Goal: Information Seeking & Learning: Find specific fact

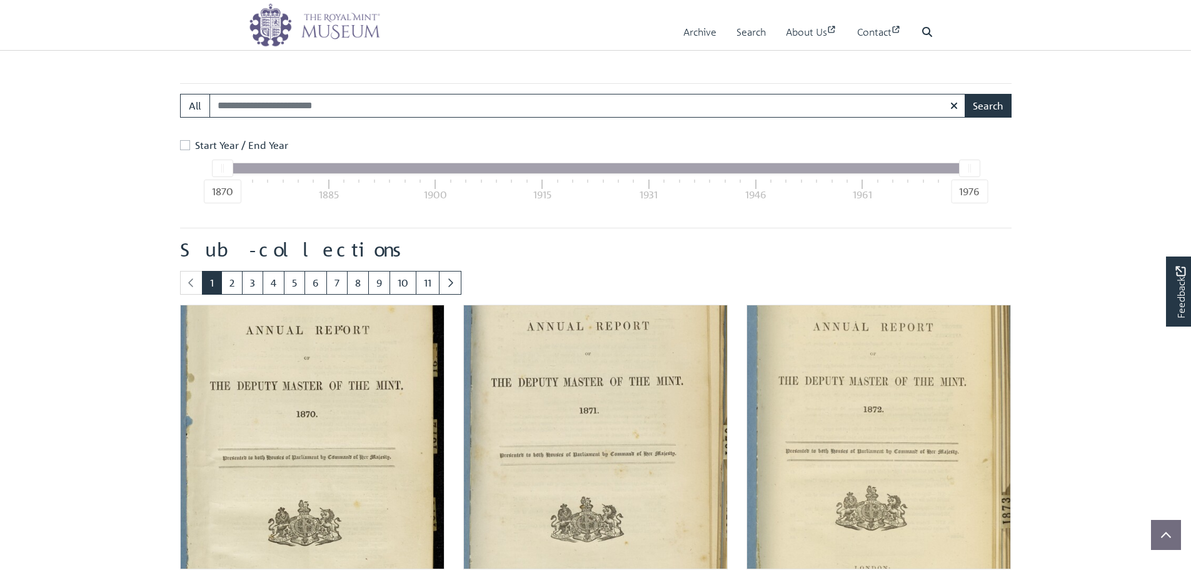
scroll to position [500, 0]
drag, startPoint x: 226, startPoint y: 169, endPoint x: 741, endPoint y: 176, distance: 515.2
click at [724, 173] on div "1870 1976 1870 1885 1900 1915 1931 1946 1961 1976" at bounding box center [595, 166] width 748 height 11
drag, startPoint x: 235, startPoint y: 191, endPoint x: 531, endPoint y: 200, distance: 296.5
click at [530, 173] on div "1870 1976 1870 1885 1900 1915 1931 1946 1961 1976" at bounding box center [595, 166] width 748 height 11
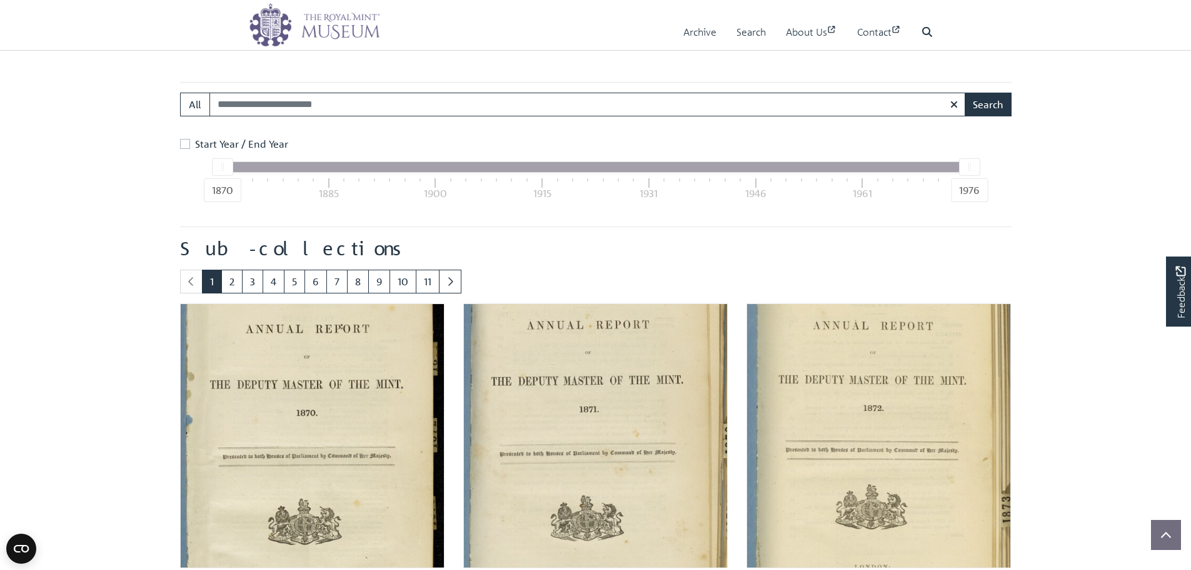
click at [648, 188] on div "1931" at bounding box center [649, 193] width 18 height 15
click at [776, 181] on div "1870 1885 1900 1915 1931 1946 1961 1976" at bounding box center [595, 189] width 747 height 34
click at [756, 184] on div at bounding box center [755, 182] width 1 height 9
click at [192, 144] on div "Start Year / End Year" at bounding box center [595, 143] width 831 height 15
click at [195, 146] on label "Start Year / End Year" at bounding box center [241, 143] width 93 height 15
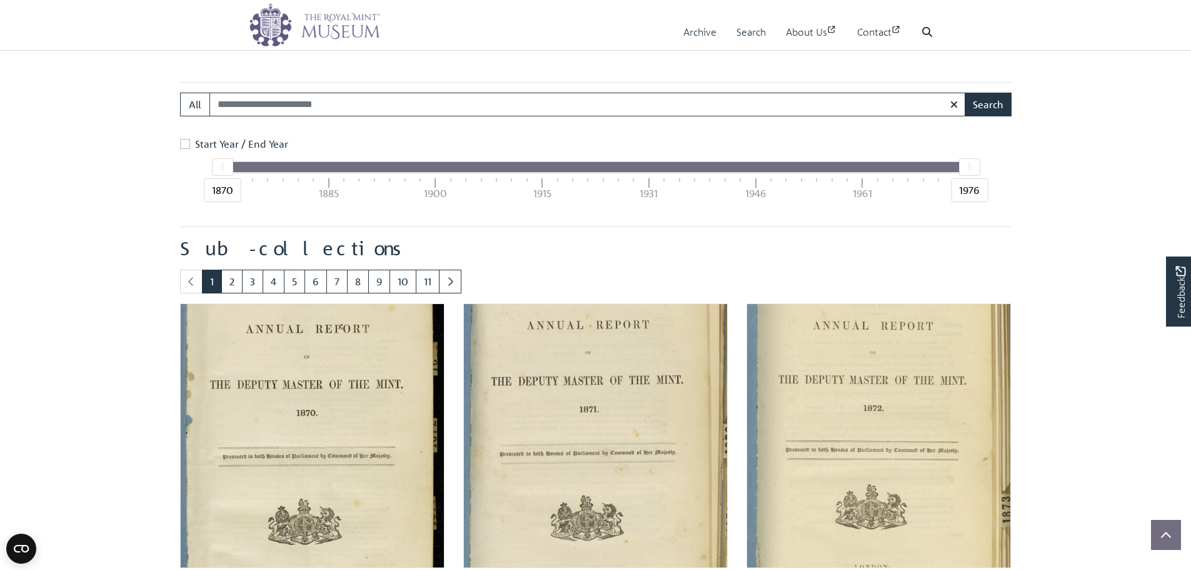
drag, startPoint x: 308, startPoint y: 166, endPoint x: 591, endPoint y: 173, distance: 283.3
click at [591, 173] on div "1870 1976 1870 1885 1900 1915 1931 1946 1961 1976" at bounding box center [595, 166] width 748 height 11
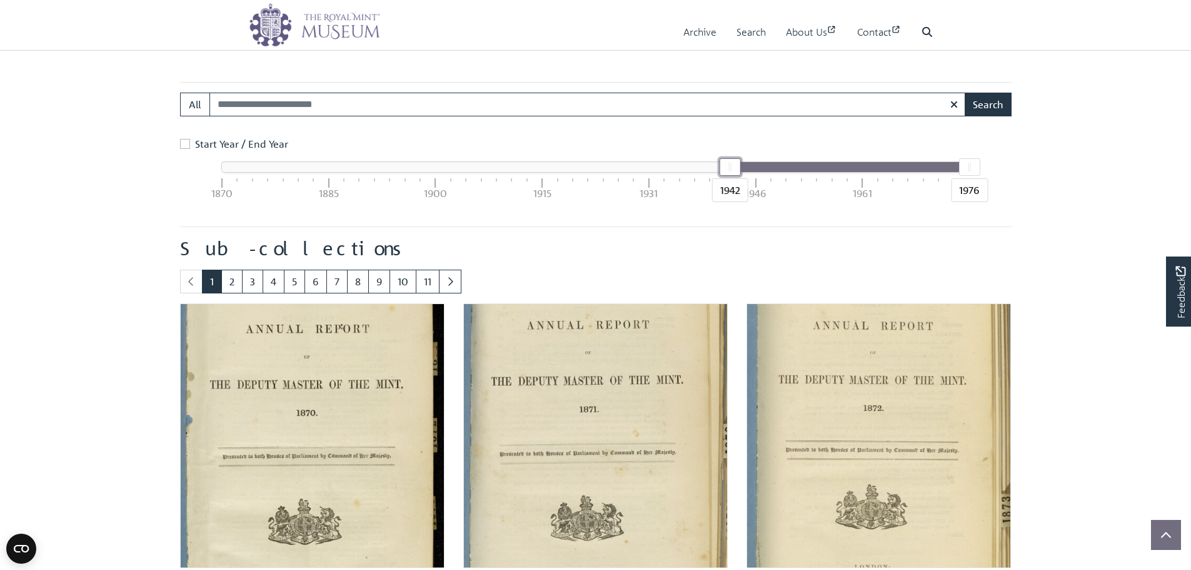
drag, startPoint x: 223, startPoint y: 170, endPoint x: 733, endPoint y: 156, distance: 509.7
click at [733, 156] on div "Start Year / End Year 1942 1976 1870 1885 1900 1915 1931 1946 1961 1976" at bounding box center [596, 171] width 838 height 70
click at [303, 106] on input "Search:" at bounding box center [587, 105] width 756 height 24
type input "**********"
drag, startPoint x: 303, startPoint y: 103, endPoint x: 332, endPoint y: 118, distance: 32.2
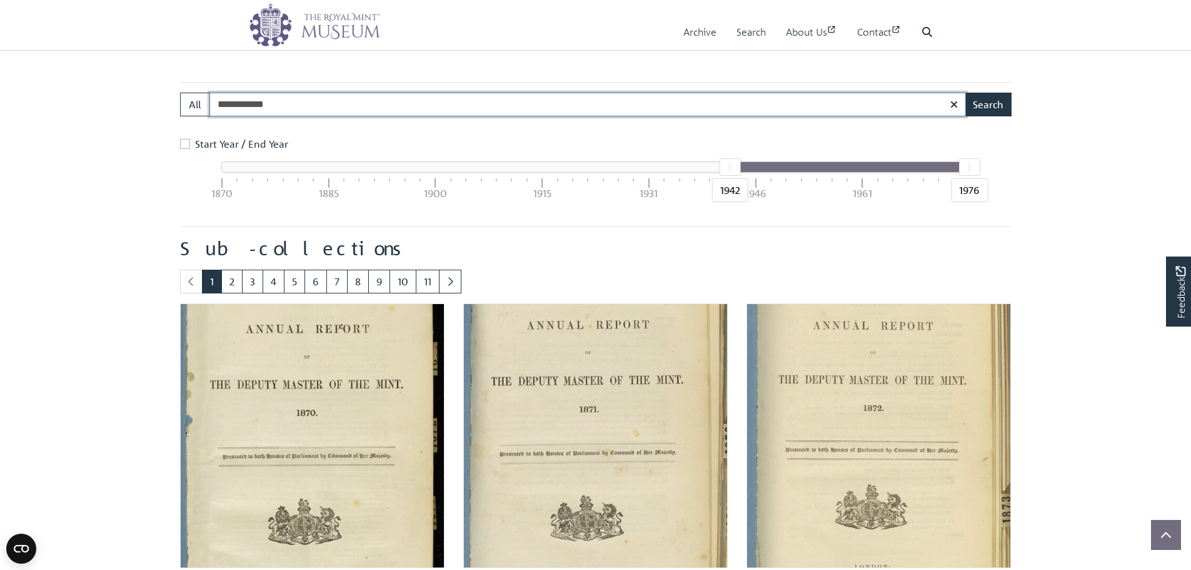
click at [332, 118] on div "**********" at bounding box center [596, 110] width 850 height 34
click at [965, 93] on button "Search" at bounding box center [988, 105] width 47 height 24
drag, startPoint x: 253, startPoint y: 106, endPoint x: 463, endPoint y: 82, distance: 212.0
click at [463, 82] on main "Back to Archive Royal Mint Annual Reports The Royal Mint’s Annual Reports conta…" at bounding box center [596, 576] width 850 height 1402
type input "*******"
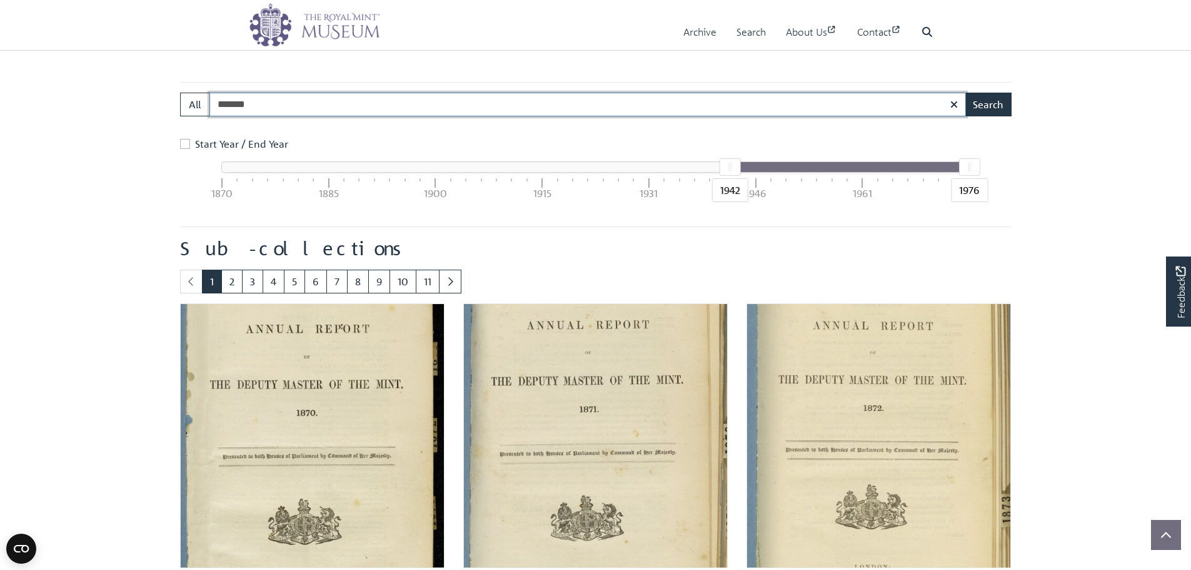
click at [965, 93] on button "Search" at bounding box center [988, 105] width 47 height 24
drag, startPoint x: 961, startPoint y: 169, endPoint x: 974, endPoint y: 166, distance: 13.5
click at [974, 166] on div at bounding box center [969, 167] width 20 height 16
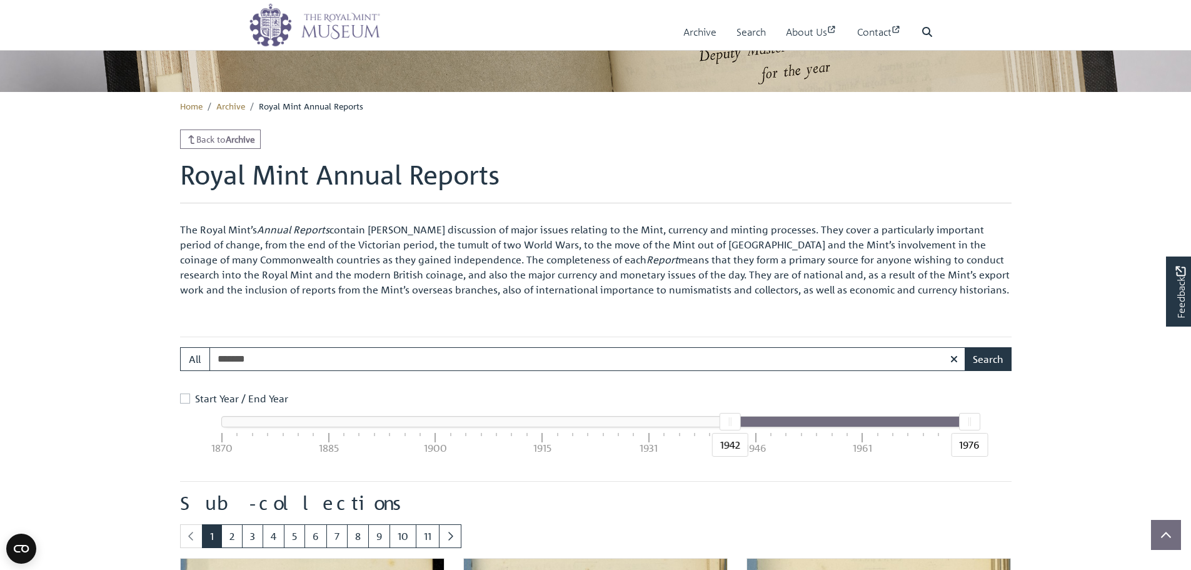
scroll to position [250, 0]
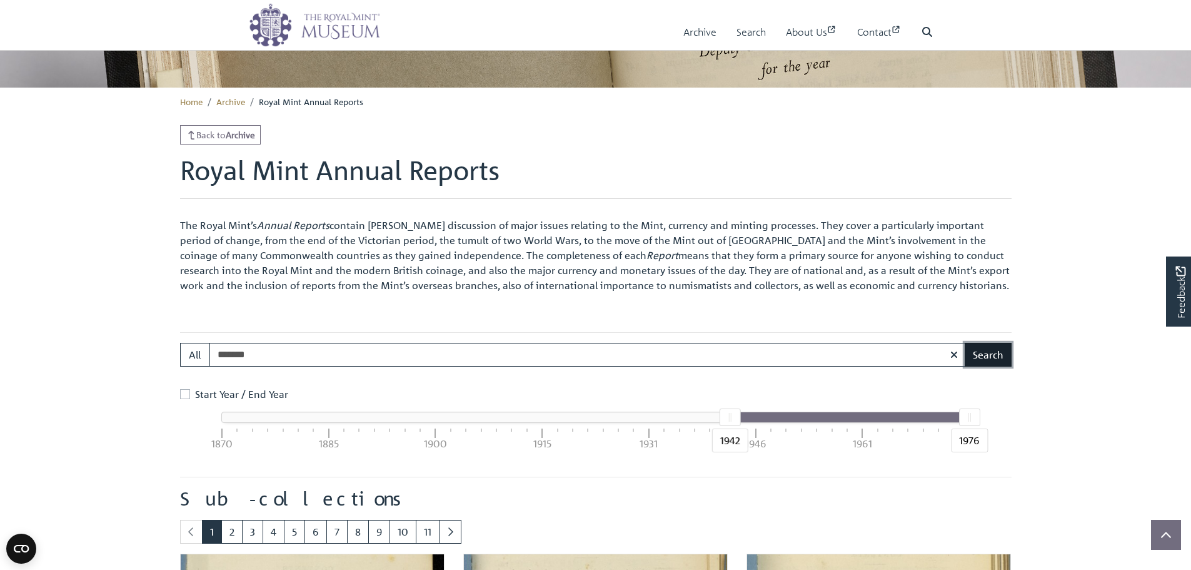
click at [988, 347] on button "Search" at bounding box center [988, 355] width 47 height 24
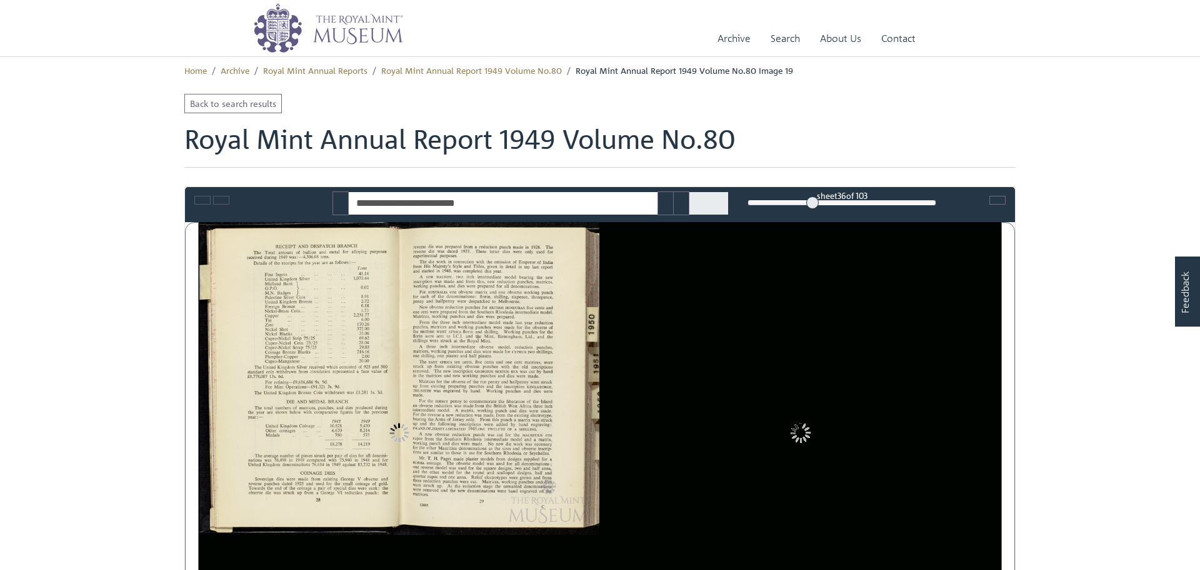
type input "**********"
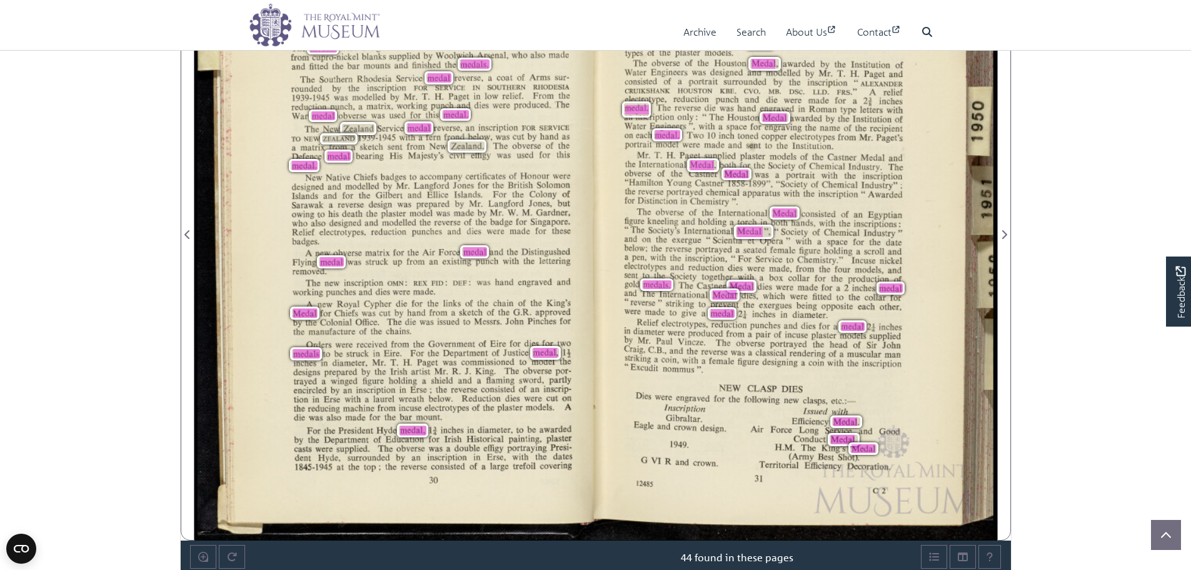
scroll to position [313, 0]
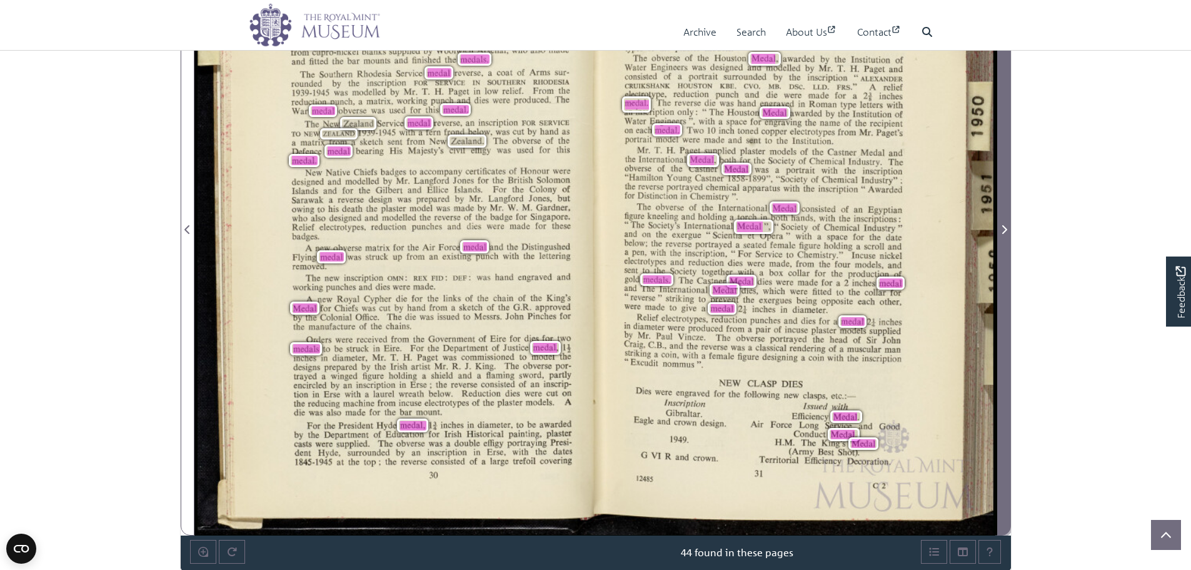
click at [1005, 229] on icon "Next Page" at bounding box center [1004, 229] width 5 height 9
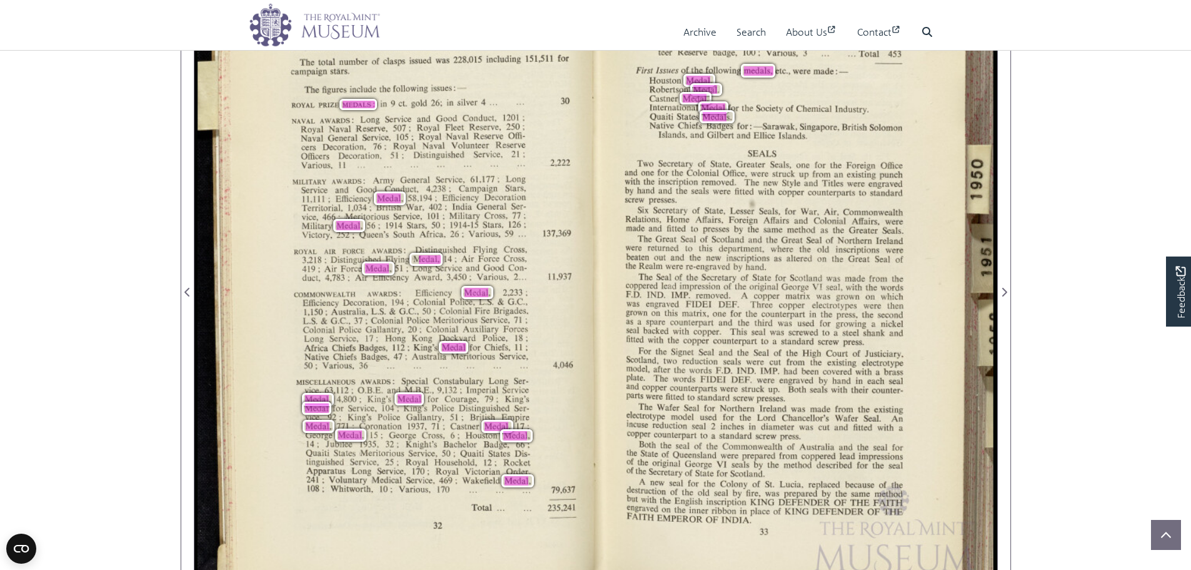
scroll to position [188, 0]
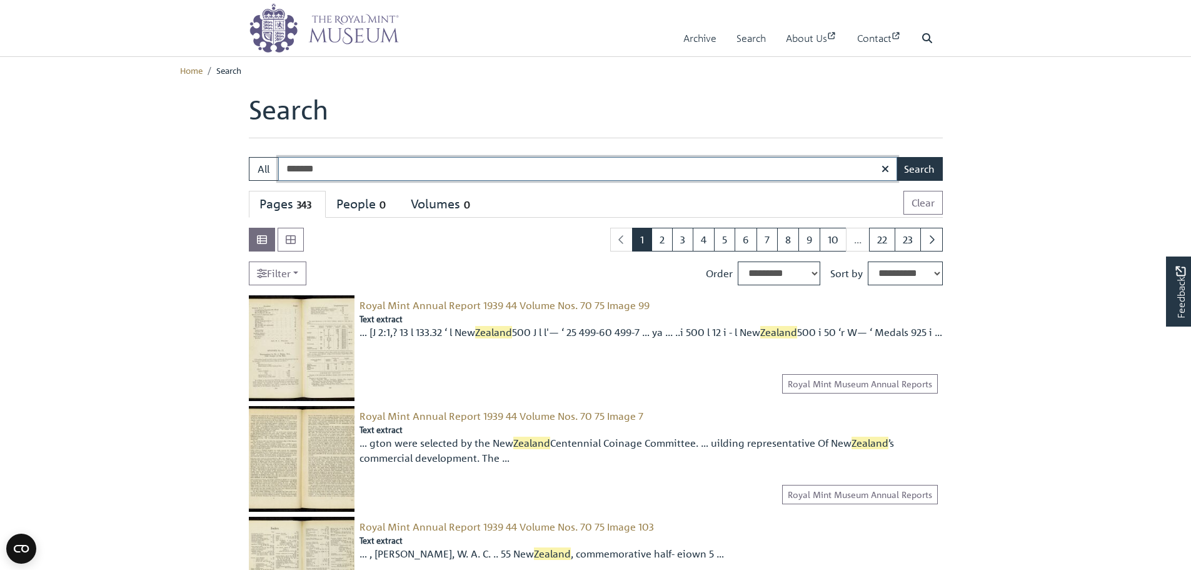
click at [348, 174] on input "*******" at bounding box center [587, 169] width 619 height 24
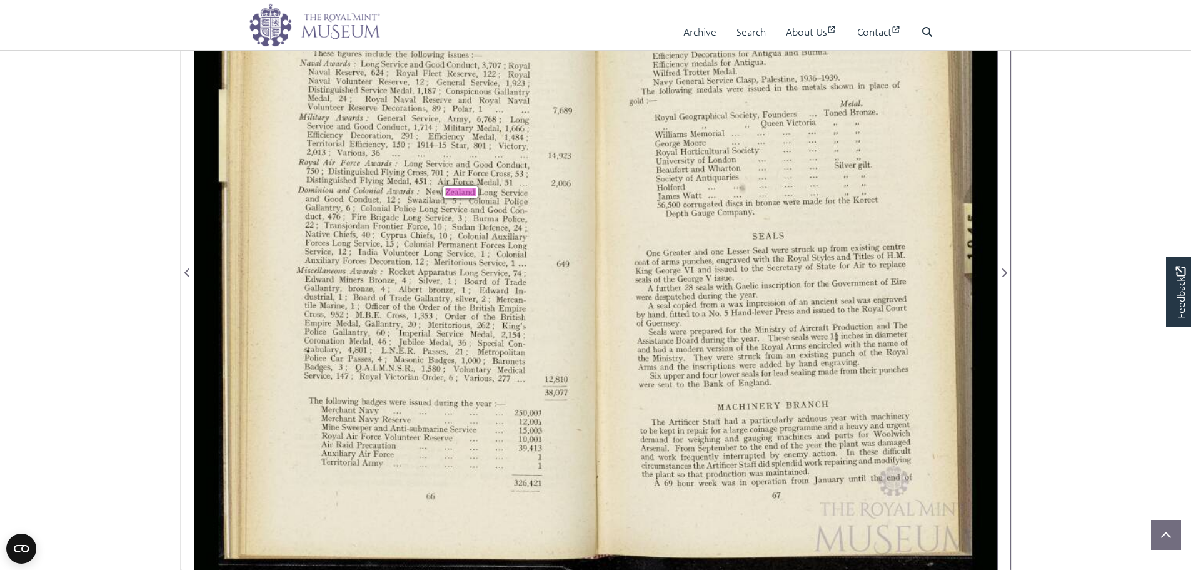
scroll to position [250, 0]
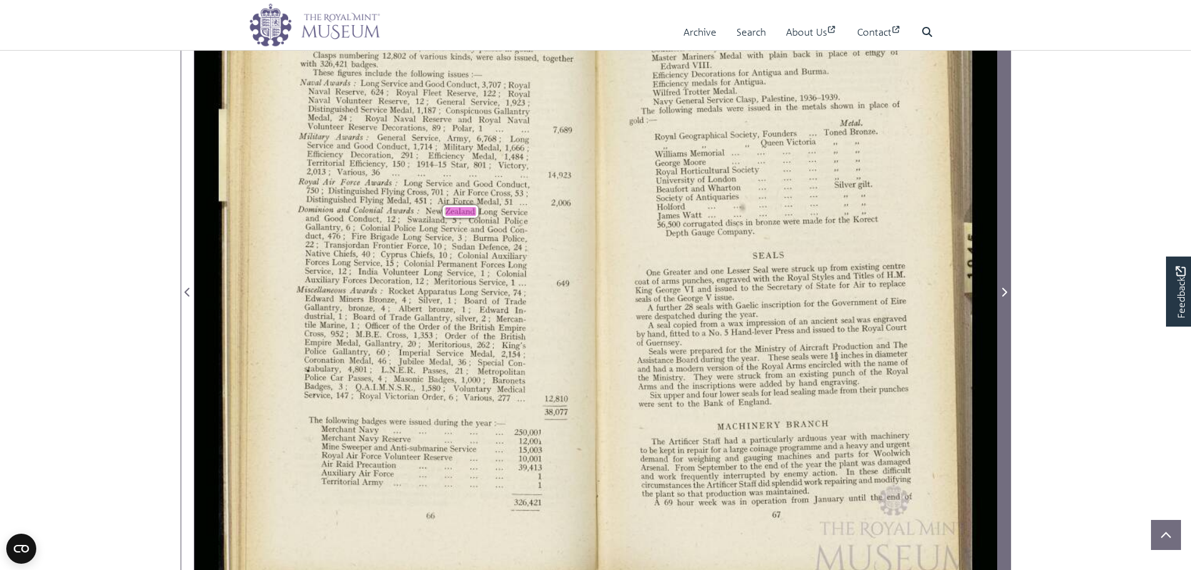
click at [1001, 298] on span "Next Page" at bounding box center [1004, 291] width 13 height 15
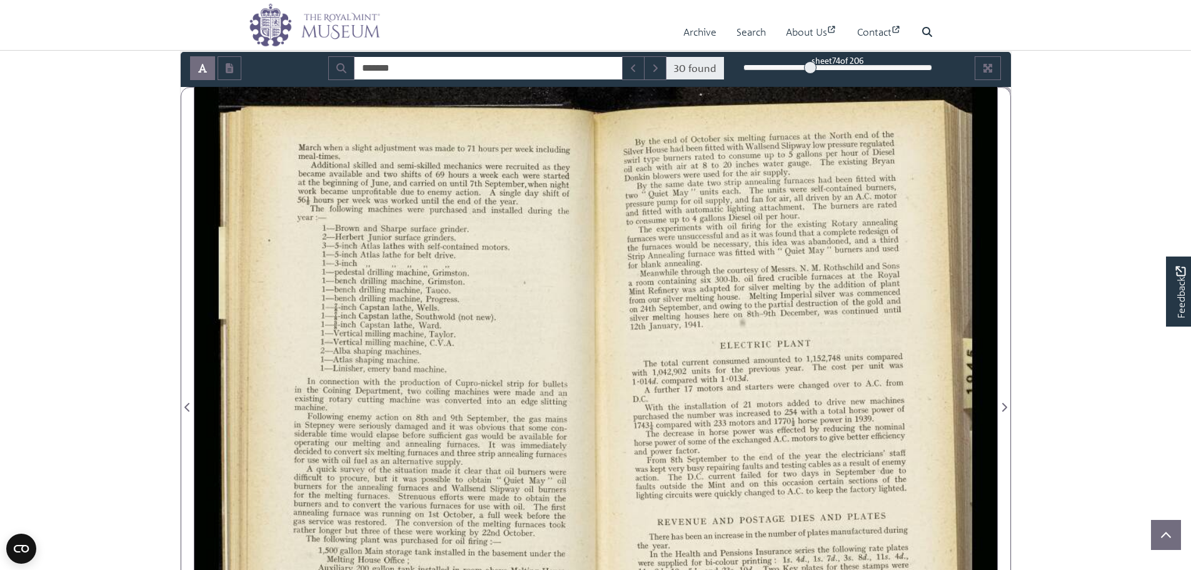
scroll to position [125, 0]
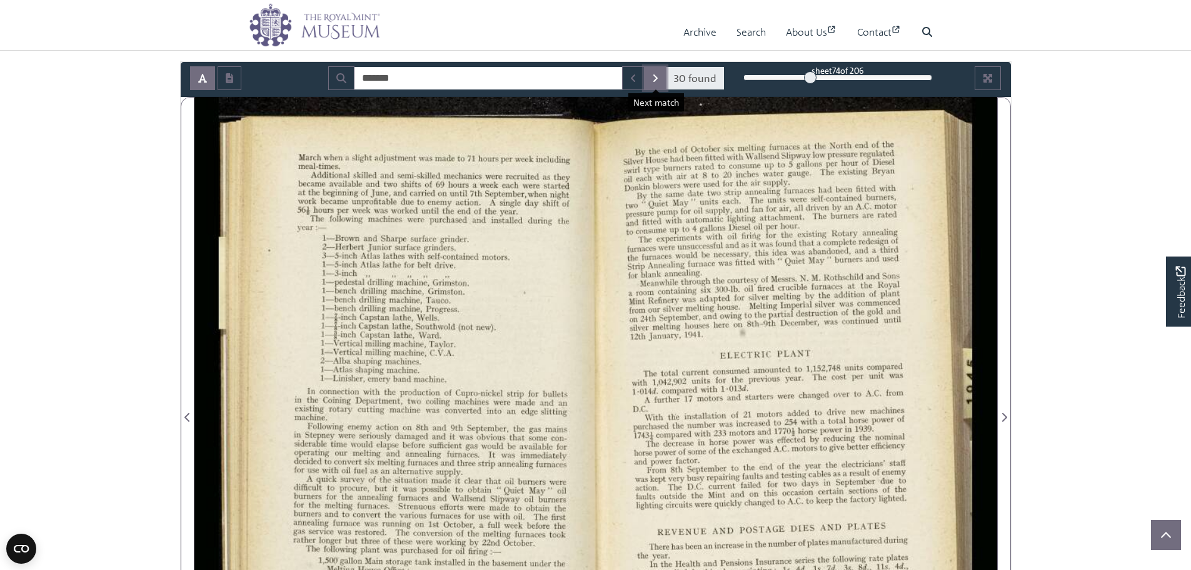
click at [656, 80] on icon "Next Match" at bounding box center [655, 78] width 4 height 8
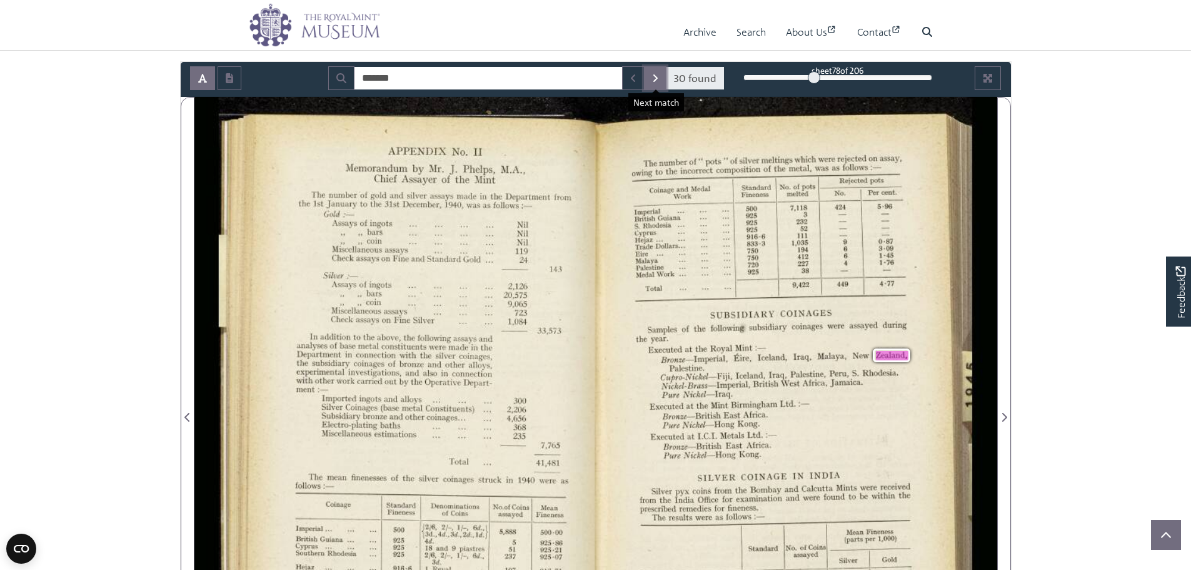
click at [656, 80] on icon "Next Match" at bounding box center [655, 78] width 4 height 8
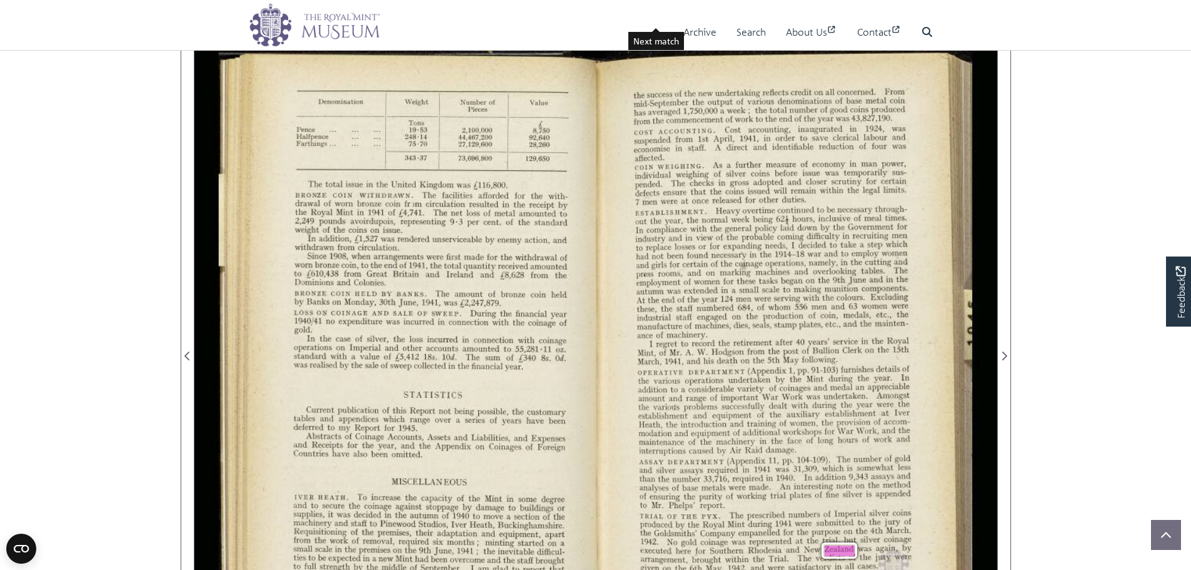
scroll to position [125, 0]
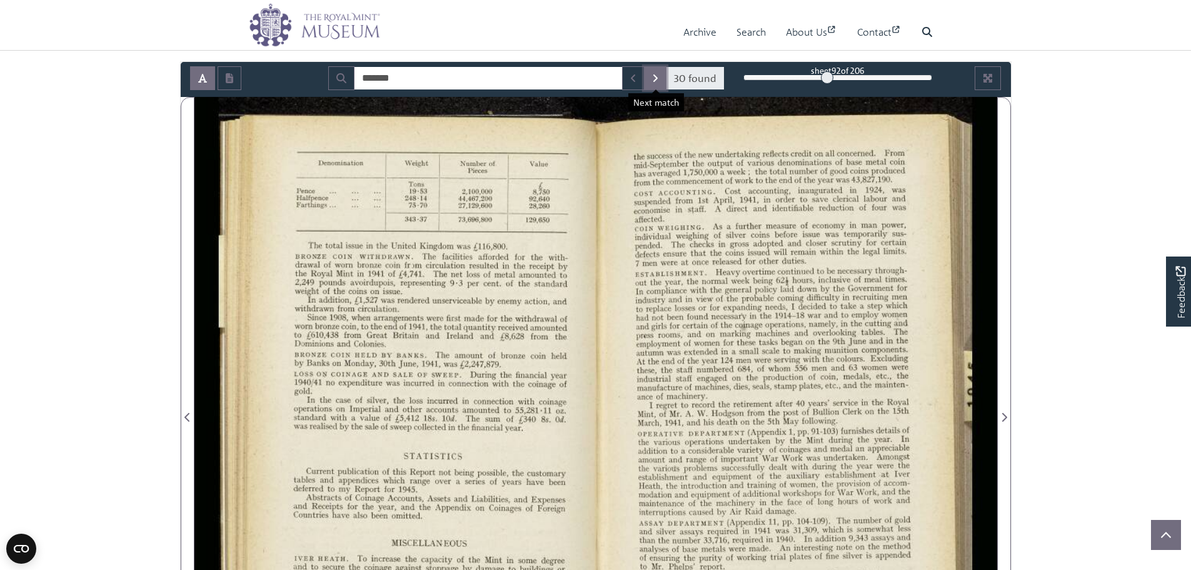
click at [658, 72] on button "Next Match" at bounding box center [655, 78] width 23 height 24
click at [657, 81] on icon "Next Match" at bounding box center [655, 78] width 6 height 10
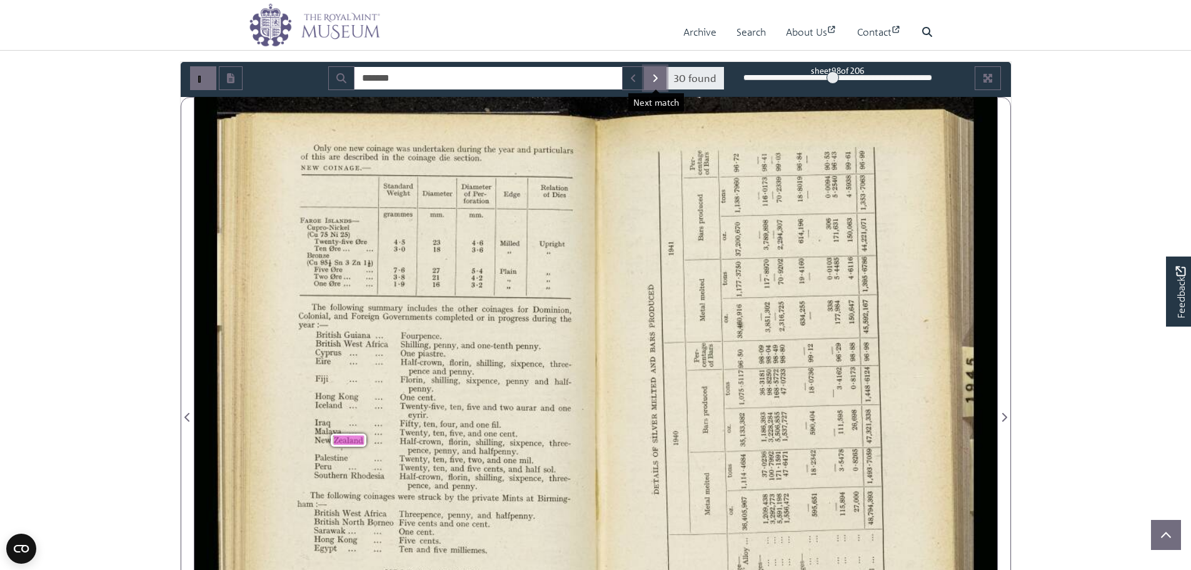
click at [657, 81] on icon "Next Match" at bounding box center [655, 78] width 6 height 10
click at [658, 80] on icon "Next Match" at bounding box center [655, 78] width 6 height 10
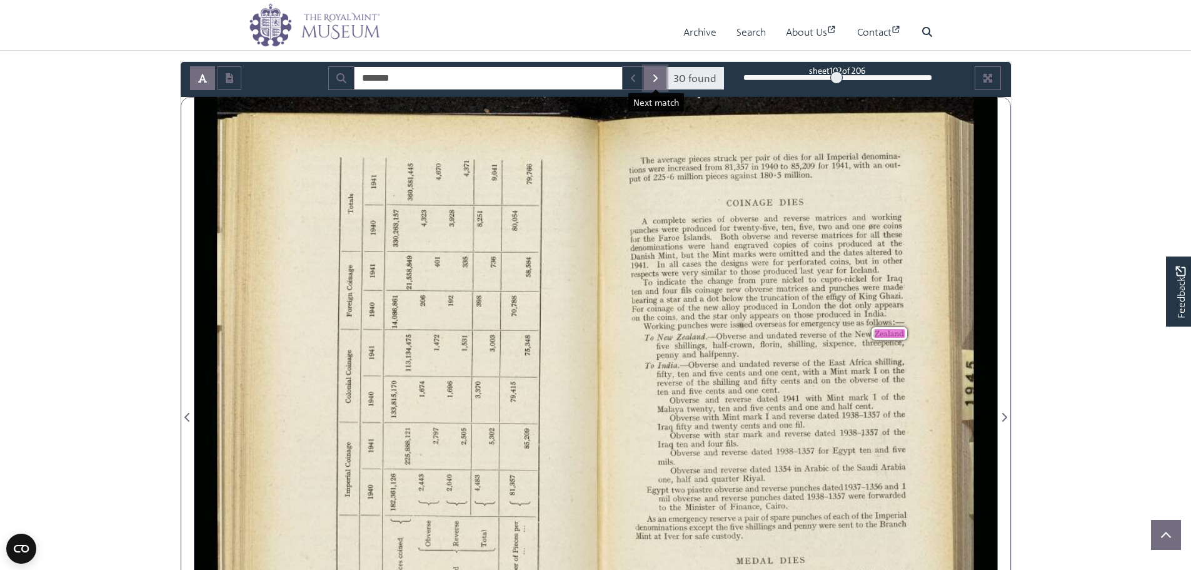
click at [660, 81] on button "Next Match" at bounding box center [655, 78] width 23 height 24
click at [654, 78] on icon "Next Match" at bounding box center [655, 78] width 6 height 10
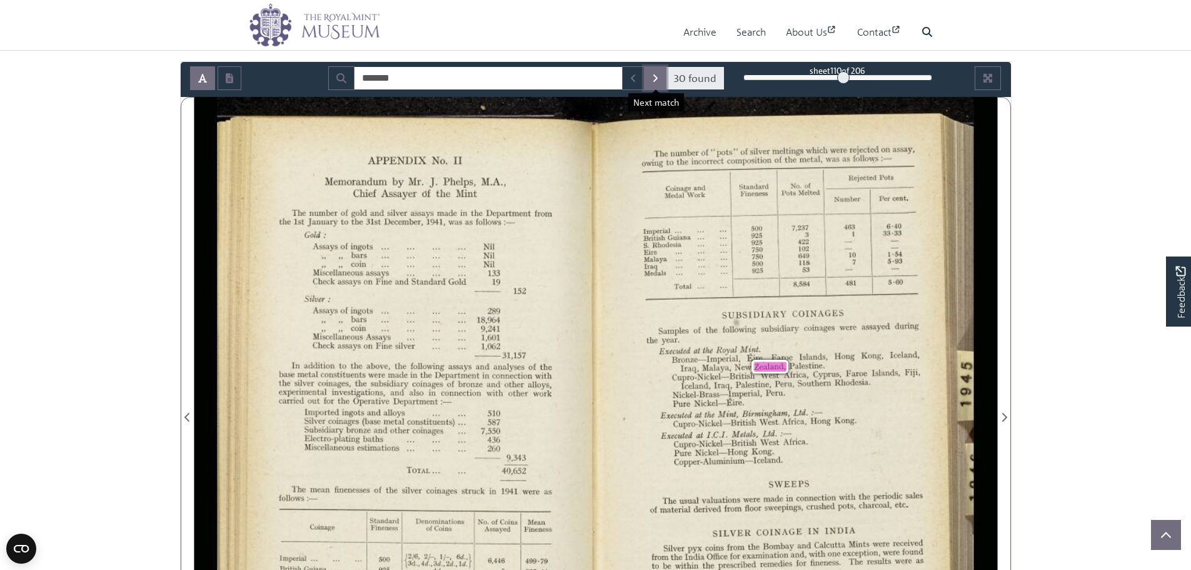
click at [654, 78] on icon "Next Match" at bounding box center [655, 78] width 6 height 10
click at [662, 78] on button "Next Match" at bounding box center [655, 78] width 23 height 24
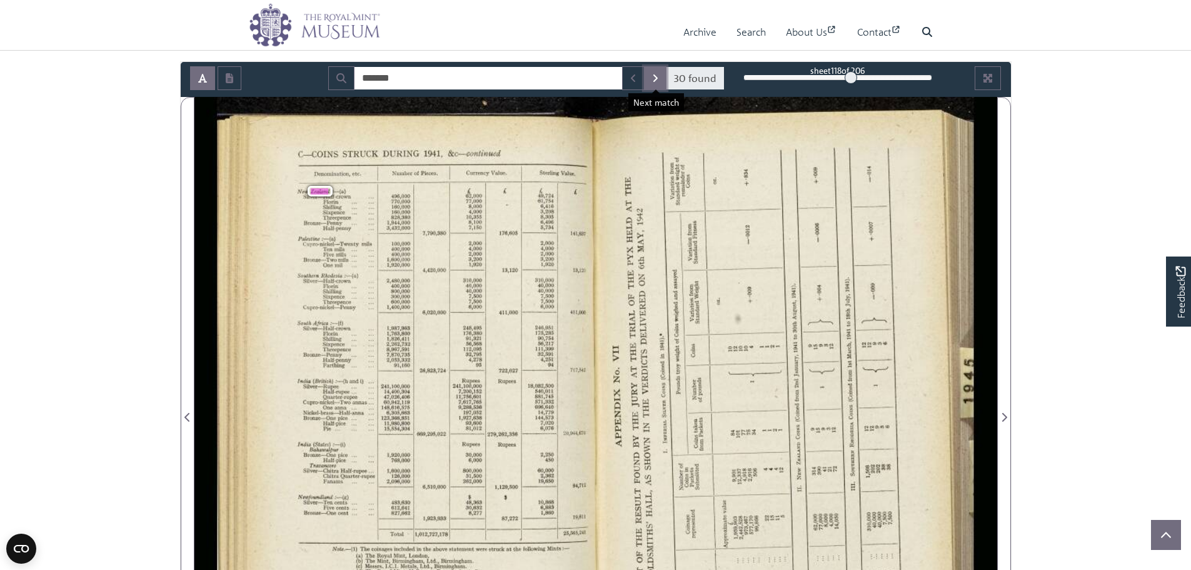
click at [662, 78] on button "Next Match" at bounding box center [655, 78] width 23 height 24
click at [657, 78] on icon "Next Match" at bounding box center [655, 78] width 4 height 8
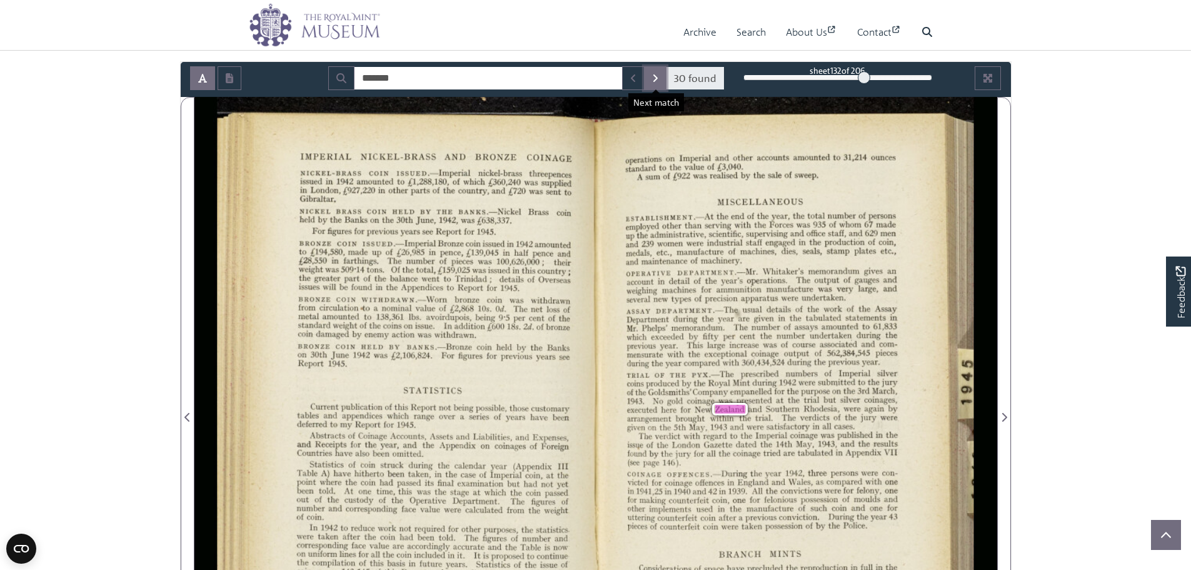
click at [657, 78] on icon "Next Match" at bounding box center [655, 78] width 4 height 8
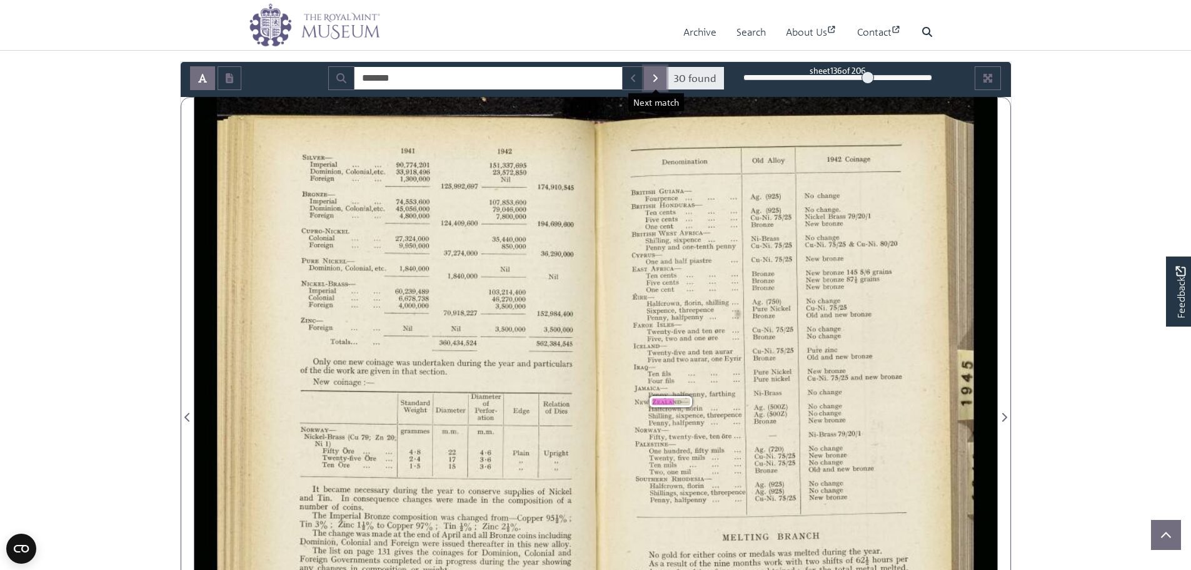
click at [657, 78] on icon "Next Match" at bounding box center [655, 78] width 4 height 8
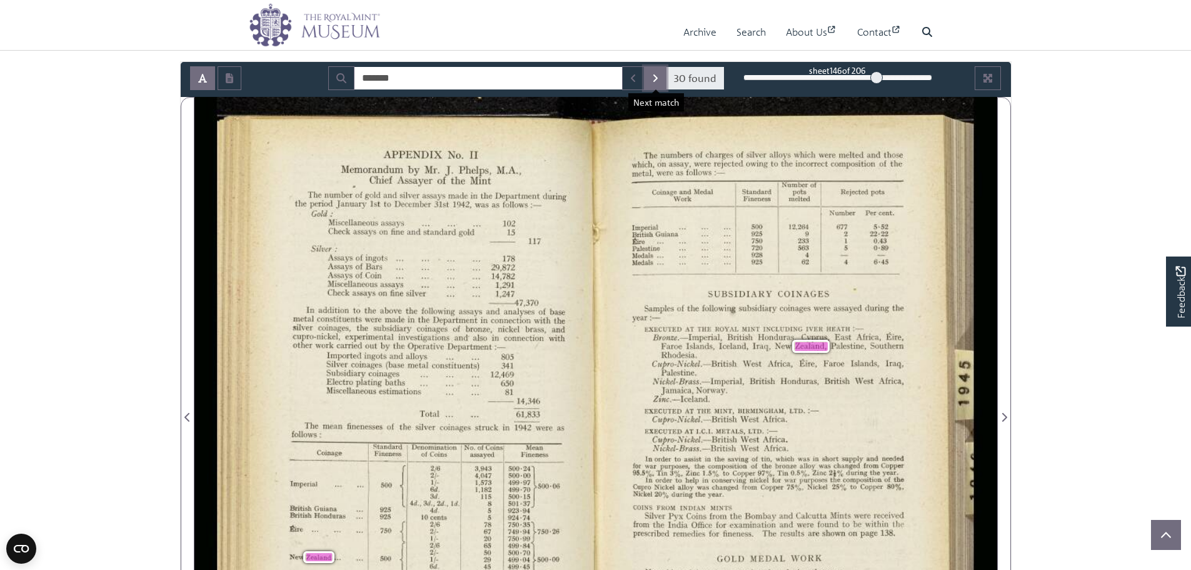
click at [657, 78] on icon "Next Match" at bounding box center [655, 78] width 4 height 8
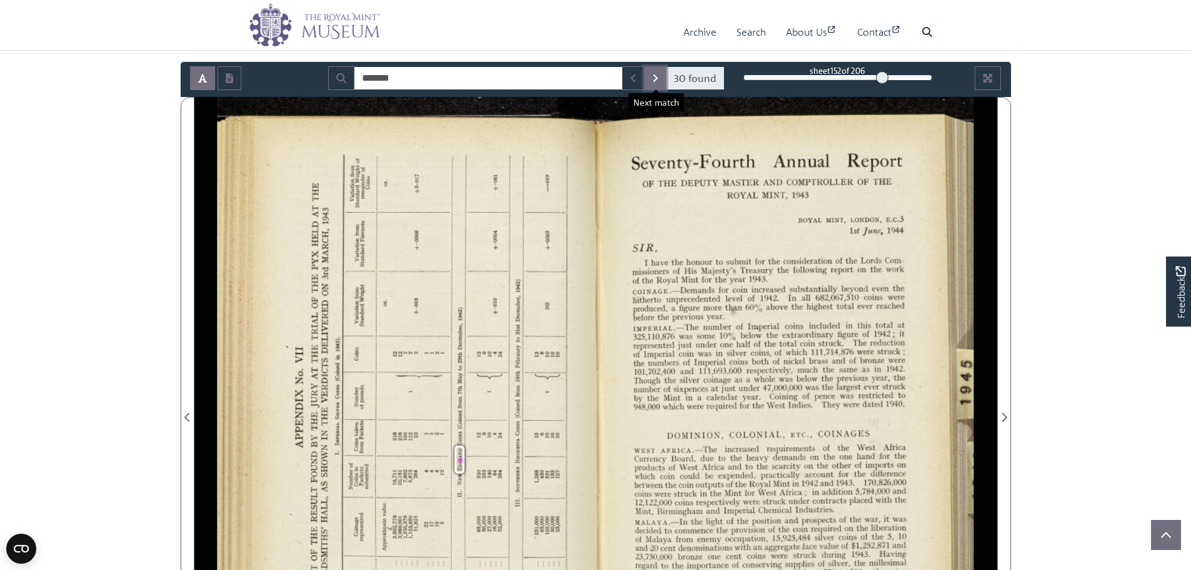
click at [657, 78] on icon "Next Match" at bounding box center [655, 78] width 4 height 8
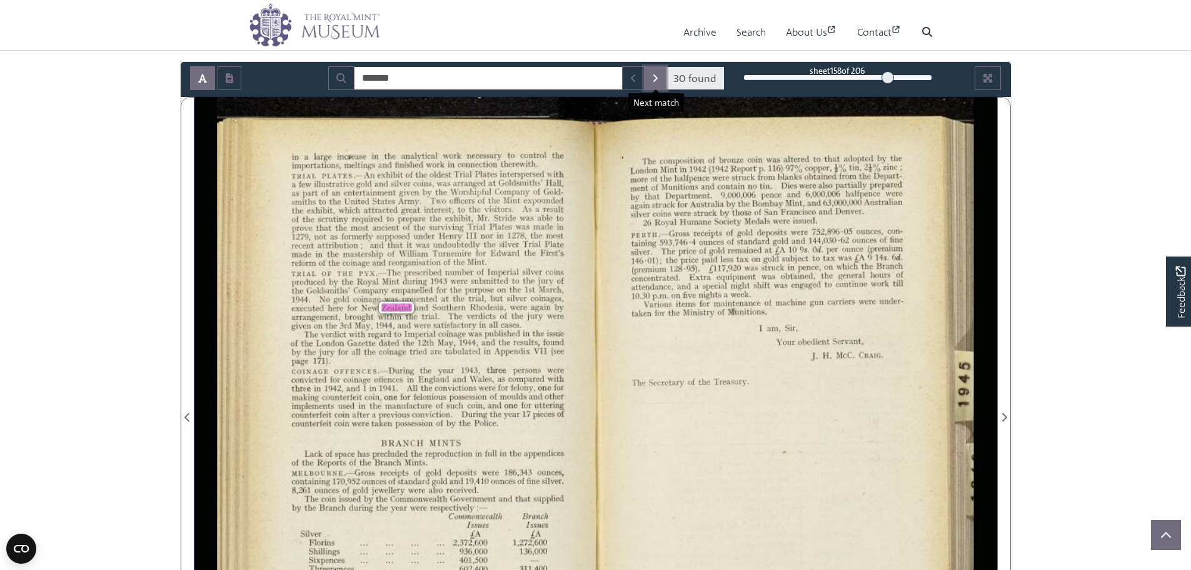
click at [657, 78] on icon "Next Match" at bounding box center [655, 78] width 4 height 8
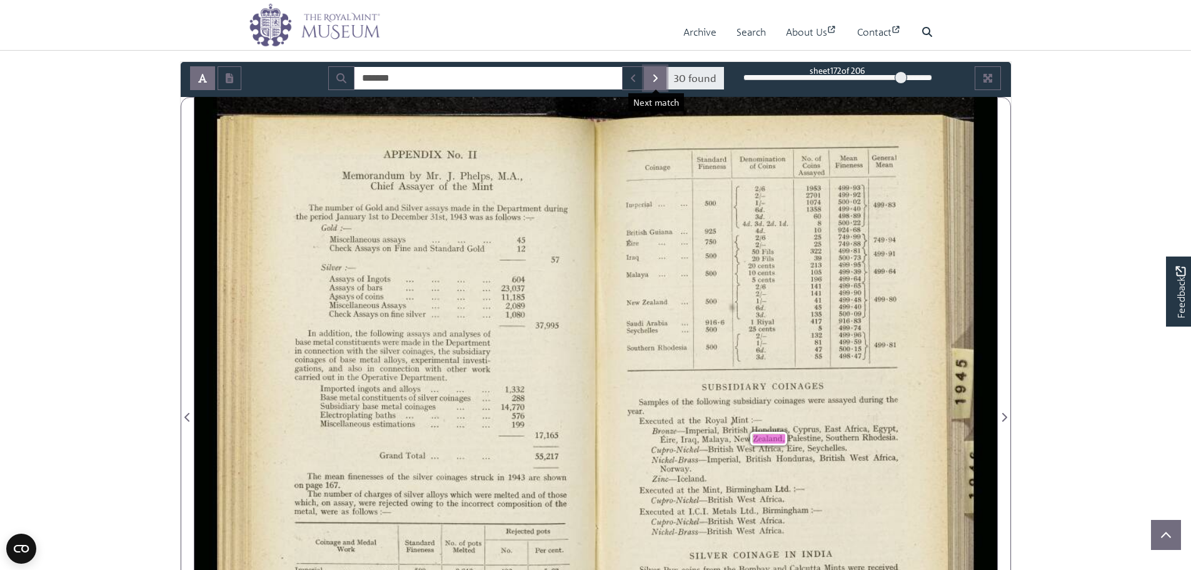
click at [657, 77] on icon "Next Match" at bounding box center [655, 78] width 4 height 8
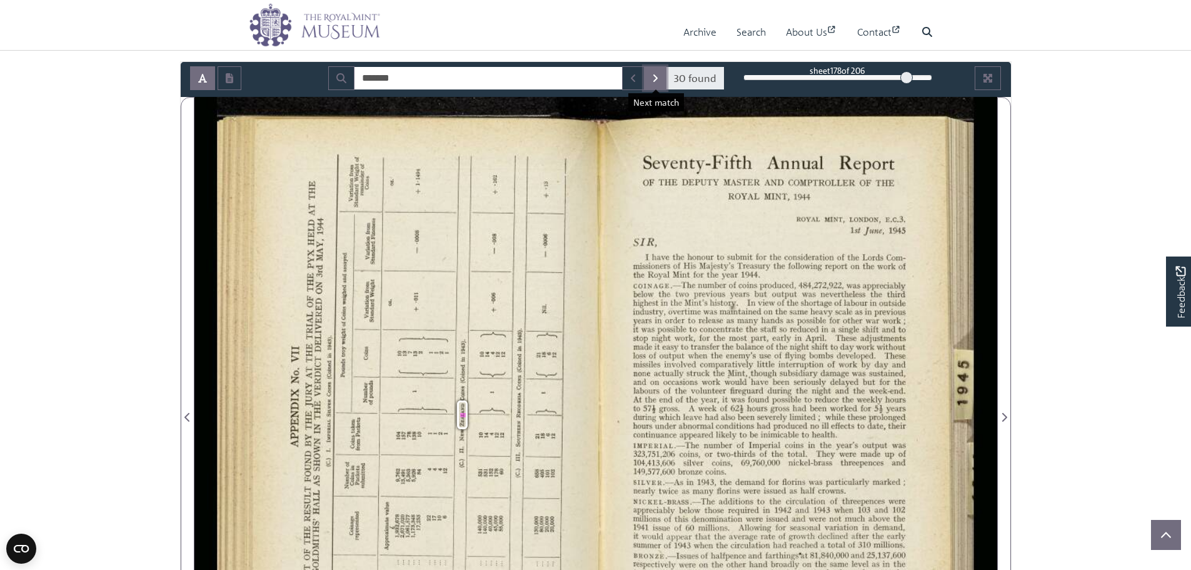
click at [657, 77] on icon "Next Match" at bounding box center [655, 78] width 4 height 8
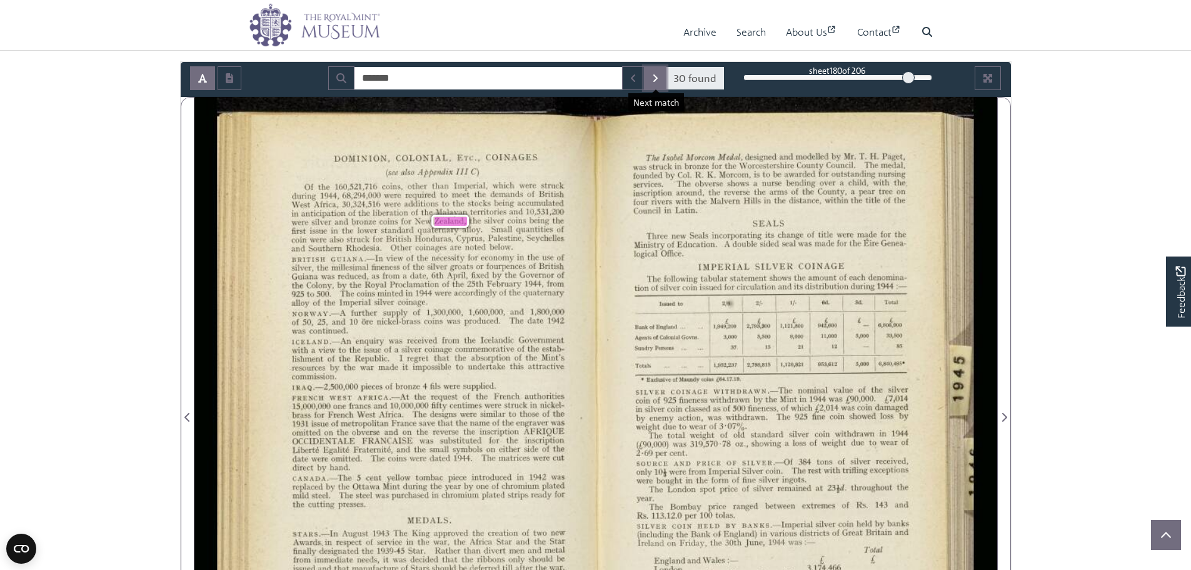
click at [657, 77] on icon "Next Match" at bounding box center [655, 78] width 4 height 8
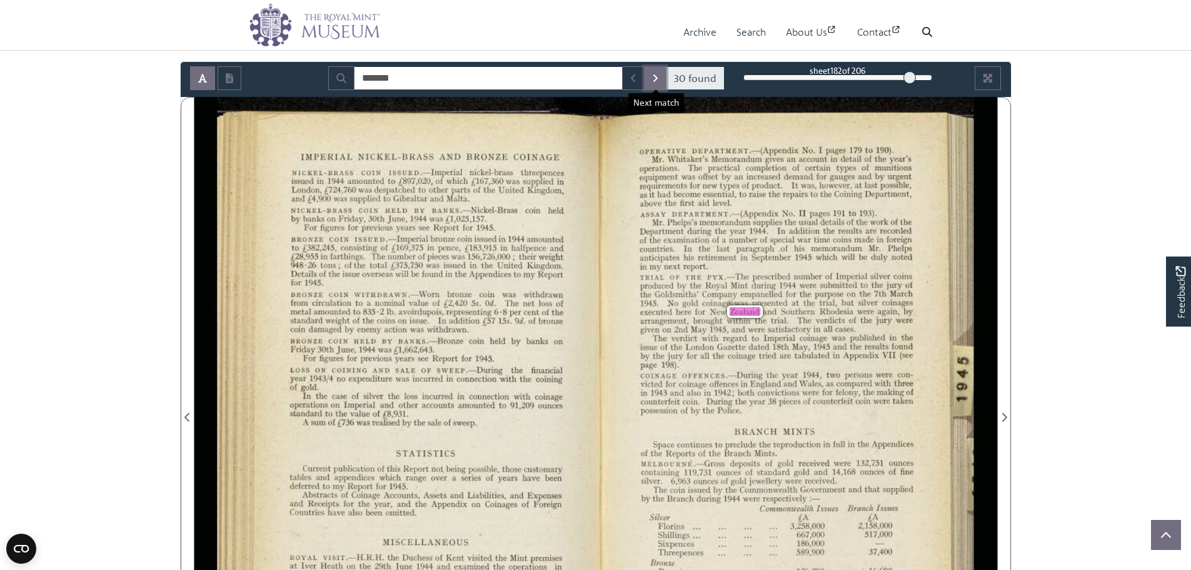
click at [657, 77] on icon "Next Match" at bounding box center [655, 78] width 4 height 8
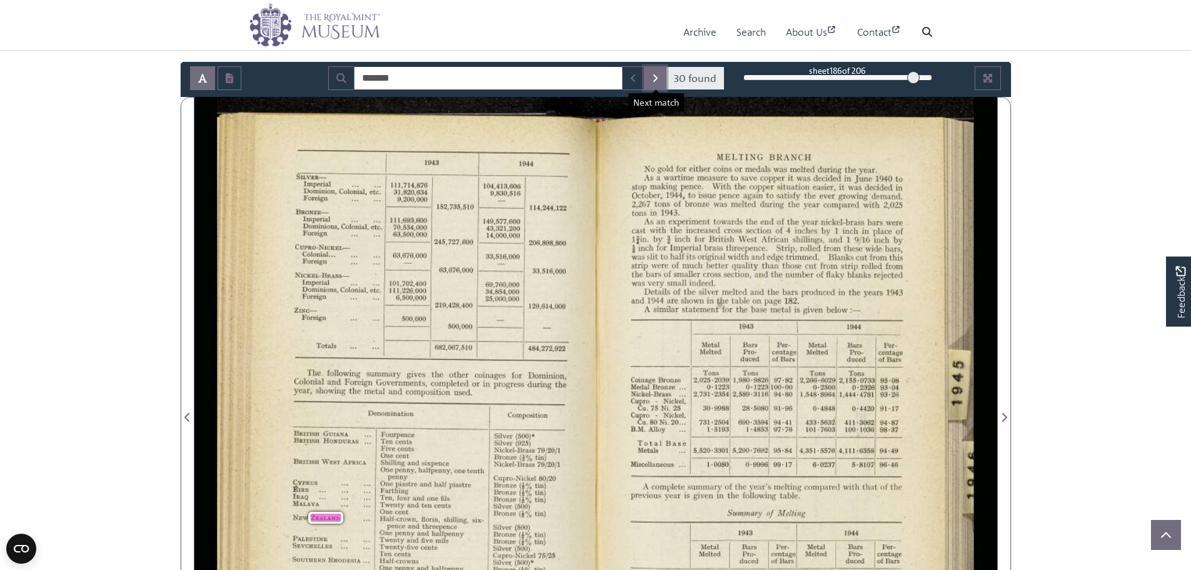
click at [657, 77] on icon "Next Match" at bounding box center [655, 78] width 4 height 8
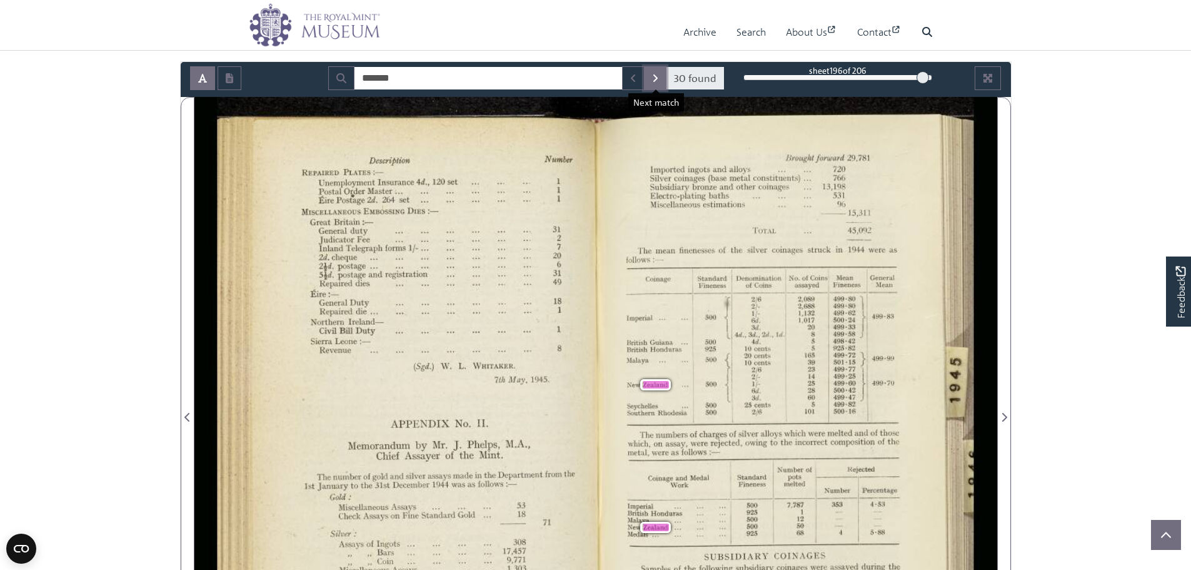
click at [657, 77] on icon "Next Match" at bounding box center [655, 78] width 4 height 8
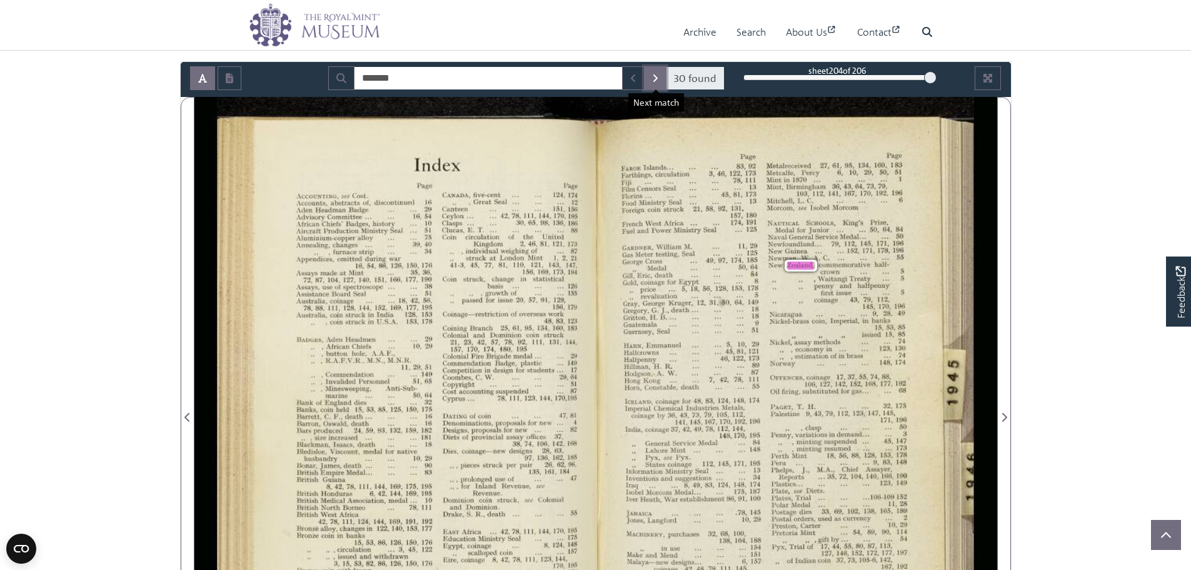
click at [657, 77] on icon "Next Match" at bounding box center [655, 78] width 4 height 8
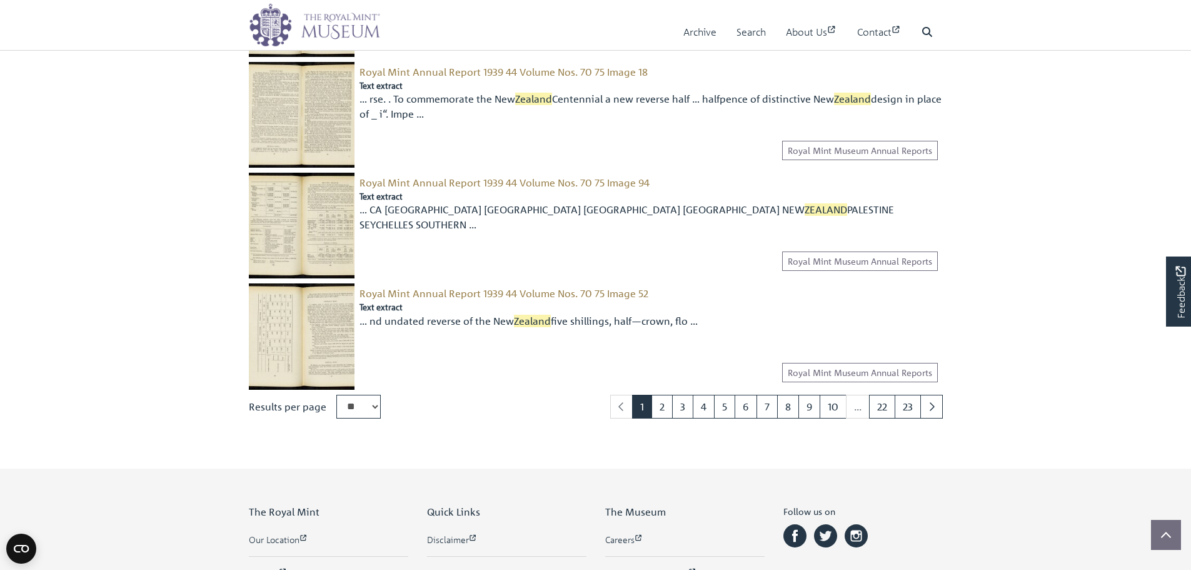
scroll to position [1625, 0]
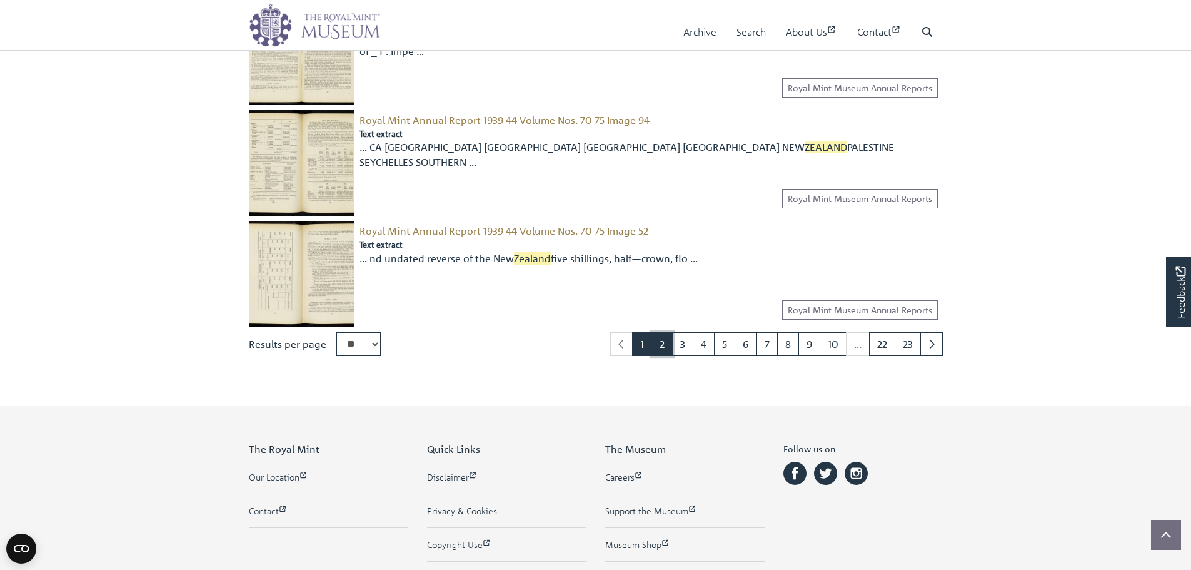
click at [658, 353] on link "2" at bounding box center [661, 344] width 21 height 24
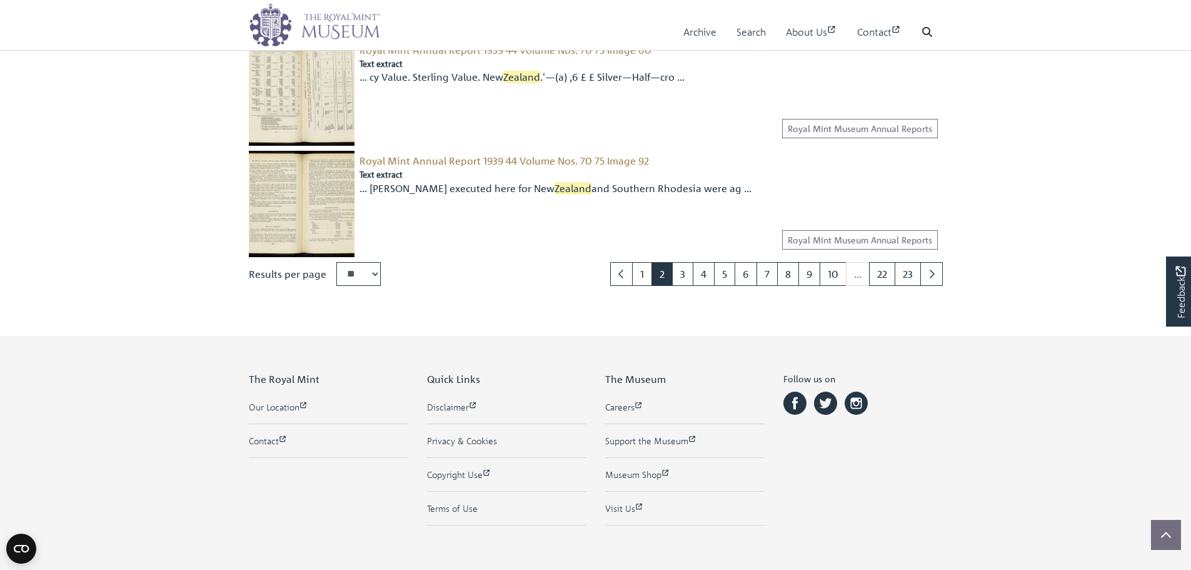
scroll to position [1674, 0]
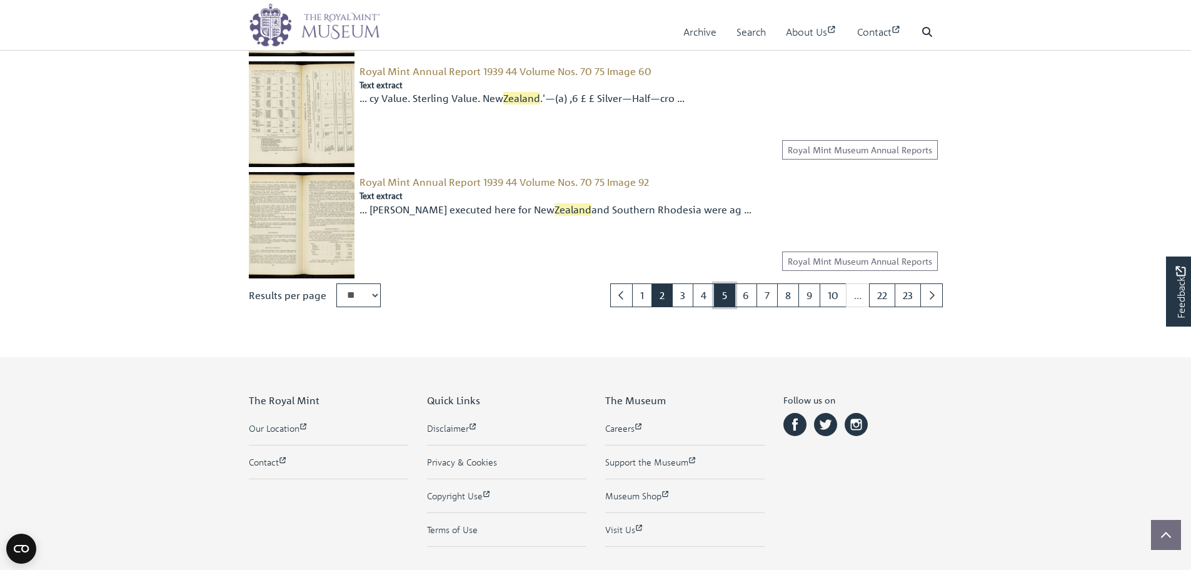
click at [715, 303] on link "5" at bounding box center [724, 295] width 21 height 24
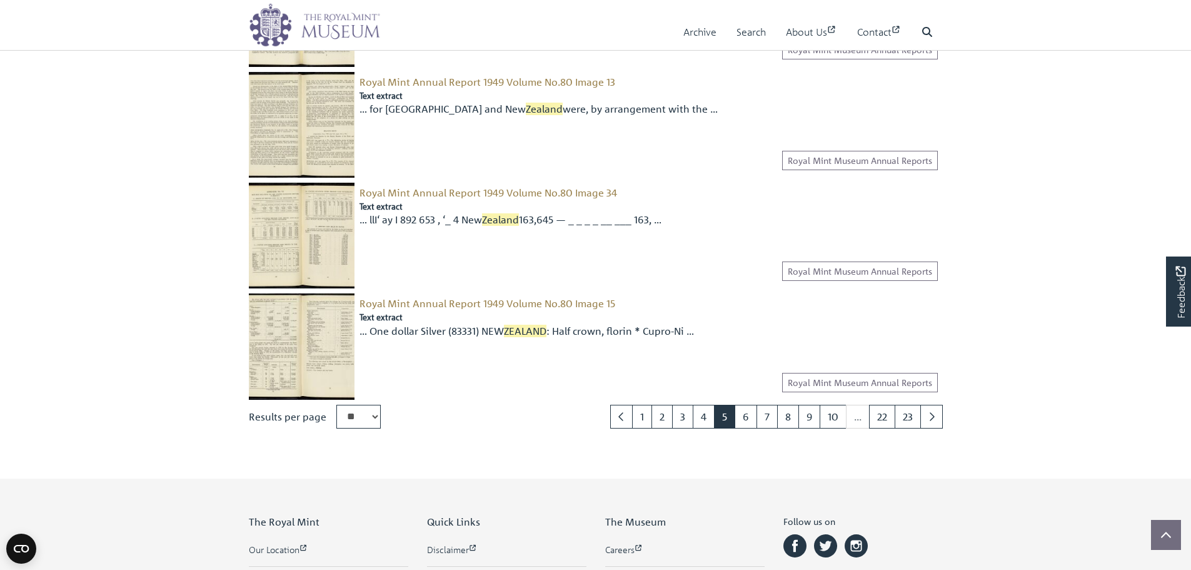
scroll to position [1799, 0]
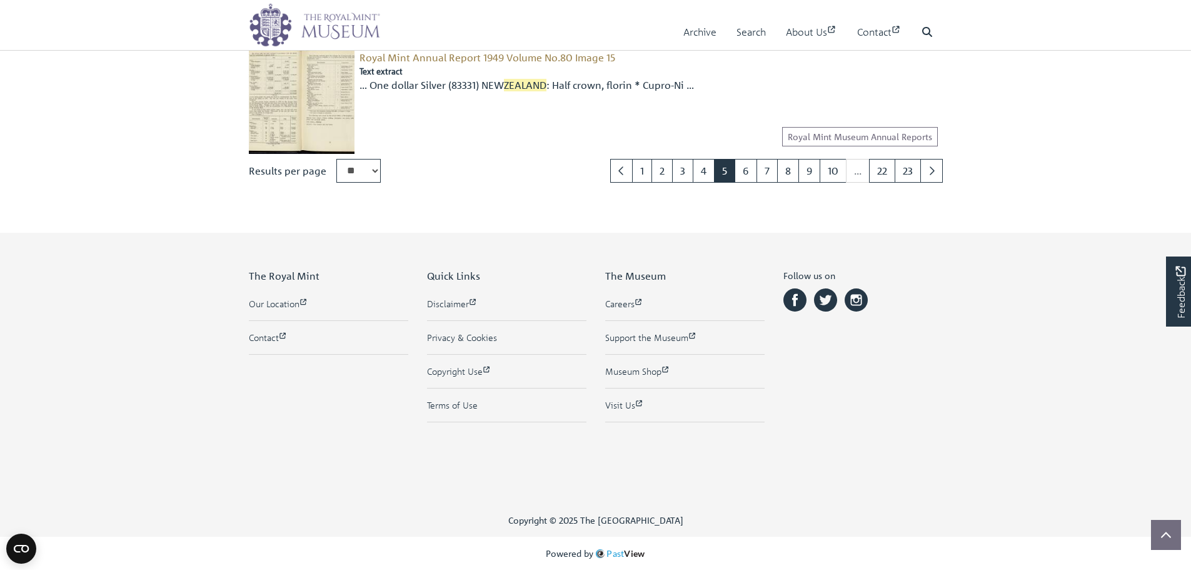
drag, startPoint x: 1198, startPoint y: 83, endPoint x: 1195, endPoint y: 569, distance: 485.8
click at [661, 174] on link "2" at bounding box center [661, 171] width 21 height 24
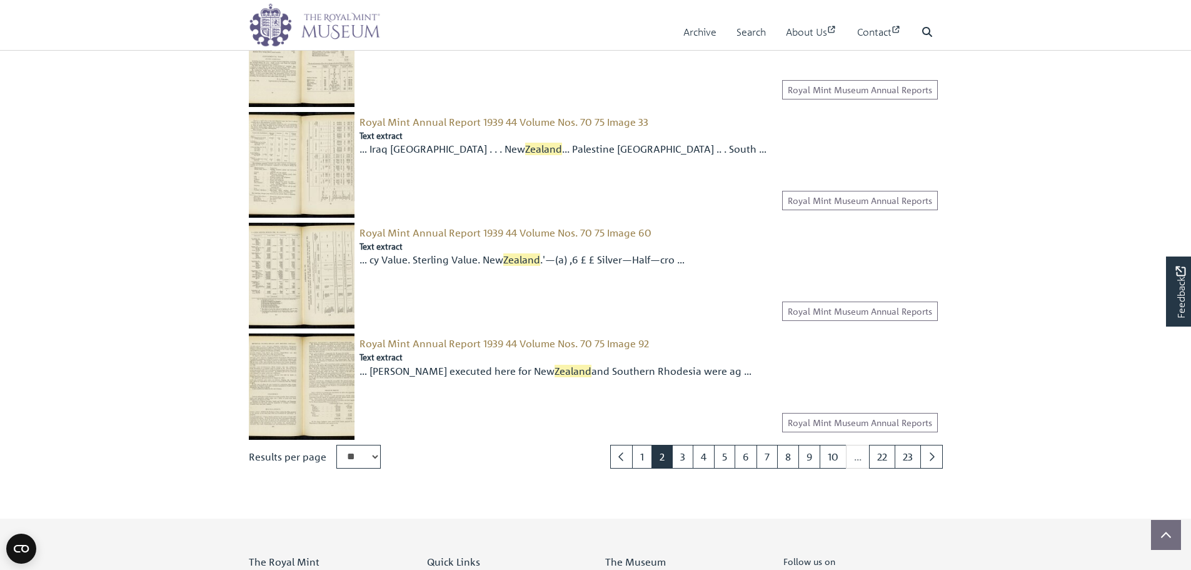
scroll to position [1688, 0]
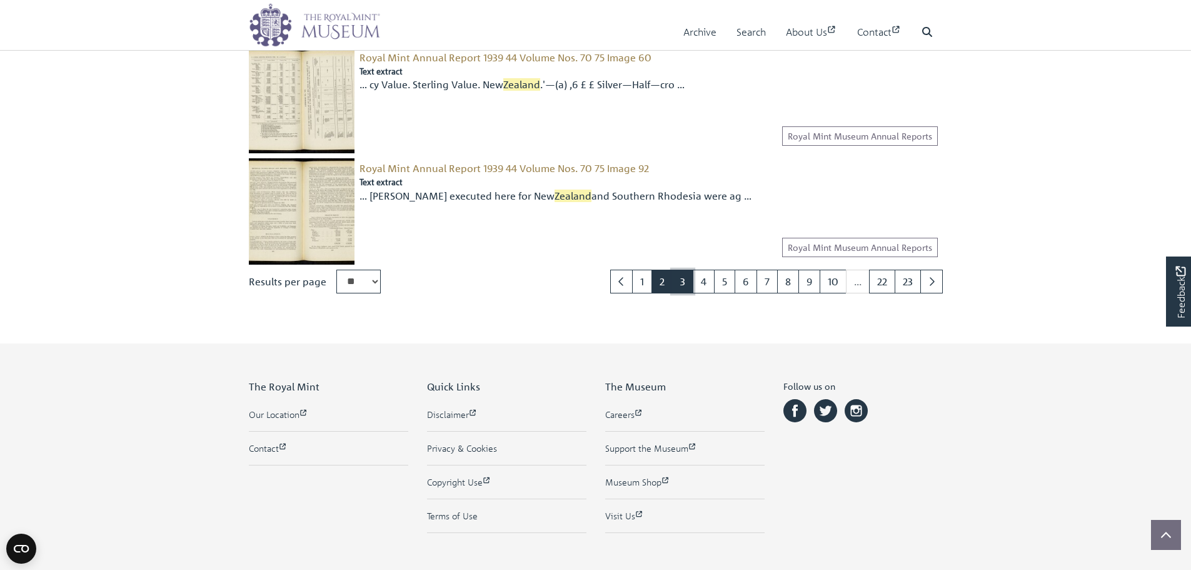
click at [688, 285] on link "3" at bounding box center [682, 281] width 21 height 24
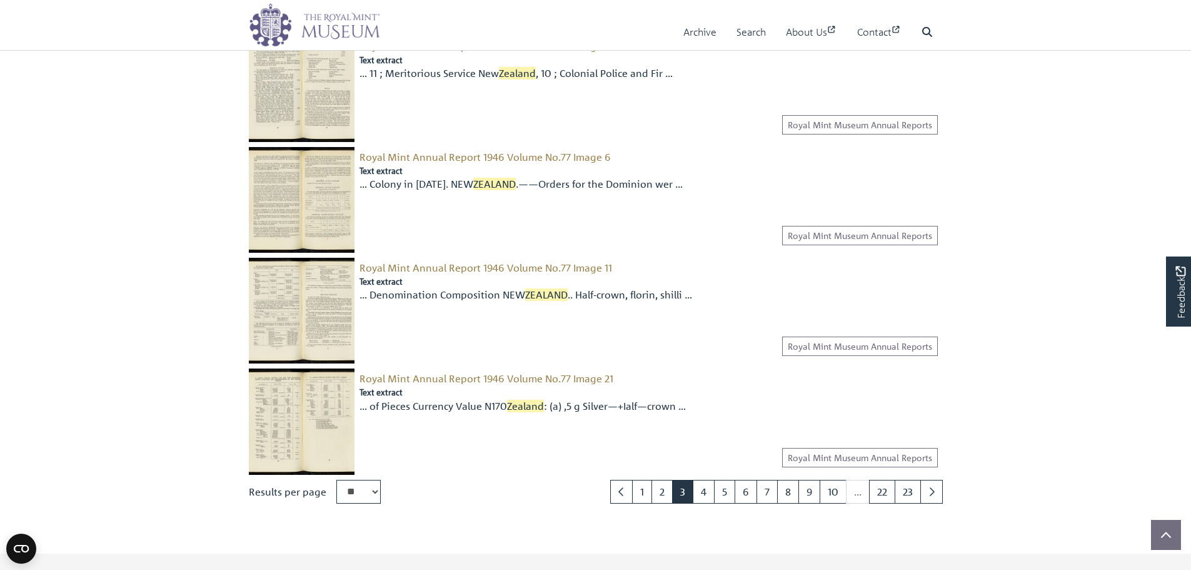
scroll to position [1500, 0]
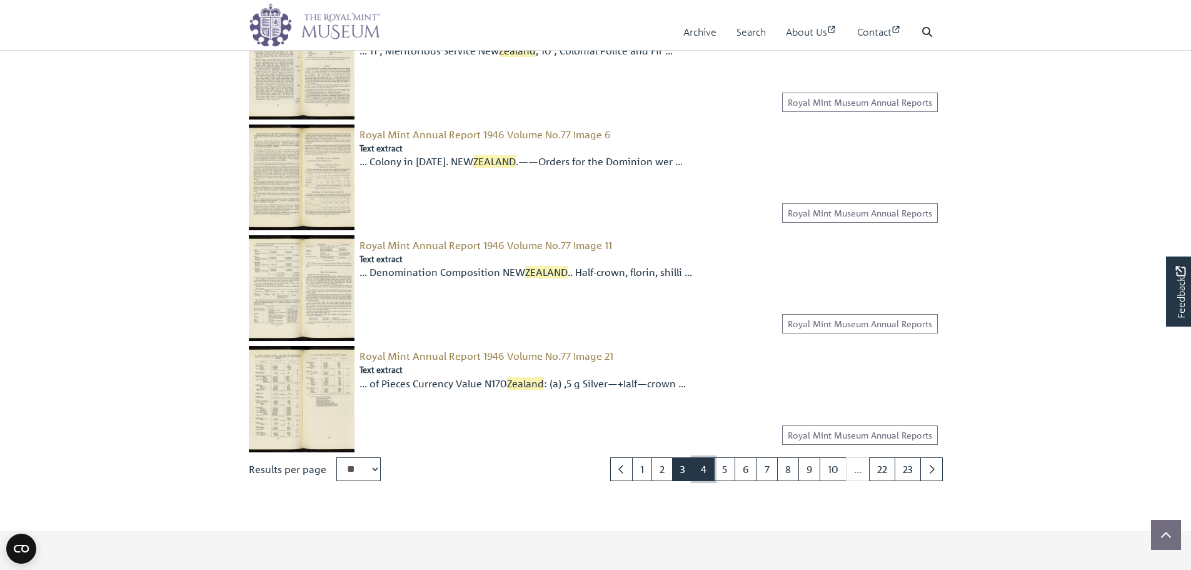
click at [703, 474] on link "4" at bounding box center [704, 469] width 22 height 24
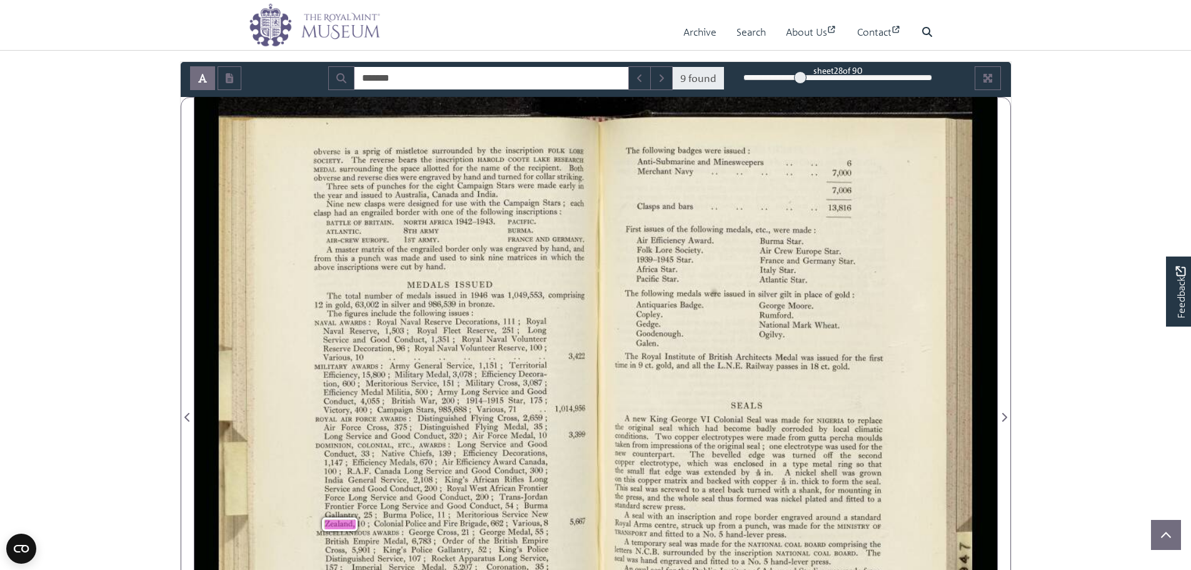
scroll to position [188, 0]
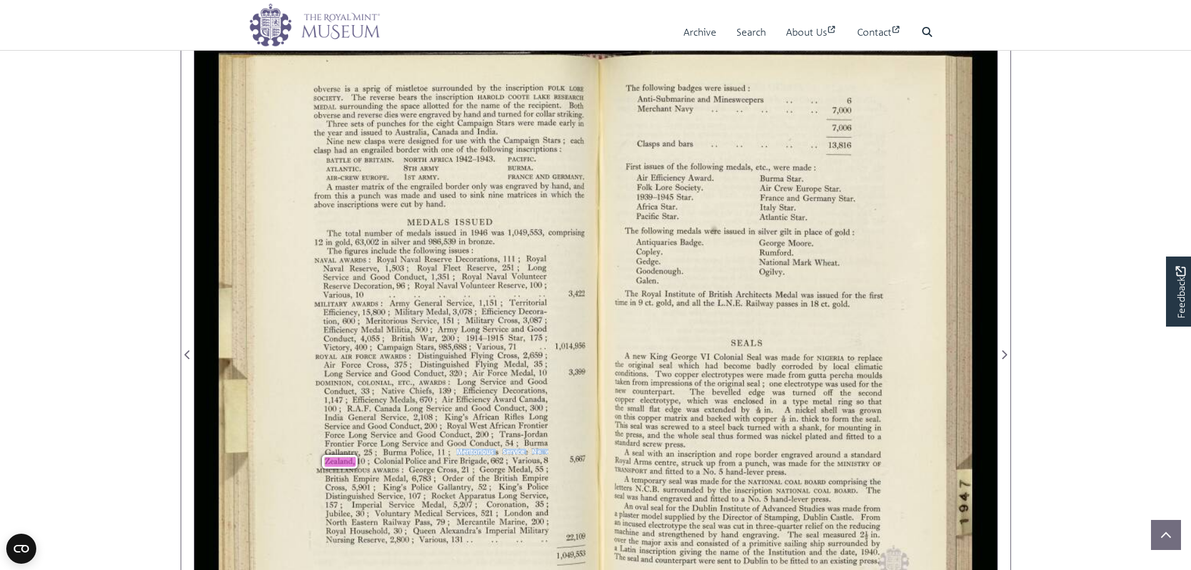
drag, startPoint x: 459, startPoint y: 451, endPoint x: 547, endPoint y: 453, distance: 88.2
click at [547, 453] on div "DOMINION, COLONIAL, ETC., AWARDS: Long Service and Good Conduct, 33; [DEMOGRAPH…" at bounding box center [432, 421] width 232 height 87
copy div "Meritorious Service New"
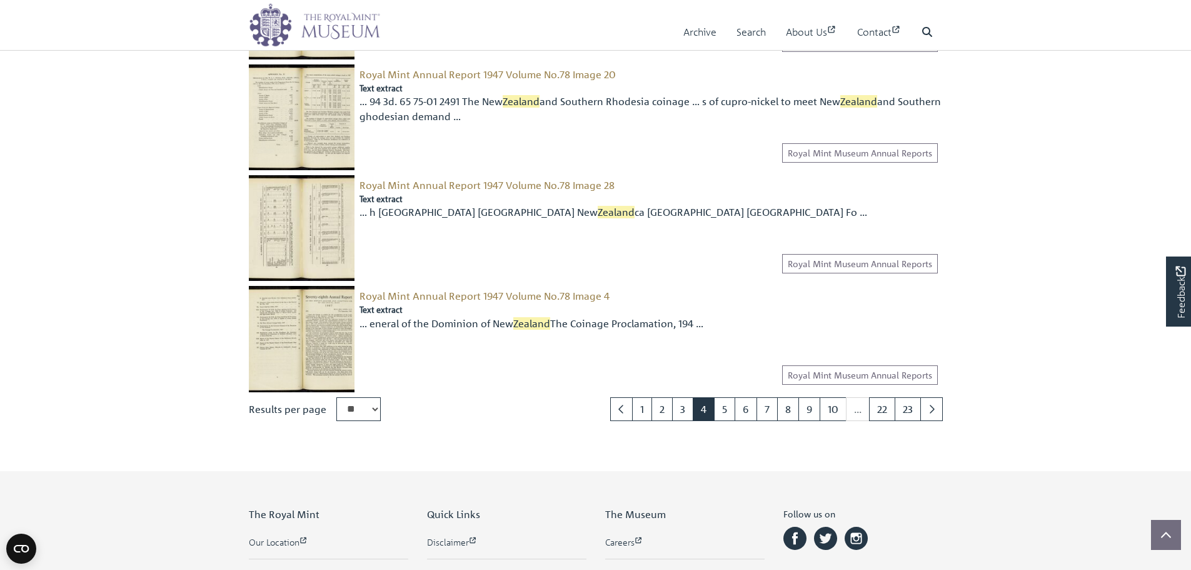
scroll to position [1625, 0]
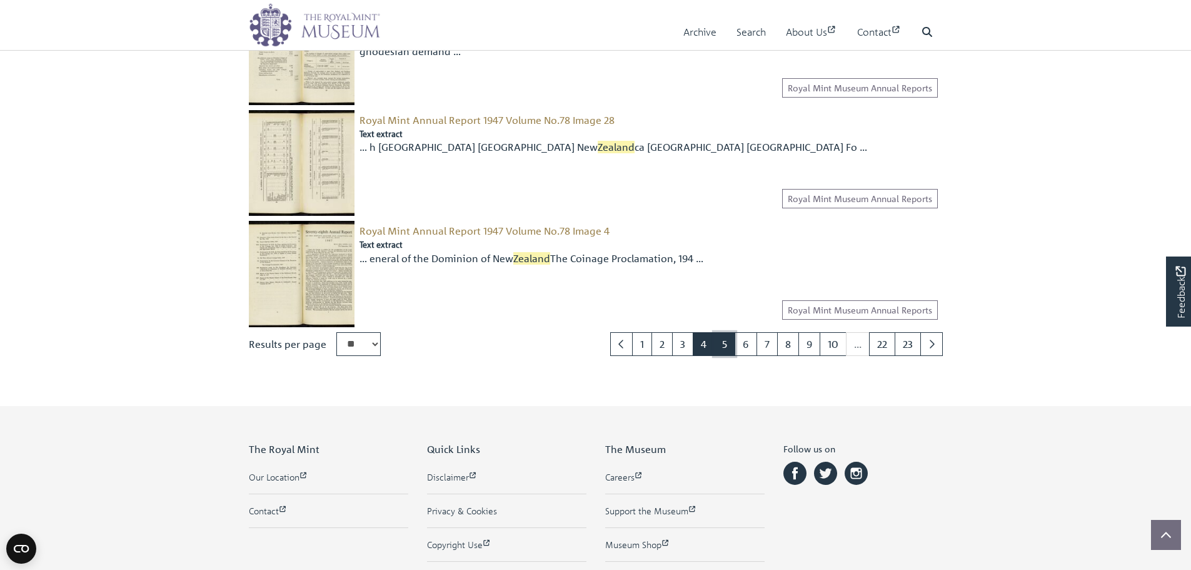
click at [726, 350] on link "5" at bounding box center [724, 344] width 21 height 24
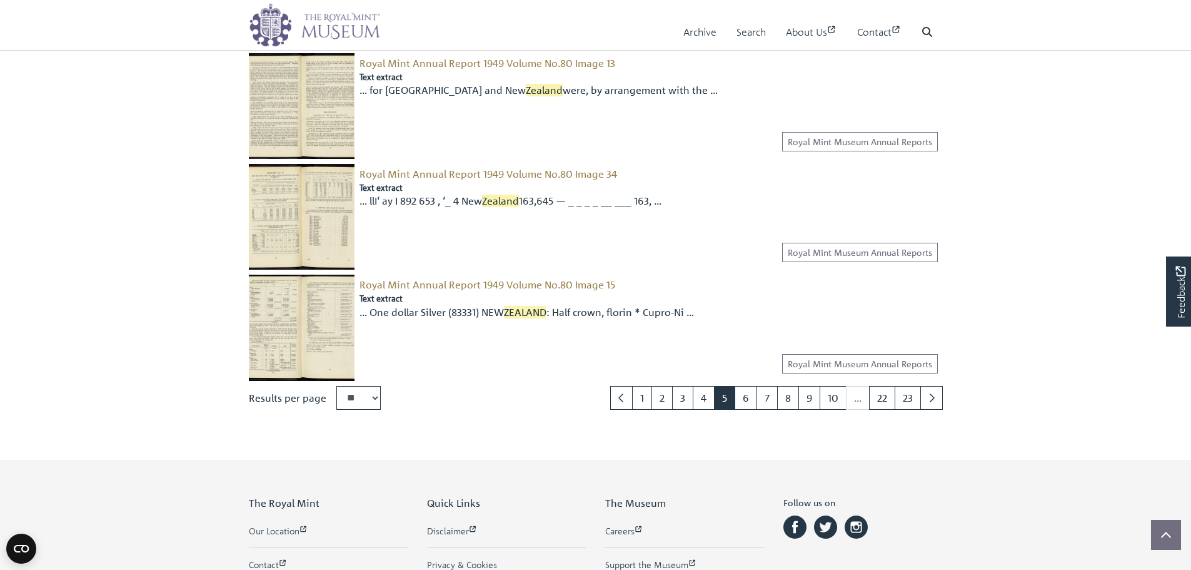
scroll to position [1625, 0]
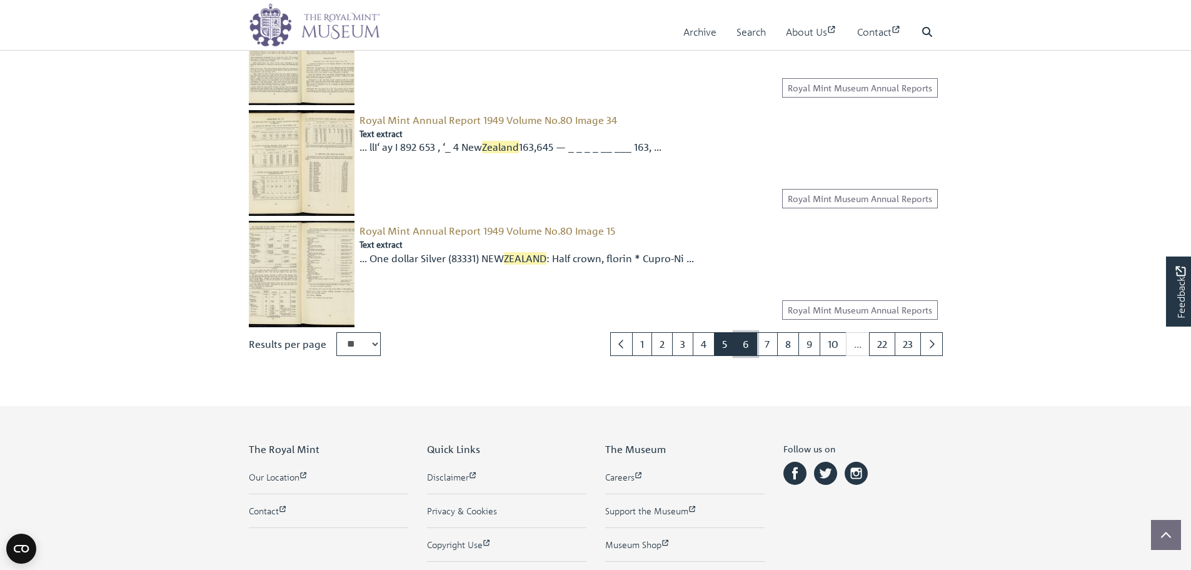
click at [747, 348] on link "6" at bounding box center [746, 344] width 23 height 24
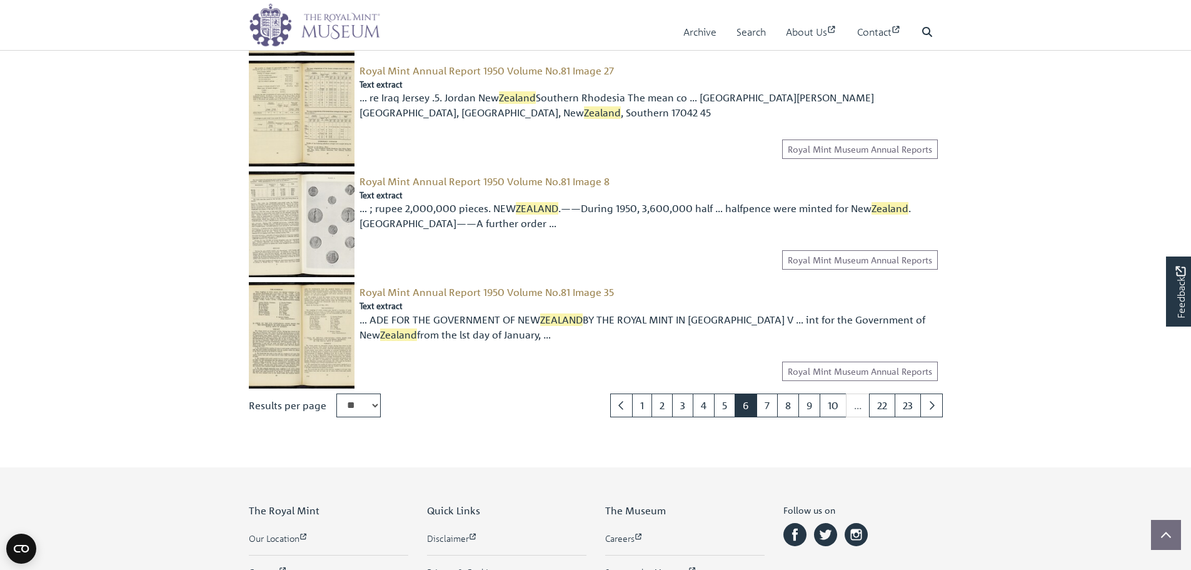
scroll to position [1625, 0]
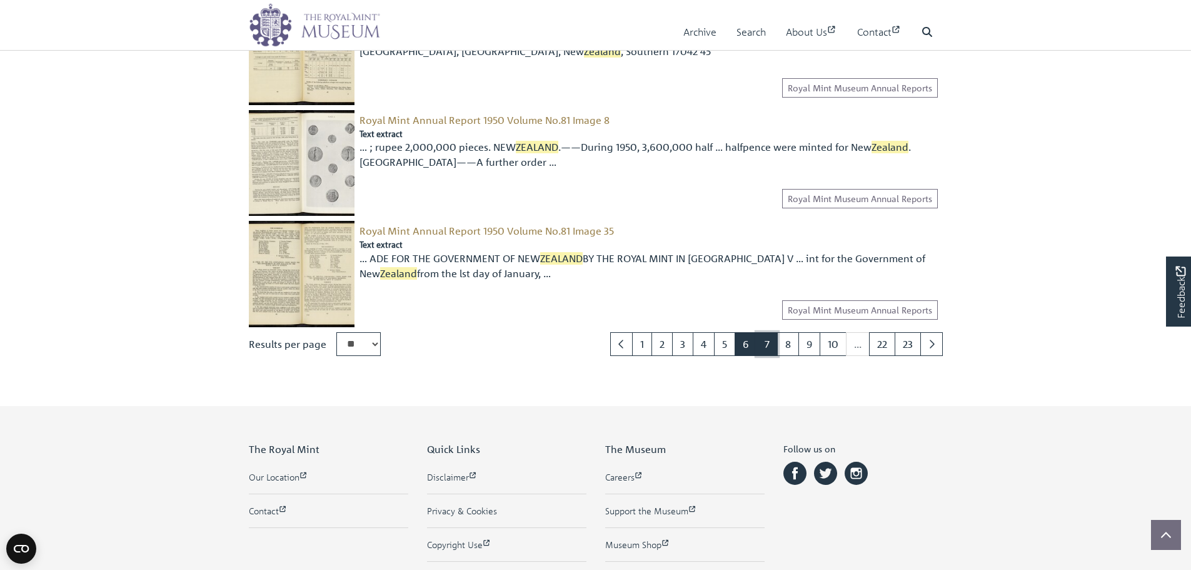
click at [766, 350] on link "7" at bounding box center [766, 344] width 21 height 24
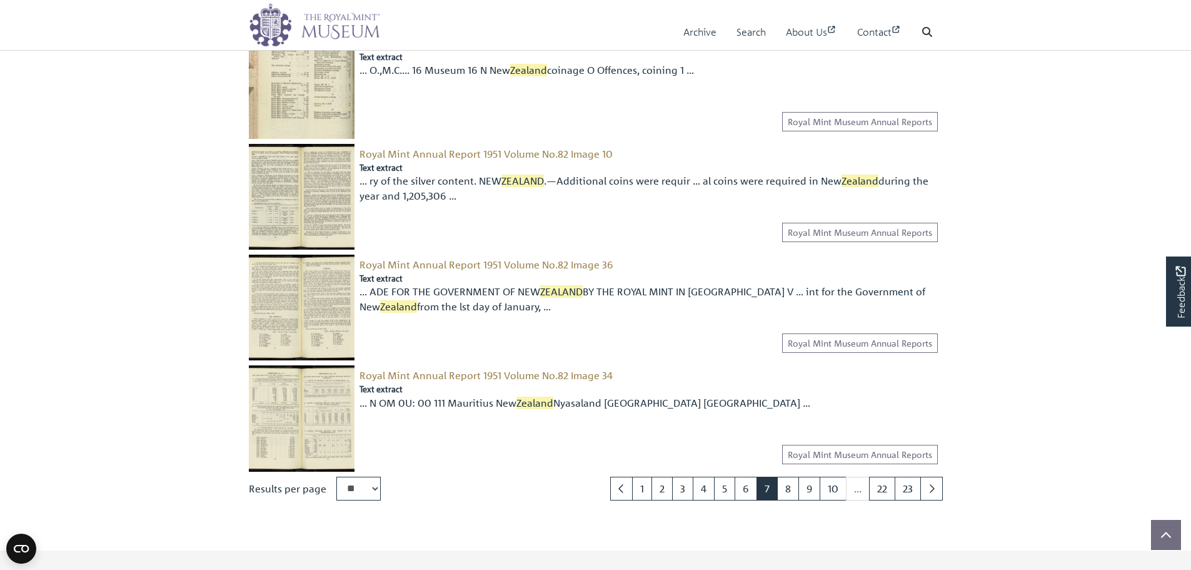
scroll to position [1500, 0]
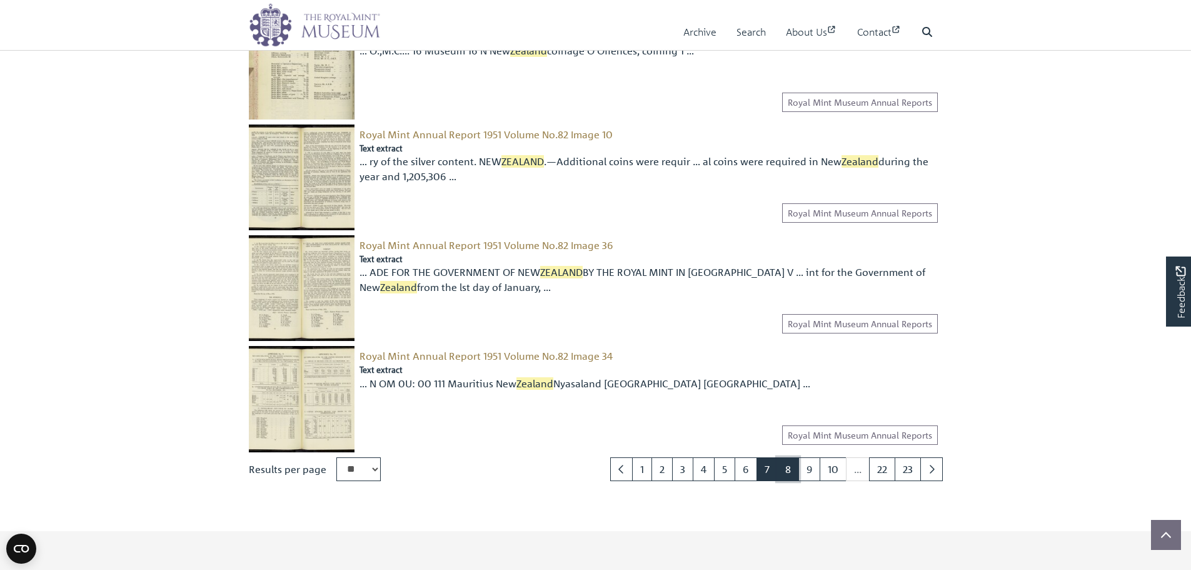
click at [785, 469] on link "8" at bounding box center [788, 469] width 22 height 24
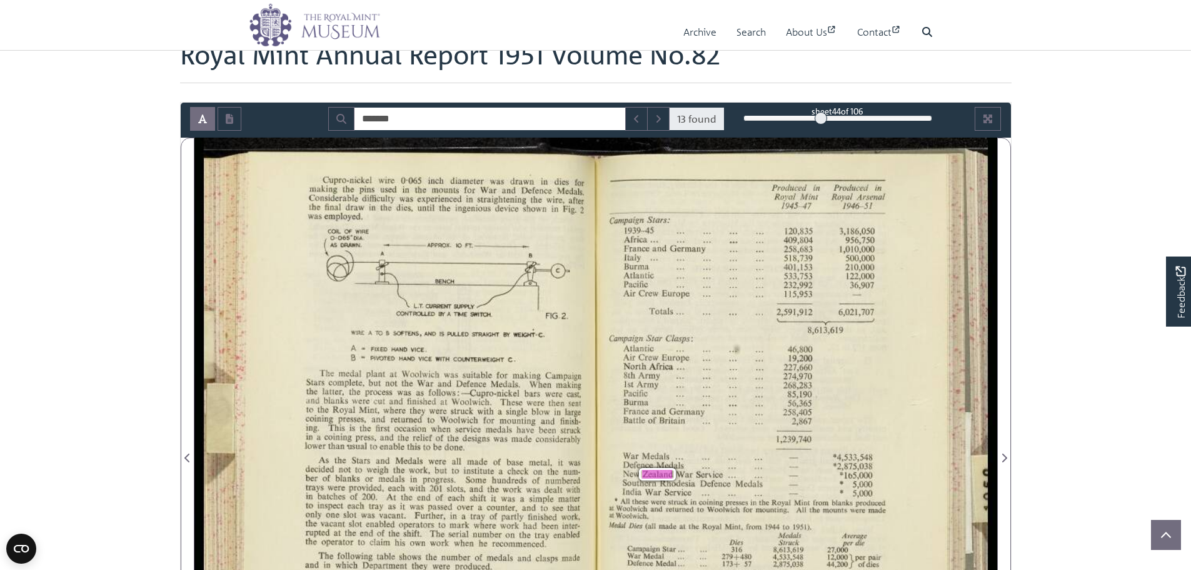
scroll to position [250, 0]
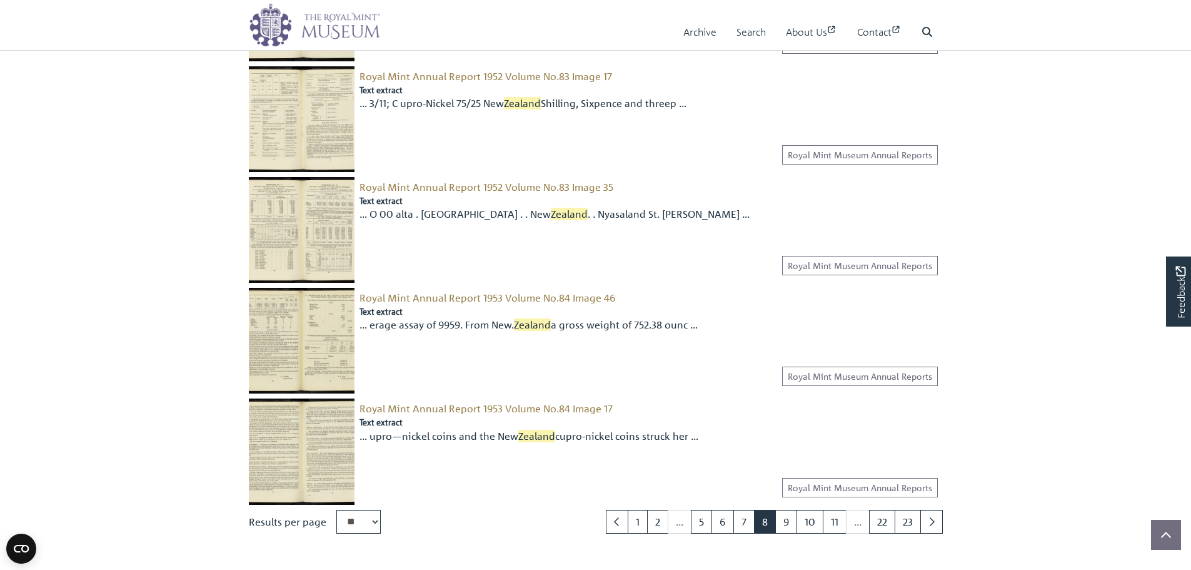
scroll to position [1500, 0]
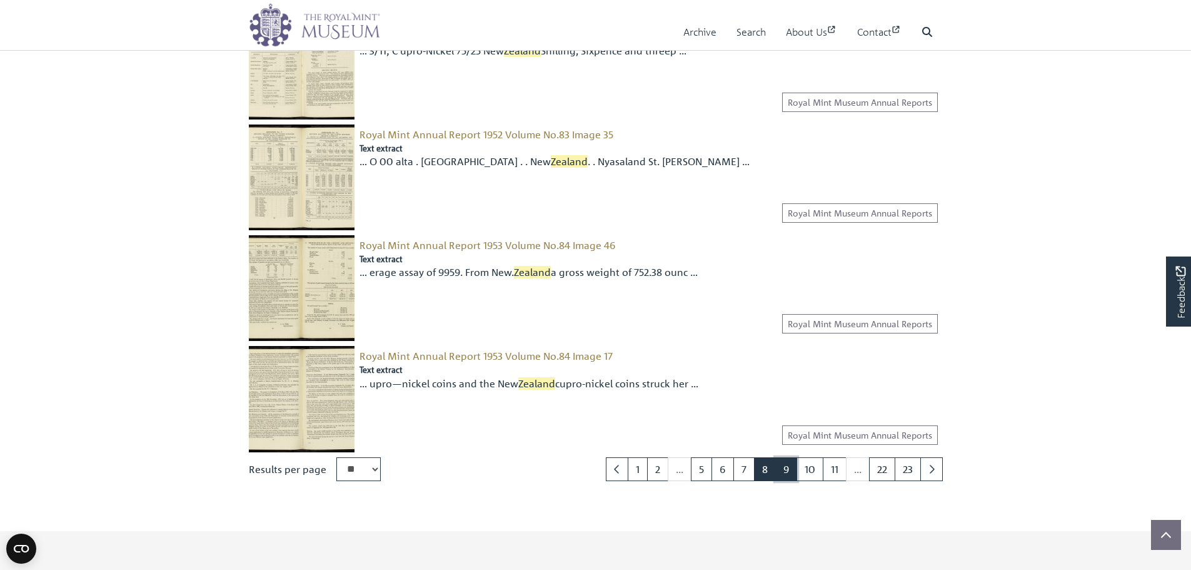
click at [785, 473] on link "9" at bounding box center [786, 469] width 22 height 24
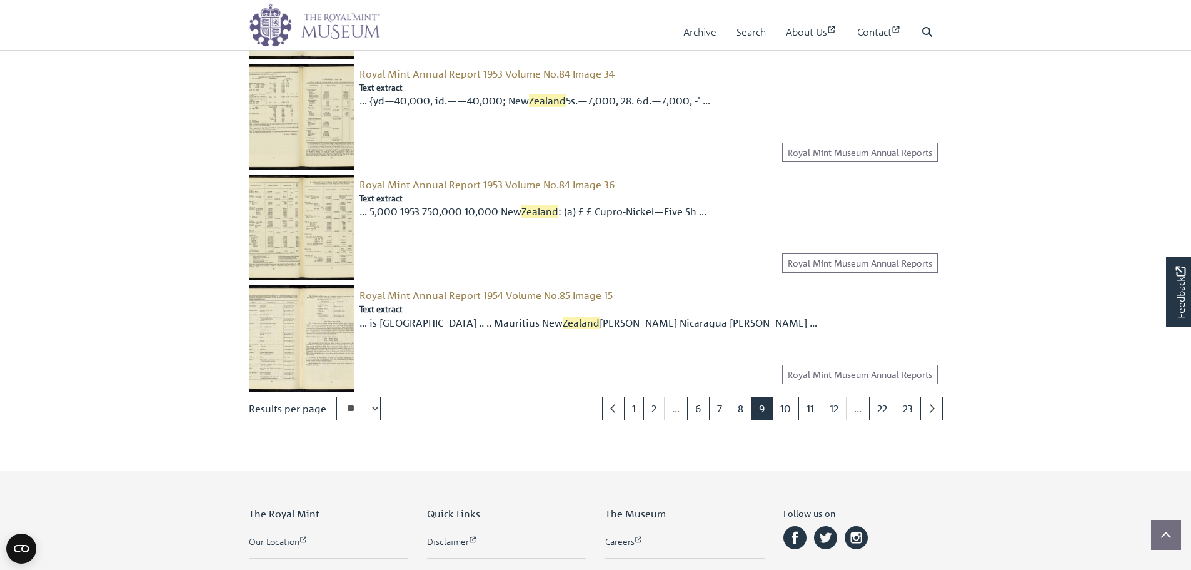
scroll to position [1563, 0]
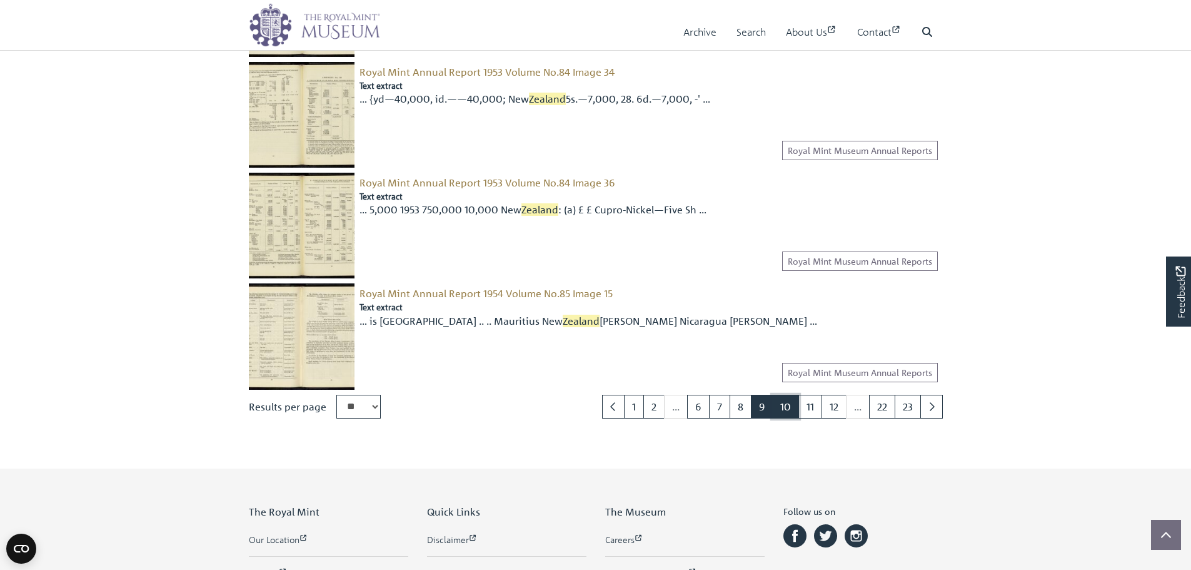
click at [791, 412] on link "10" at bounding box center [785, 406] width 27 height 24
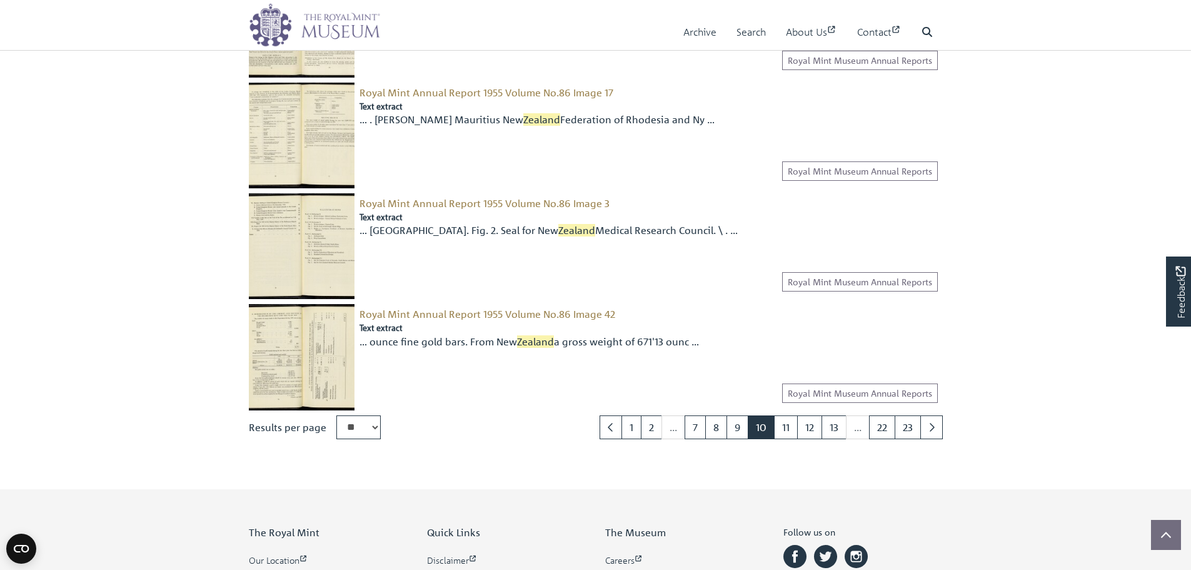
scroll to position [1563, 0]
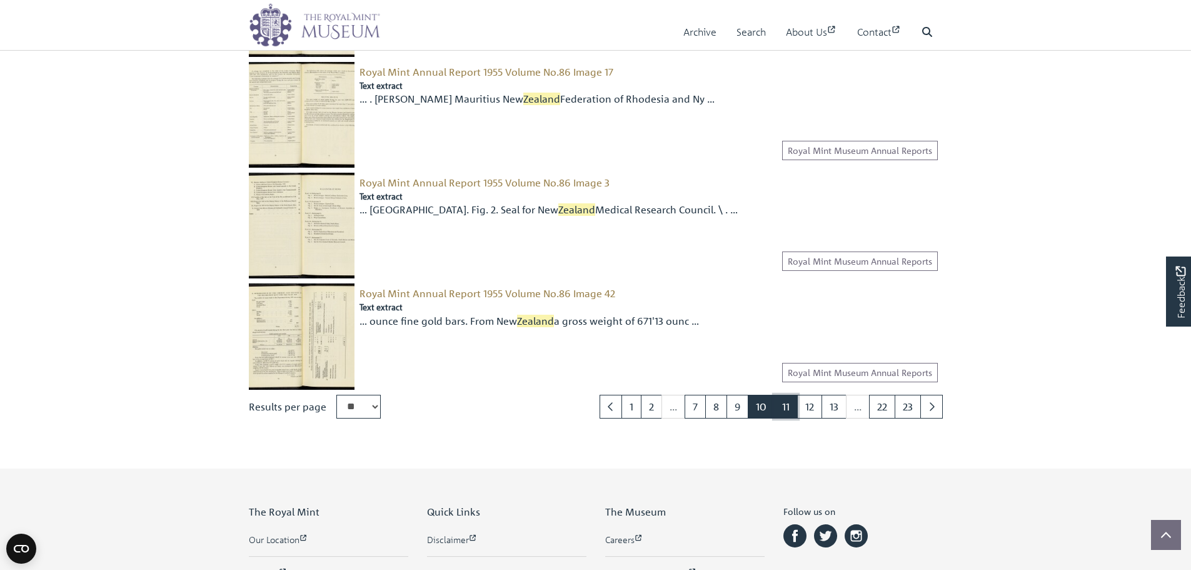
click at [783, 415] on link "11" at bounding box center [786, 406] width 24 height 24
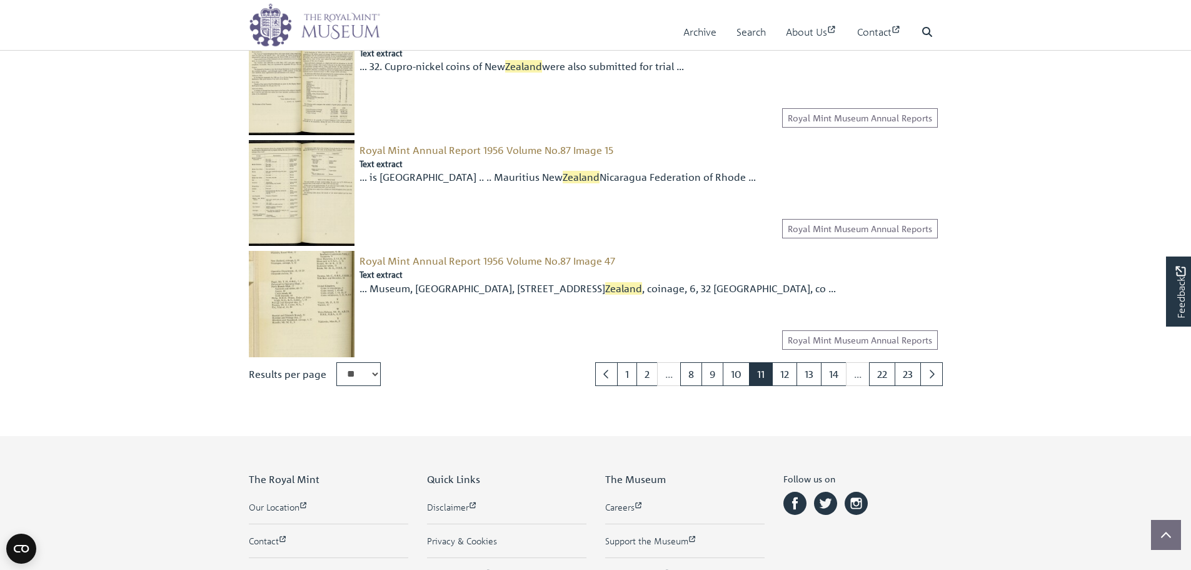
scroll to position [1625, 0]
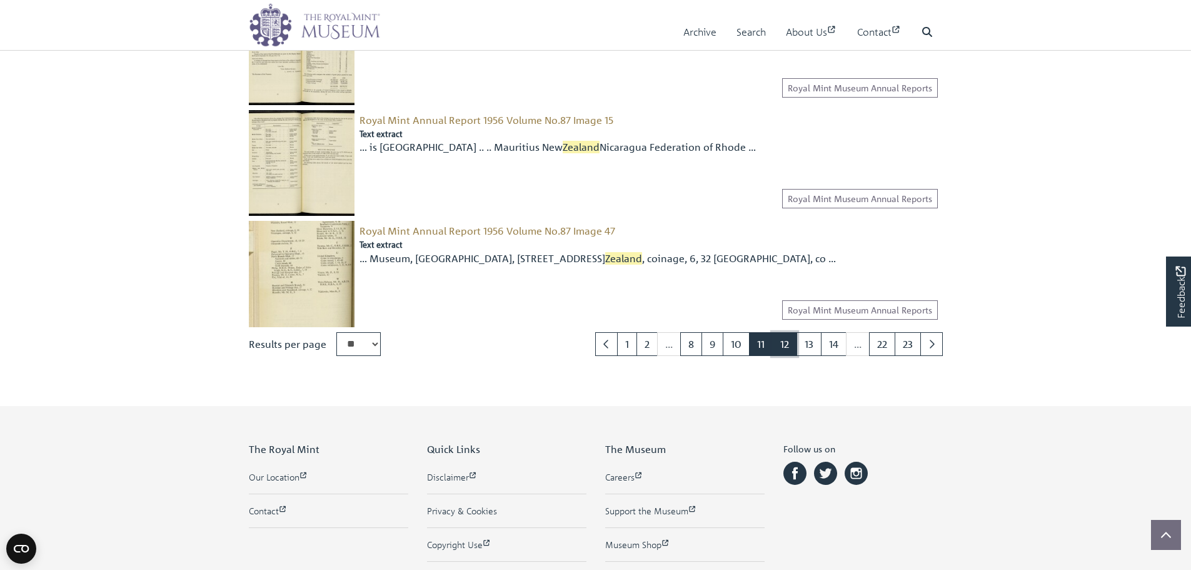
click at [780, 353] on link "12" at bounding box center [784, 344] width 25 height 24
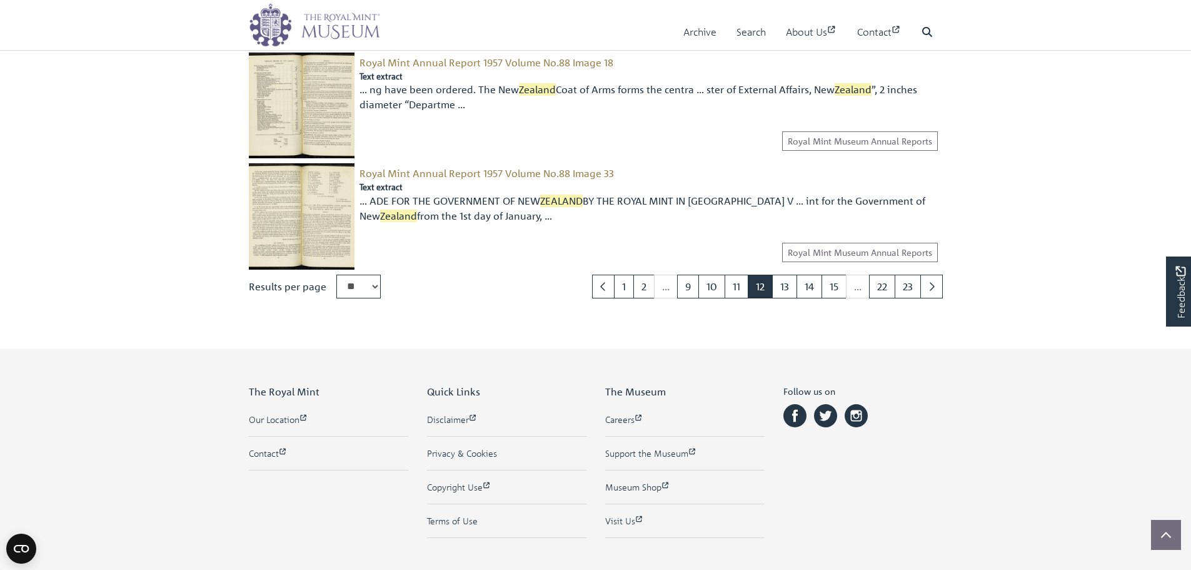
scroll to position [1688, 0]
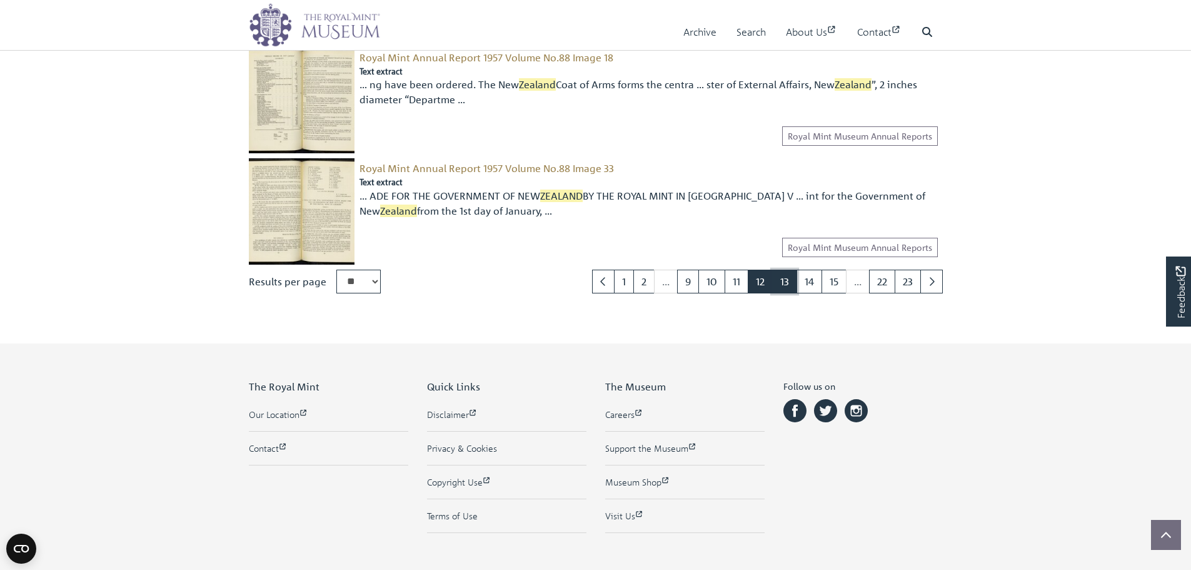
click at [785, 288] on link "13" at bounding box center [784, 281] width 25 height 24
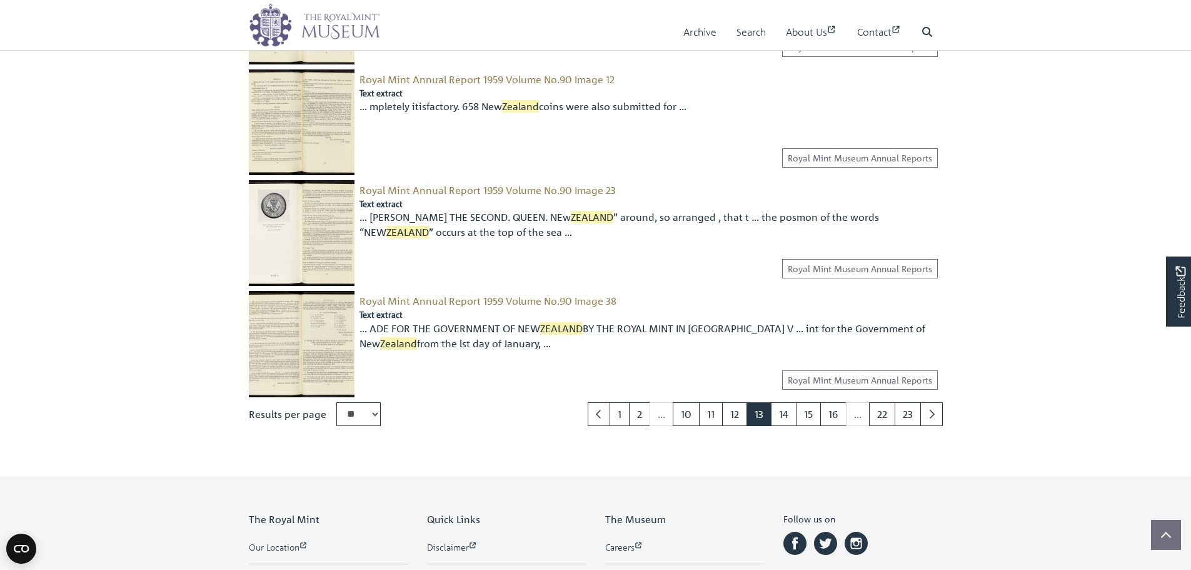
scroll to position [1563, 0]
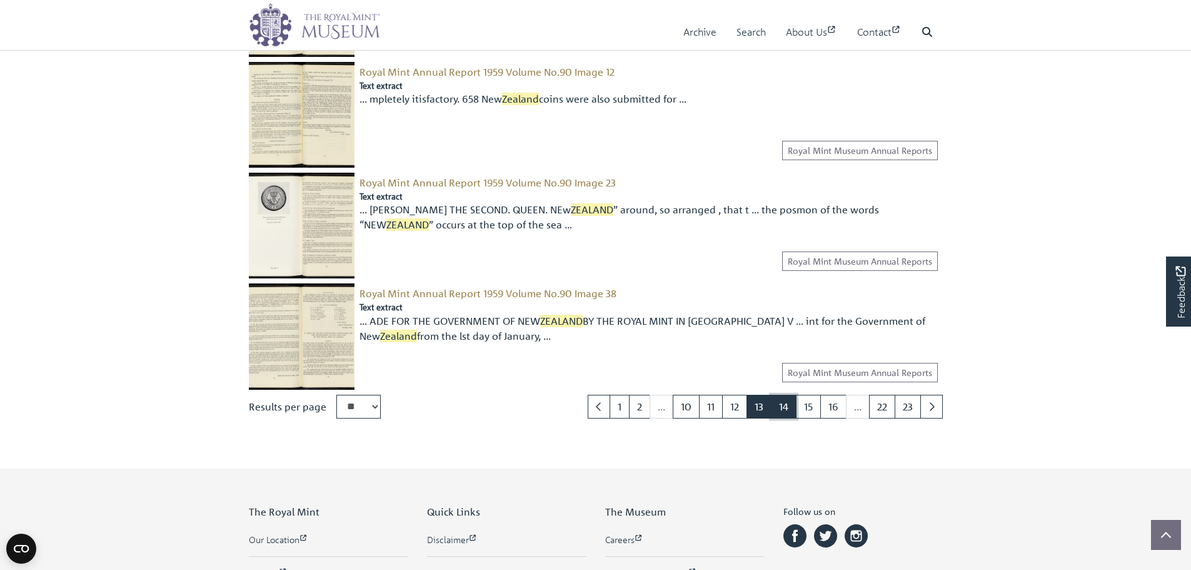
click at [781, 407] on link "14" at bounding box center [784, 406] width 26 height 24
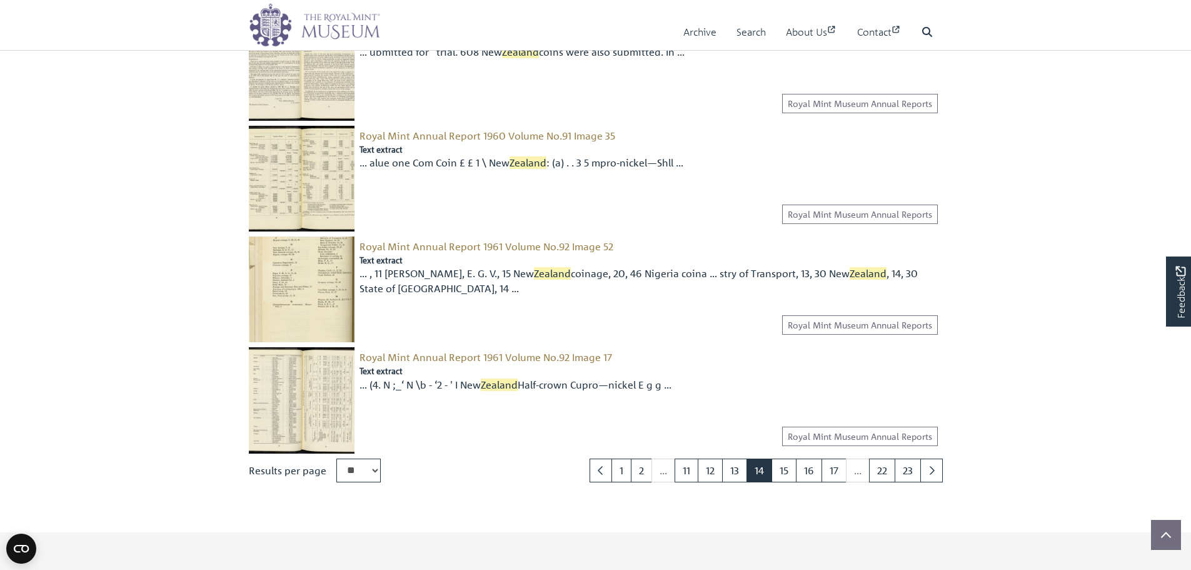
scroll to position [1500, 0]
click at [781, 468] on link "15" at bounding box center [783, 469] width 25 height 24
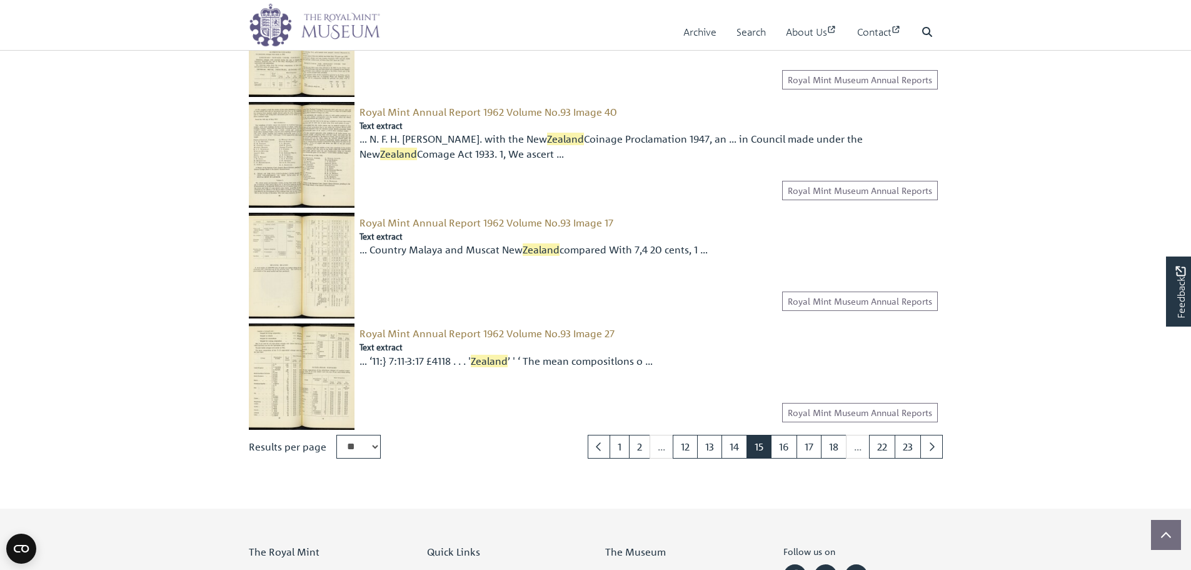
scroll to position [1500, 0]
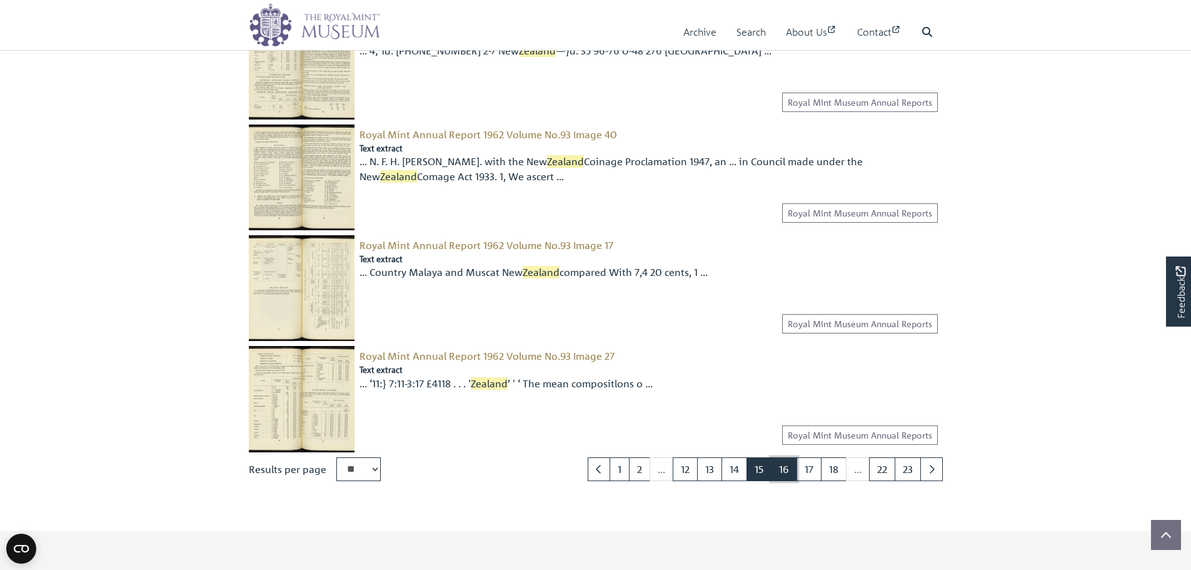
click at [790, 468] on link "16" at bounding box center [784, 469] width 26 height 24
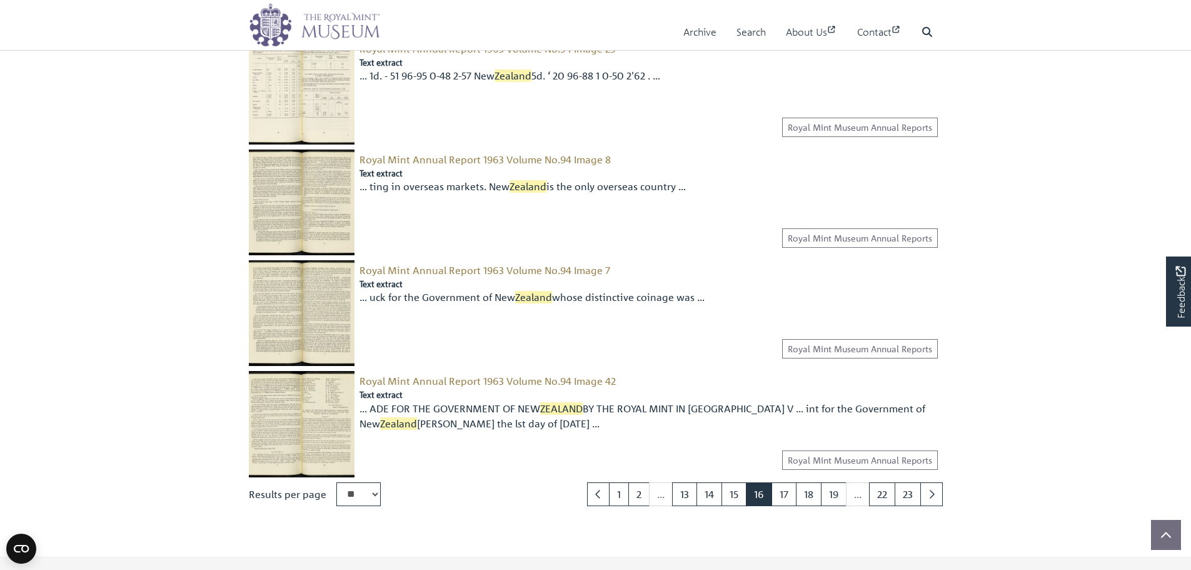
scroll to position [1500, 0]
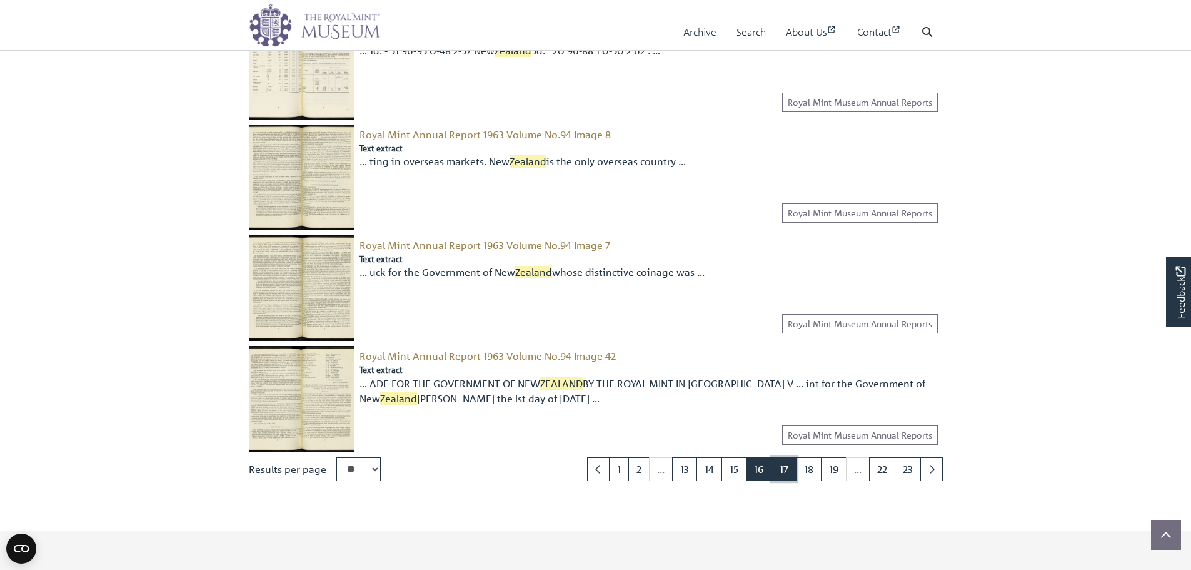
click at [783, 471] on link "17" at bounding box center [783, 469] width 25 height 24
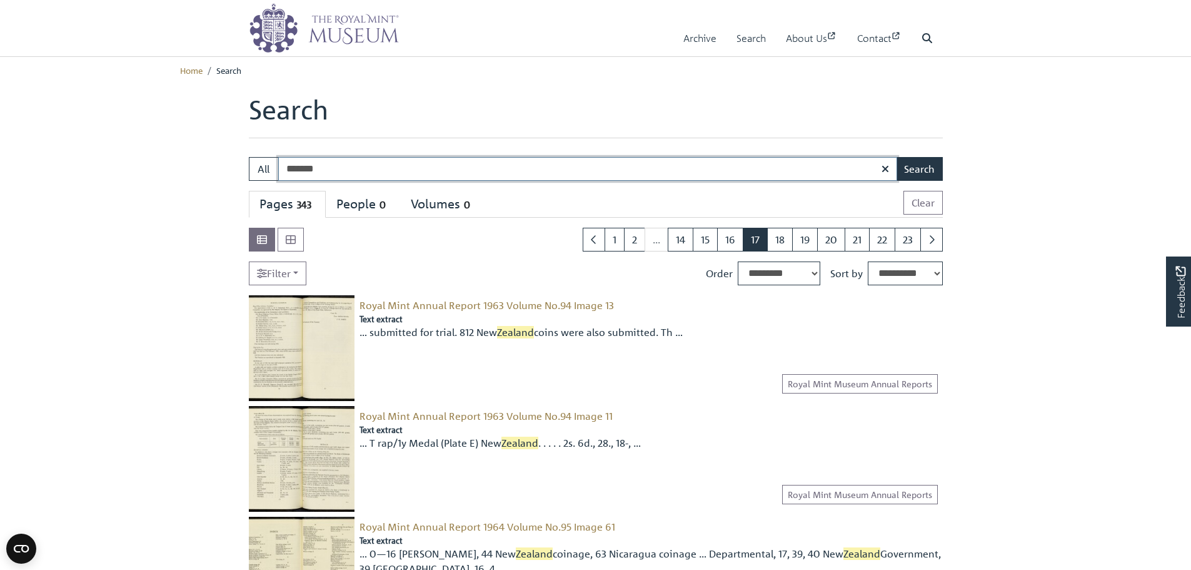
drag, startPoint x: 383, startPoint y: 174, endPoint x: 236, endPoint y: 168, distance: 147.0
paste input "**********"
click at [339, 166] on input "**********" at bounding box center [587, 169] width 619 height 24
click at [373, 166] on input "**********" at bounding box center [587, 169] width 619 height 24
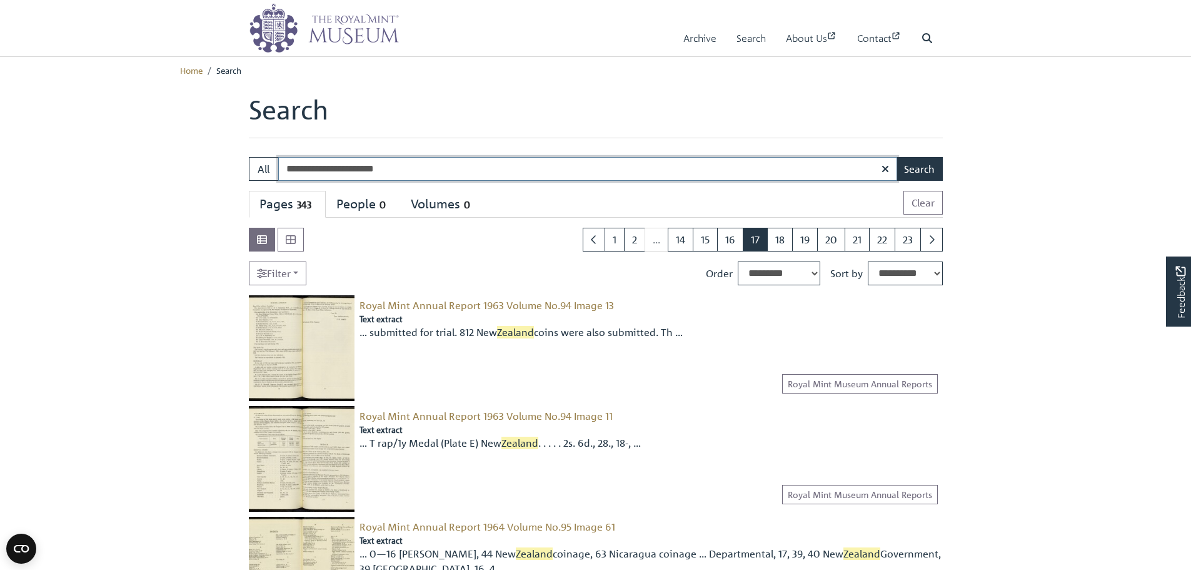
drag, startPoint x: 403, startPoint y: 168, endPoint x: 449, endPoint y: 171, distance: 46.4
click at [404, 168] on input "**********" at bounding box center [587, 169] width 619 height 24
type input "**********"
click at [896, 157] on button "Search" at bounding box center [919, 169] width 47 height 24
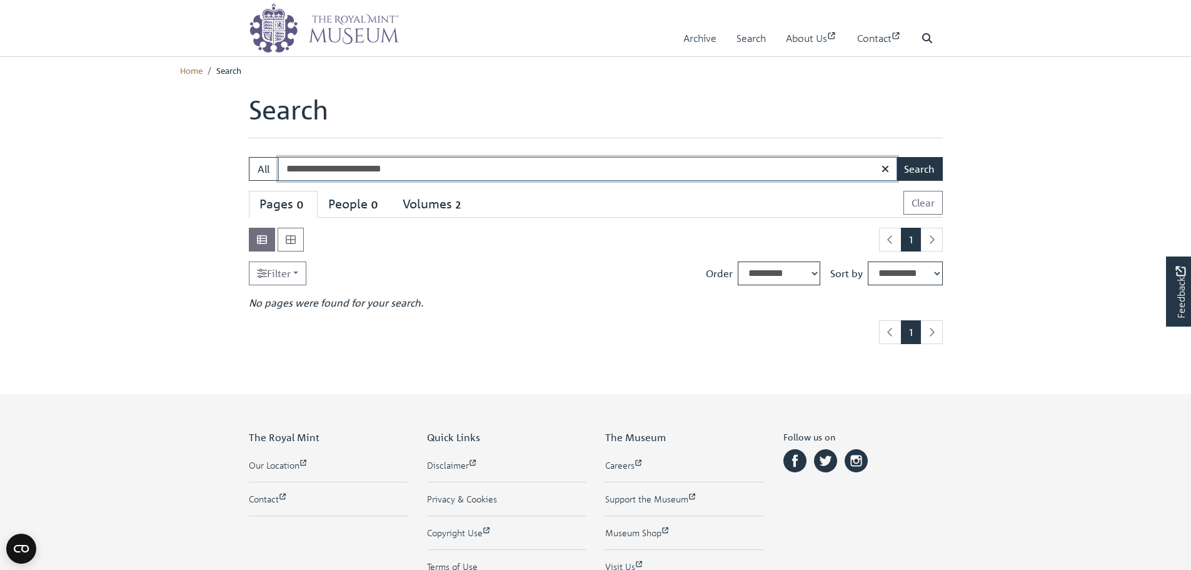
drag, startPoint x: 383, startPoint y: 168, endPoint x: 403, endPoint y: 171, distance: 20.2
click at [403, 171] on input "**********" at bounding box center [587, 169] width 619 height 24
click at [419, 169] on input "**********" at bounding box center [587, 169] width 619 height 24
type input "**********"
click at [896, 157] on button "Search" at bounding box center [919, 169] width 47 height 24
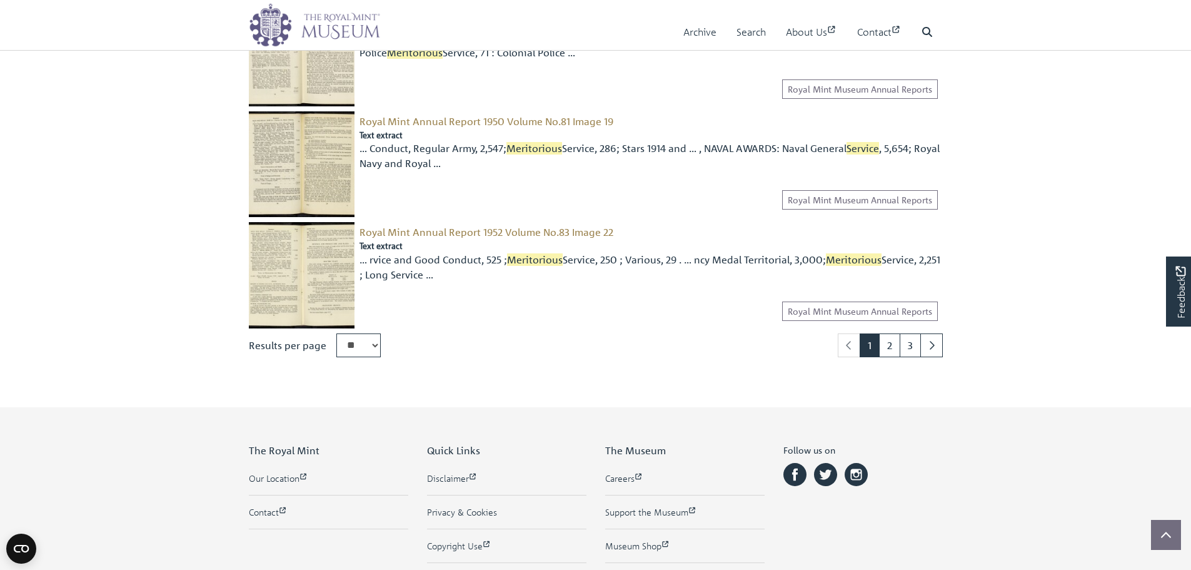
scroll to position [1625, 0]
click at [367, 351] on select "** ** ** ***" at bounding box center [358, 344] width 44 height 24
select select "***"
click at [336, 332] on select "** ** ** ***" at bounding box center [358, 344] width 44 height 24
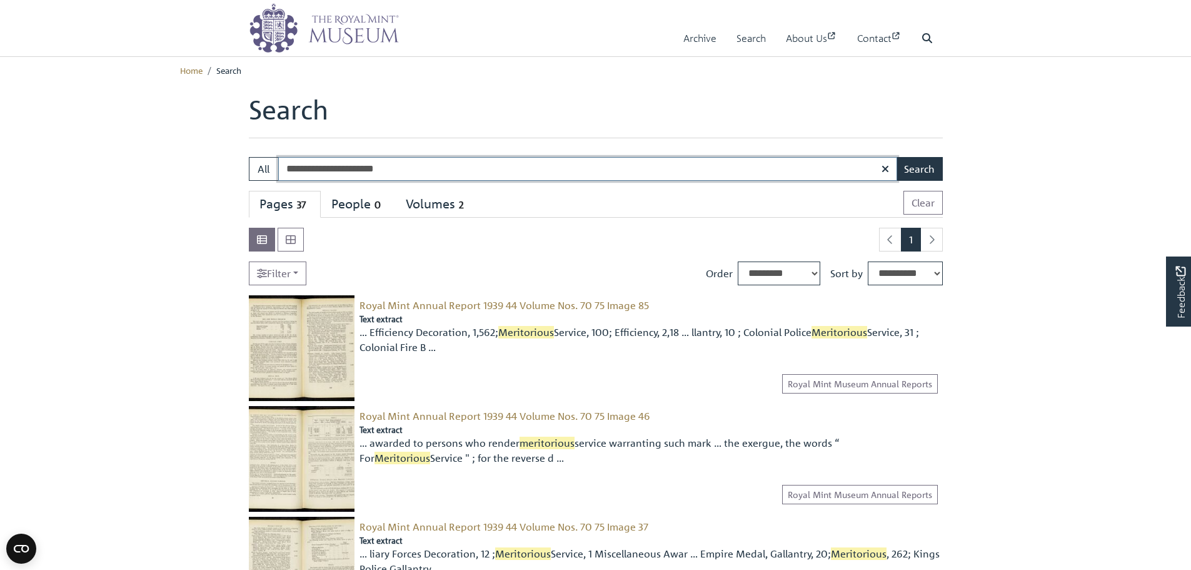
click at [406, 158] on input "**********" at bounding box center [587, 169] width 619 height 24
type input "**********"
click at [896, 157] on button "Search" at bounding box center [919, 169] width 47 height 24
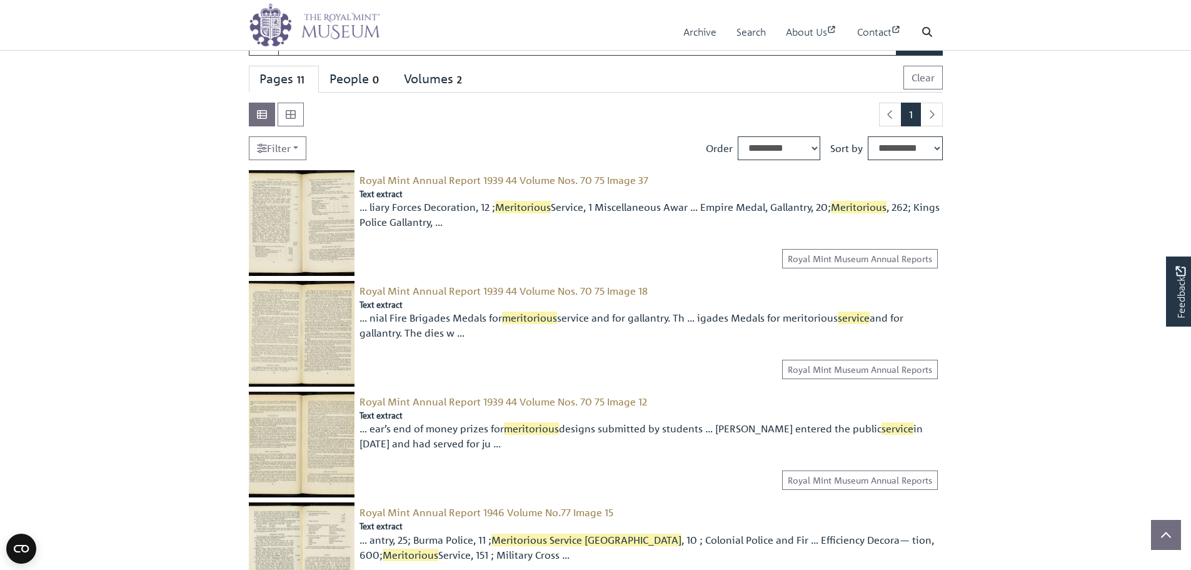
scroll to position [63, 0]
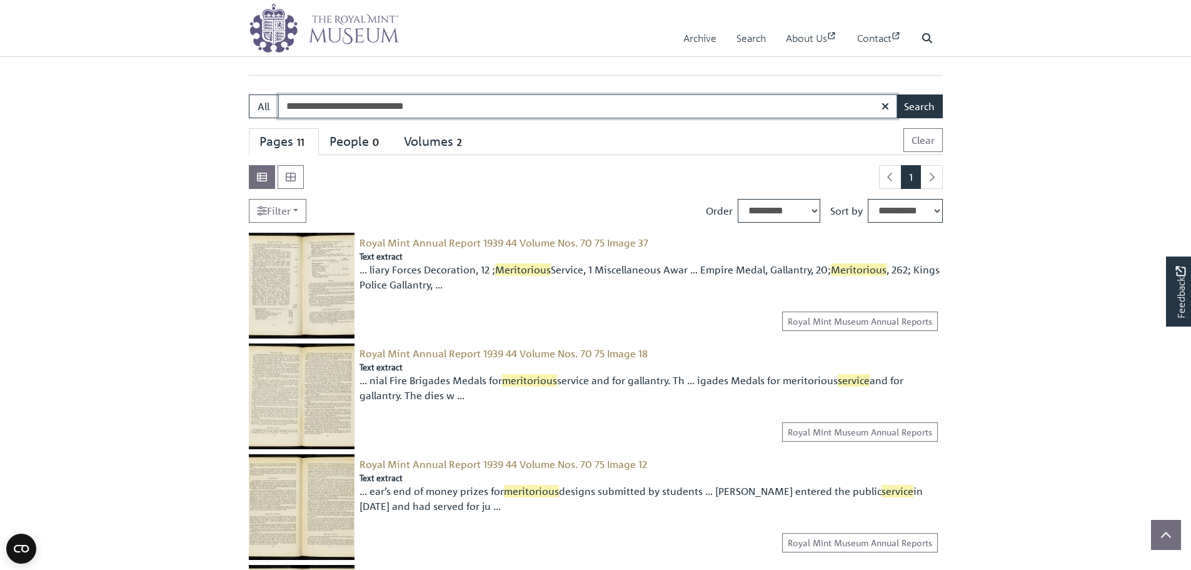
drag, startPoint x: 343, startPoint y: 106, endPoint x: 398, endPoint y: 106, distance: 55.6
click at [398, 106] on input "**********" at bounding box center [587, 106] width 619 height 24
type input "**********"
click at [896, 94] on button "Search" at bounding box center [919, 106] width 47 height 24
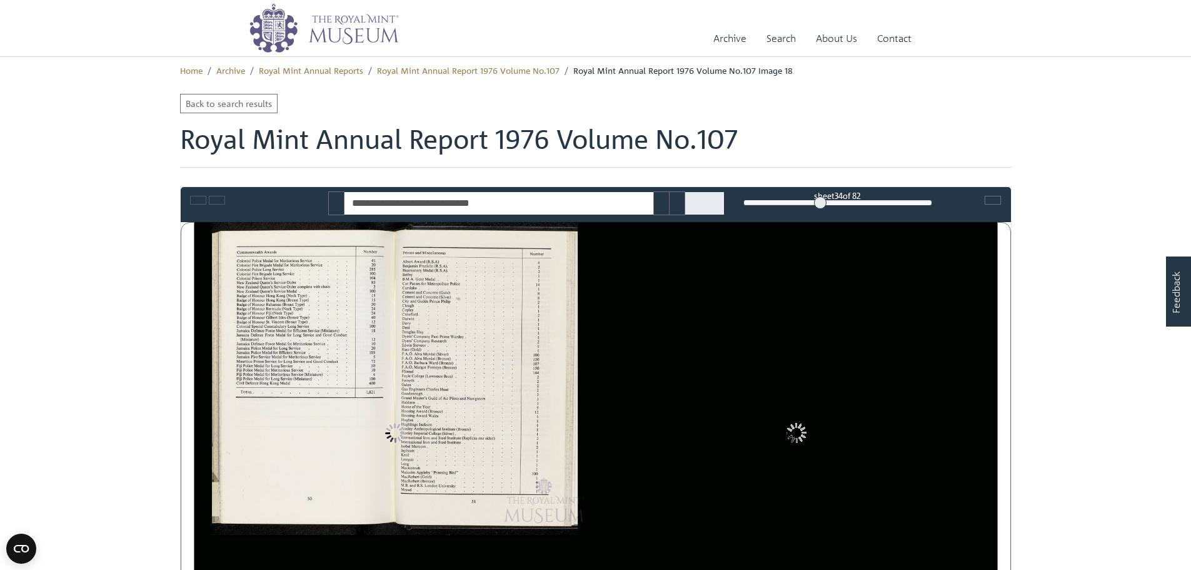
type input "**********"
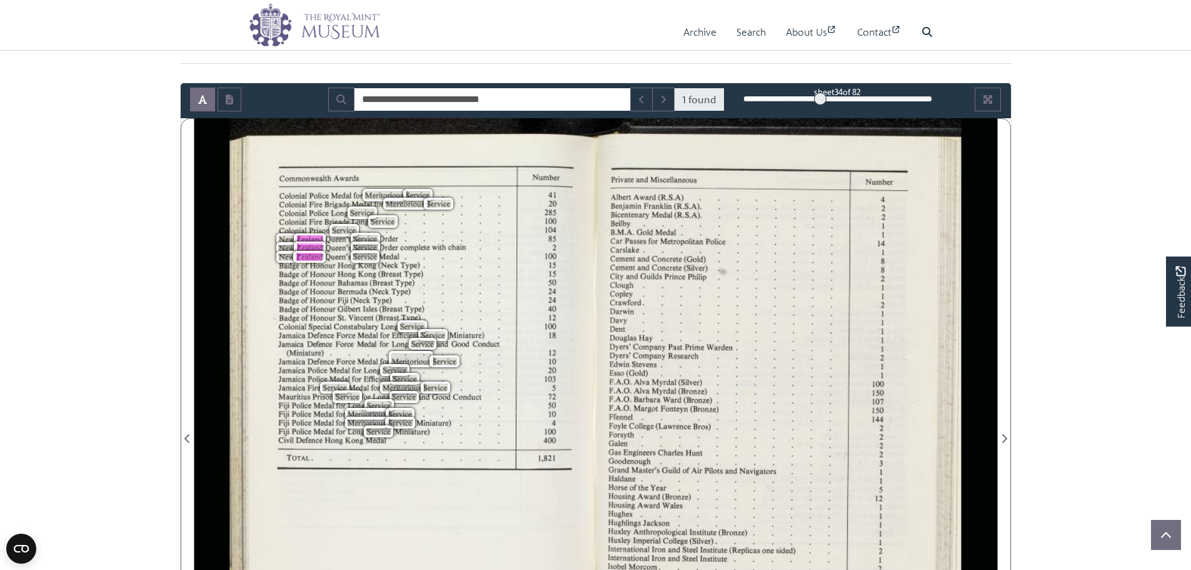
scroll to position [125, 0]
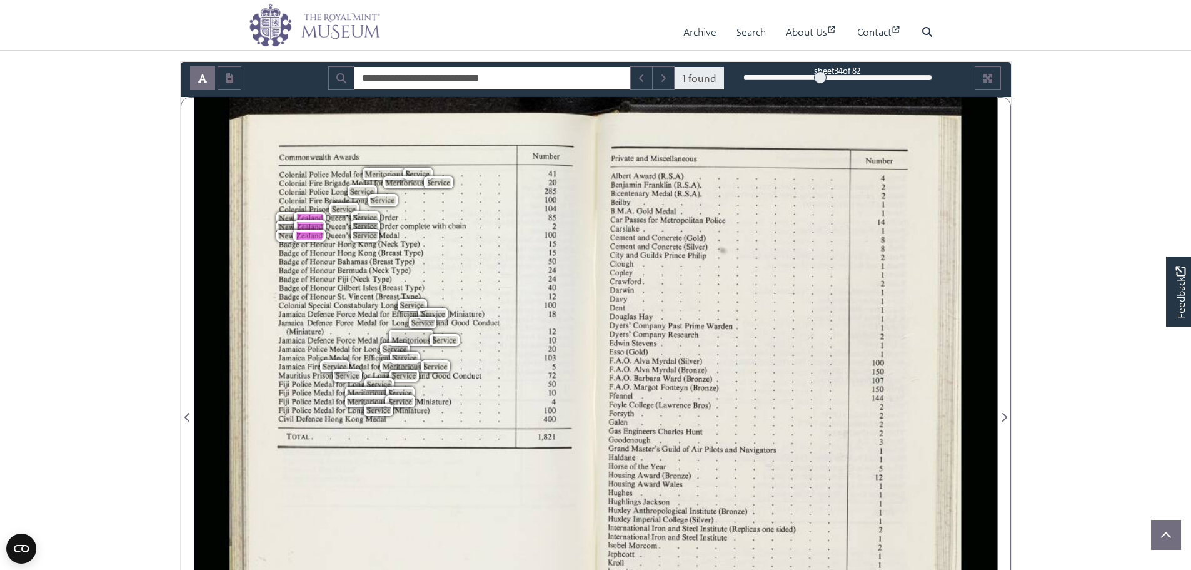
click at [199, 413] on div "Commonwealth Awards Colonial Police Medal for Meritorious Service 41 Colonial F…" at bounding box center [394, 410] width 401 height 626
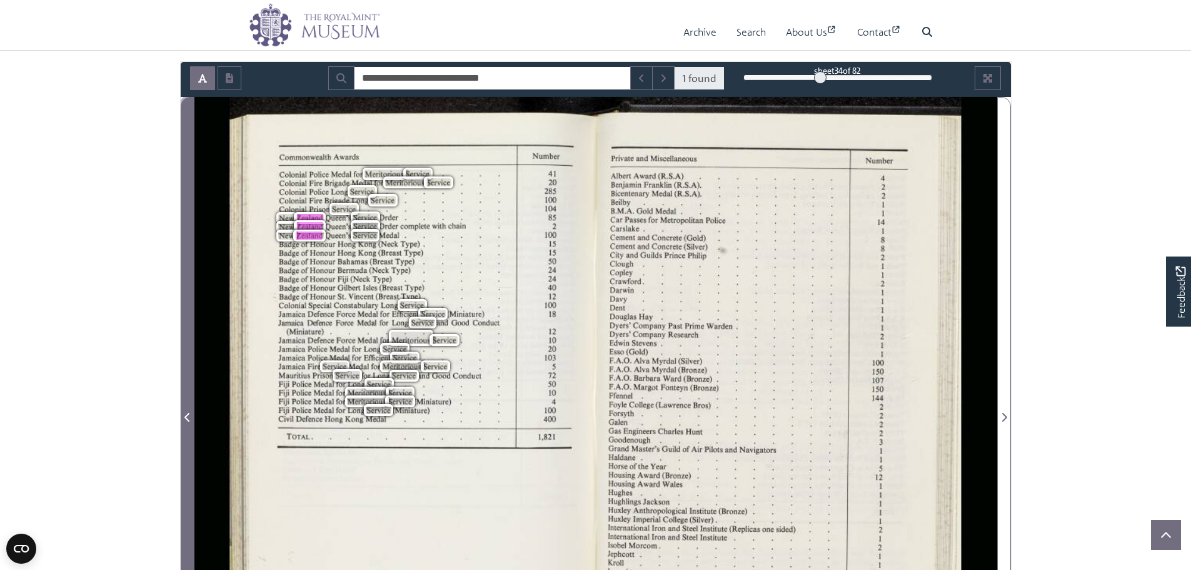
click at [188, 414] on icon "Previous Page" at bounding box center [186, 417] width 5 height 9
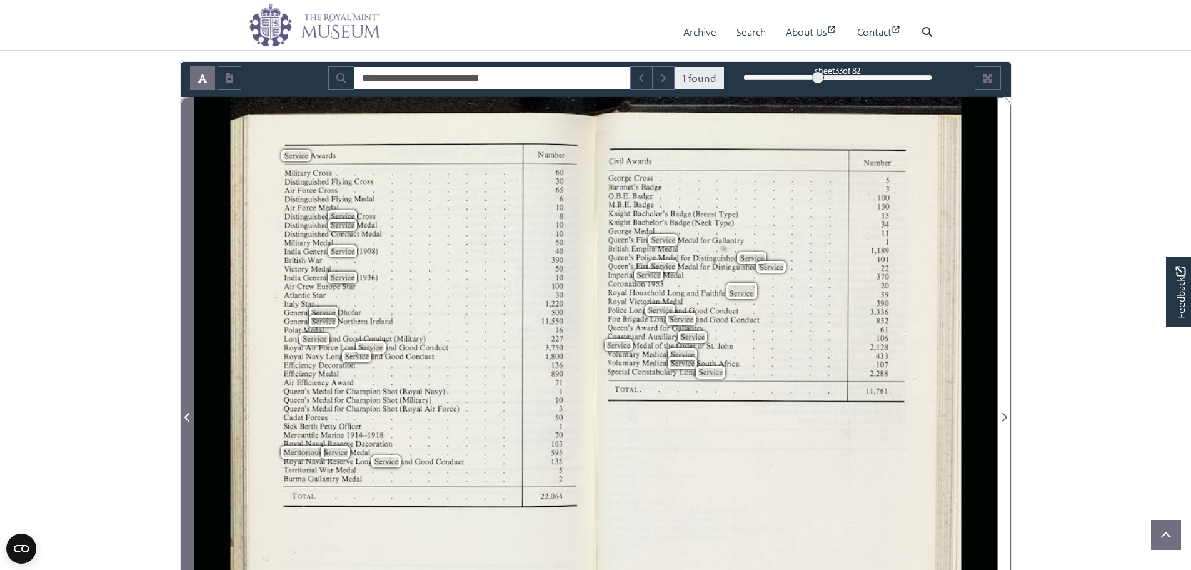
click at [188, 414] on icon "Previous Page" at bounding box center [186, 417] width 5 height 9
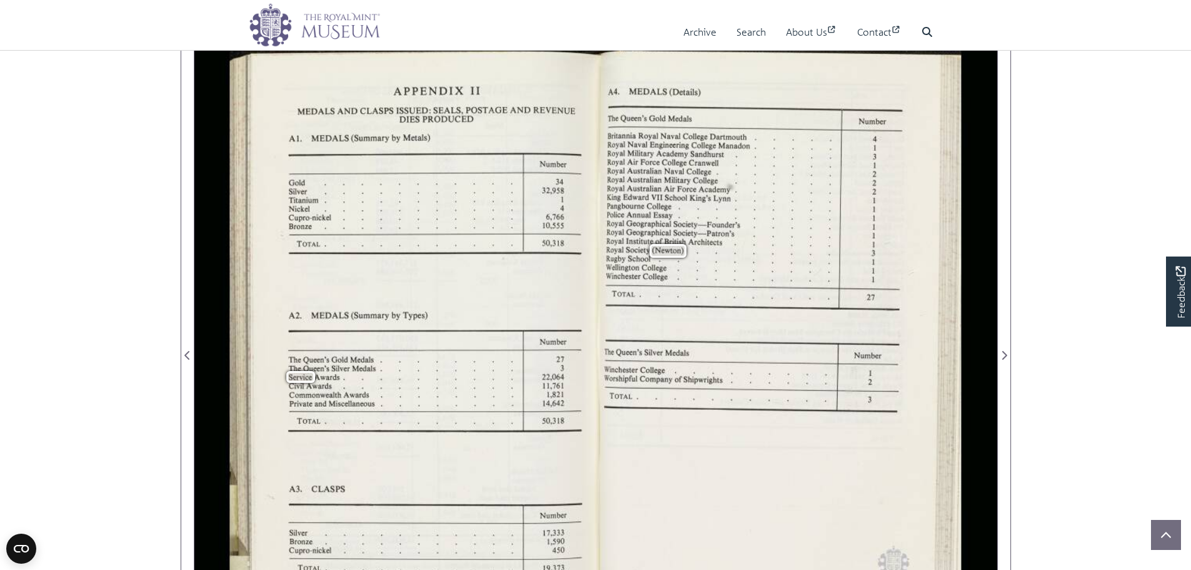
scroll to position [188, 0]
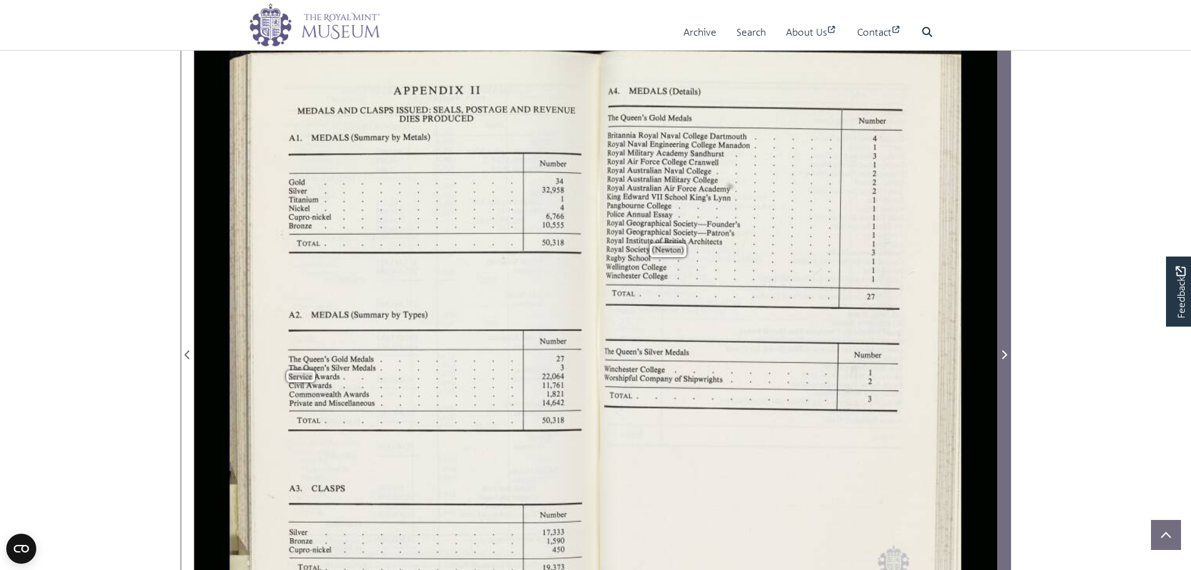
click at [1007, 358] on icon "Next Page" at bounding box center [1004, 354] width 6 height 10
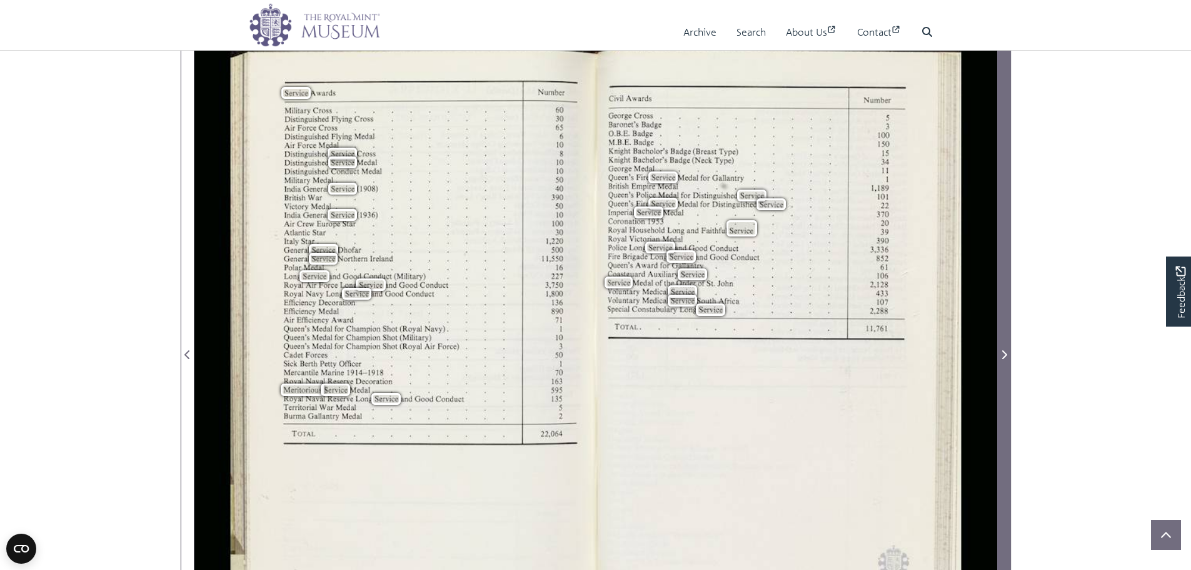
click at [1006, 356] on icon "Next Page" at bounding box center [1004, 354] width 6 height 10
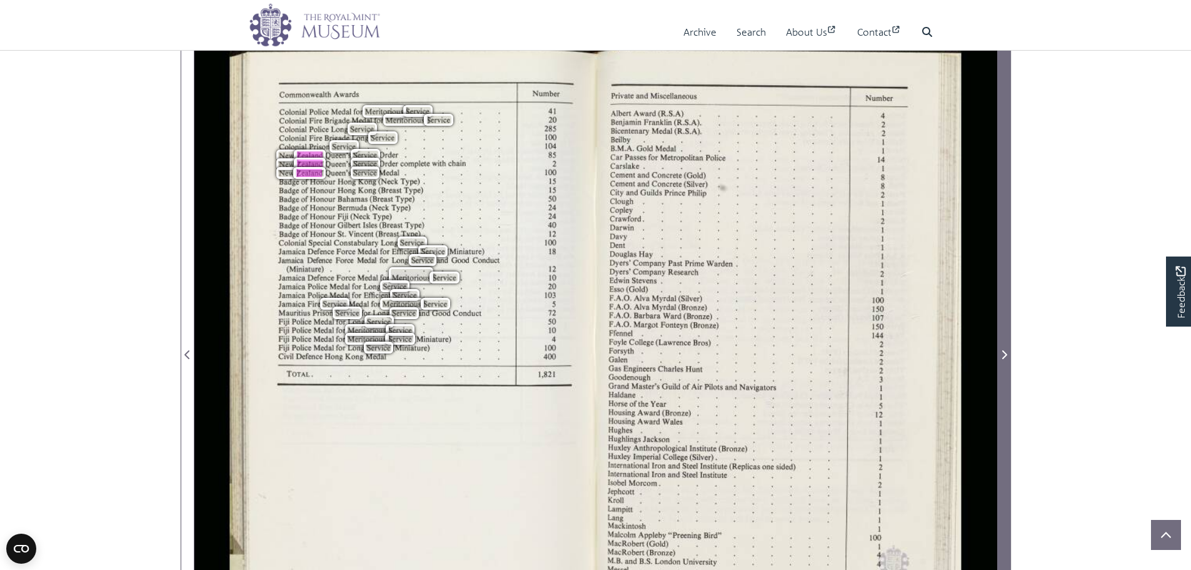
click at [1006, 356] on icon "Next Page" at bounding box center [1004, 354] width 6 height 10
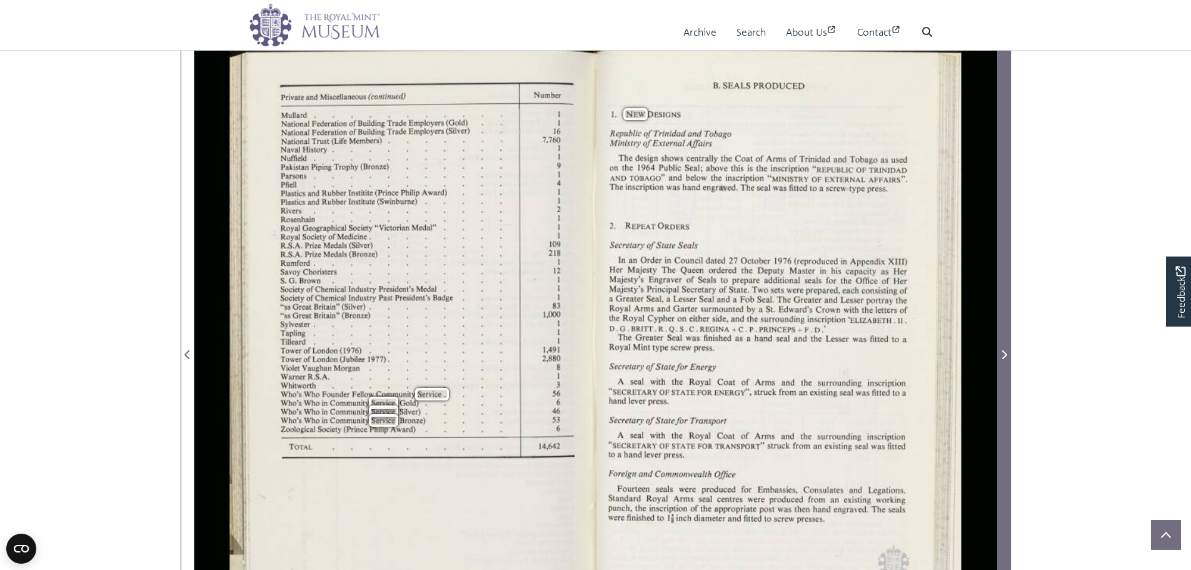
click at [1006, 356] on icon "Next Page" at bounding box center [1004, 354] width 6 height 10
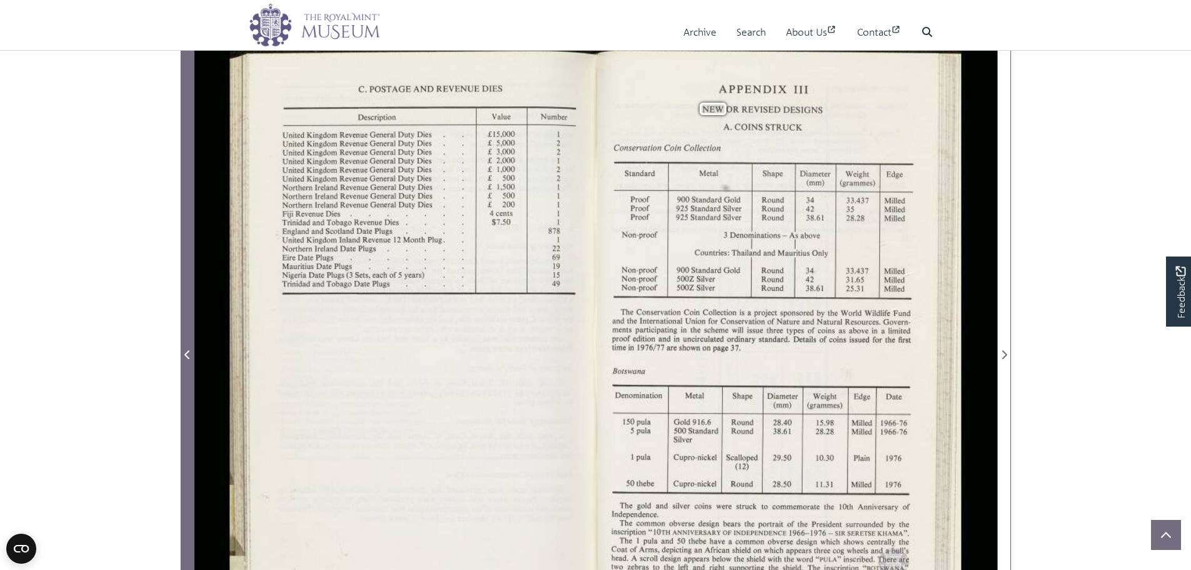
click at [193, 343] on span "Previous Page" at bounding box center [187, 347] width 13 height 625
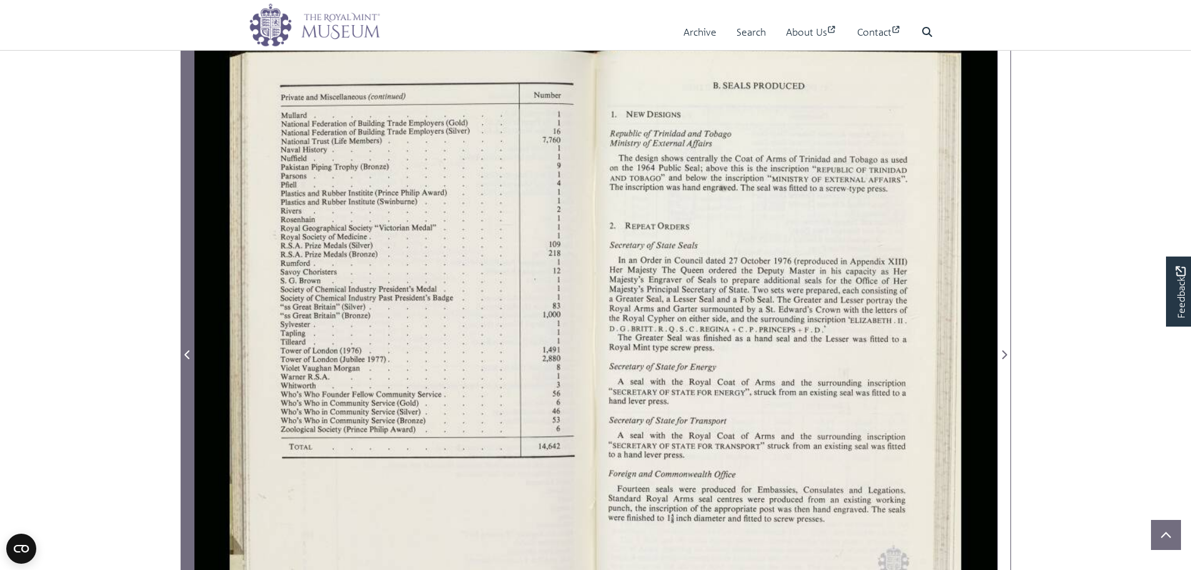
click at [193, 343] on span "Previous Page" at bounding box center [187, 347] width 13 height 625
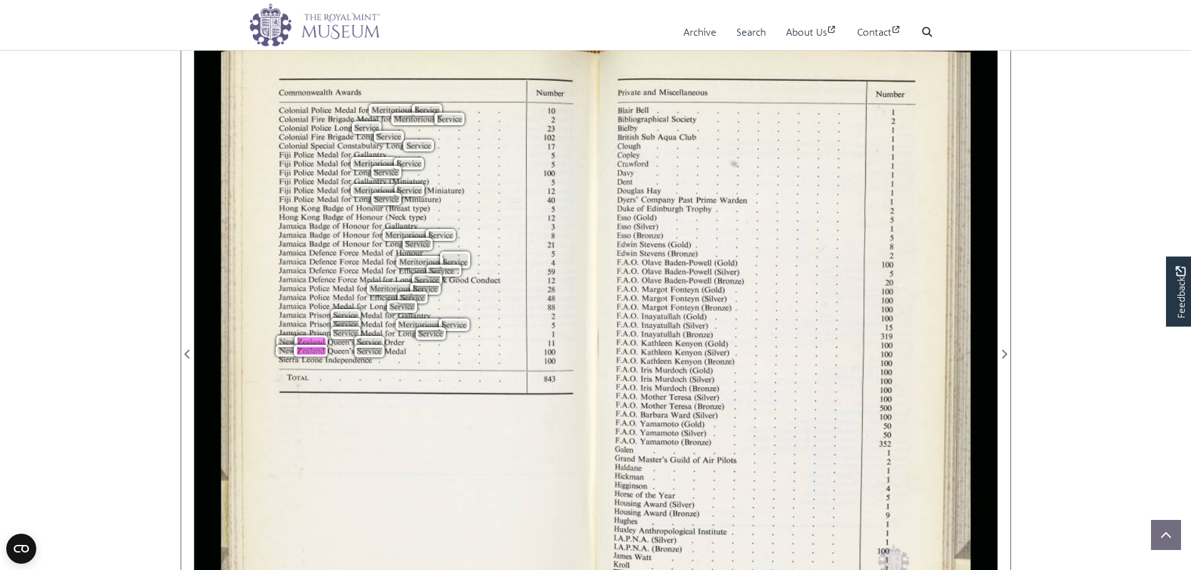
scroll to position [188, 0]
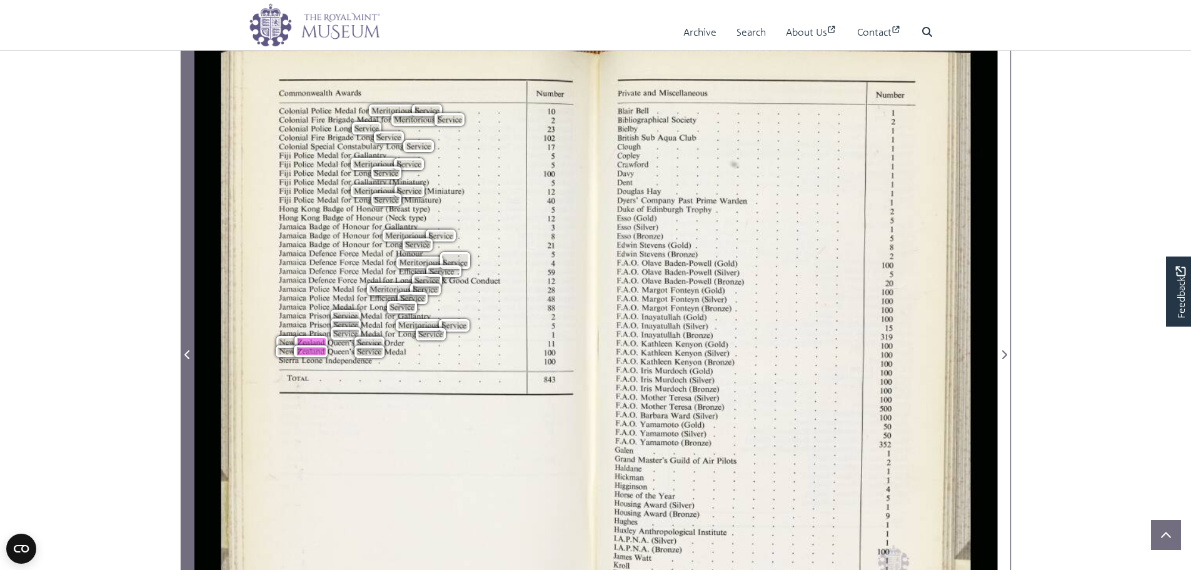
click at [187, 354] on icon "Previous Page" at bounding box center [187, 354] width 6 height 10
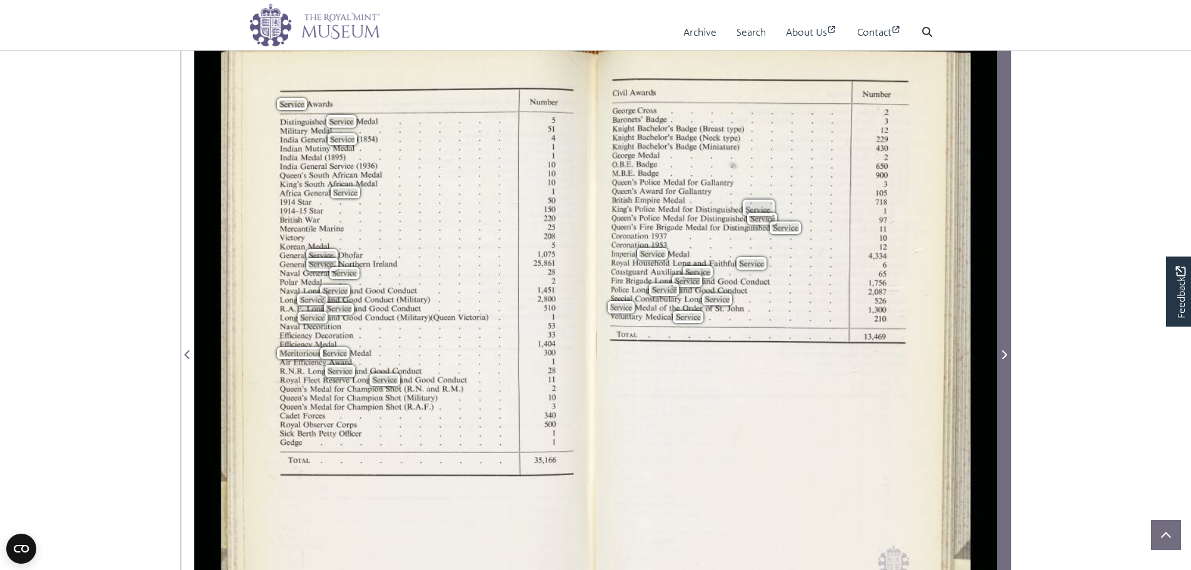
click at [1003, 348] on span "Next Page" at bounding box center [1004, 354] width 13 height 15
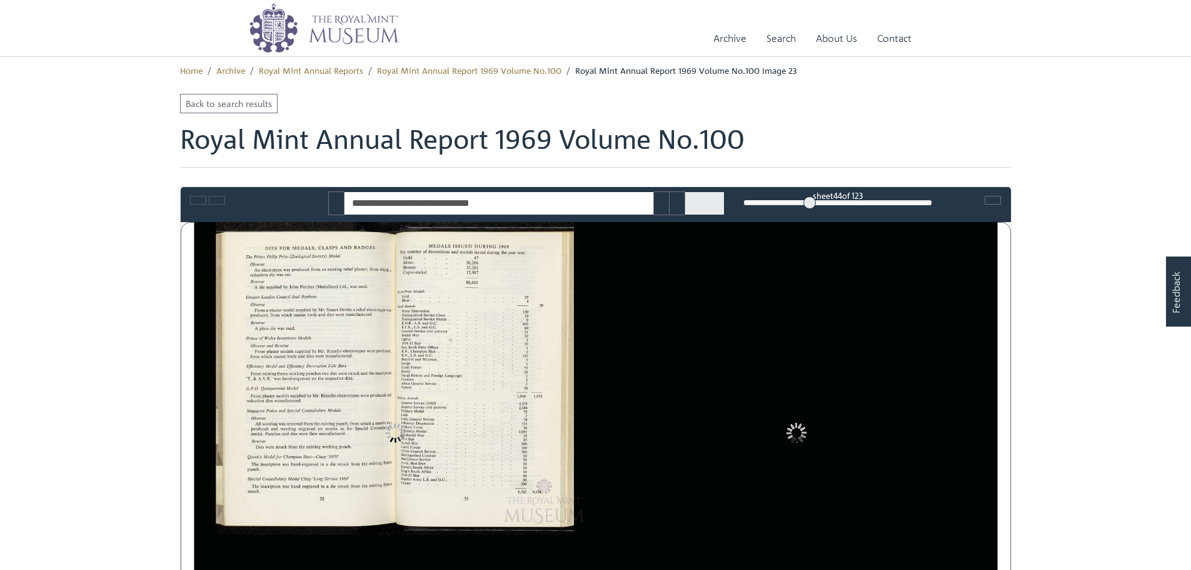
type input "**********"
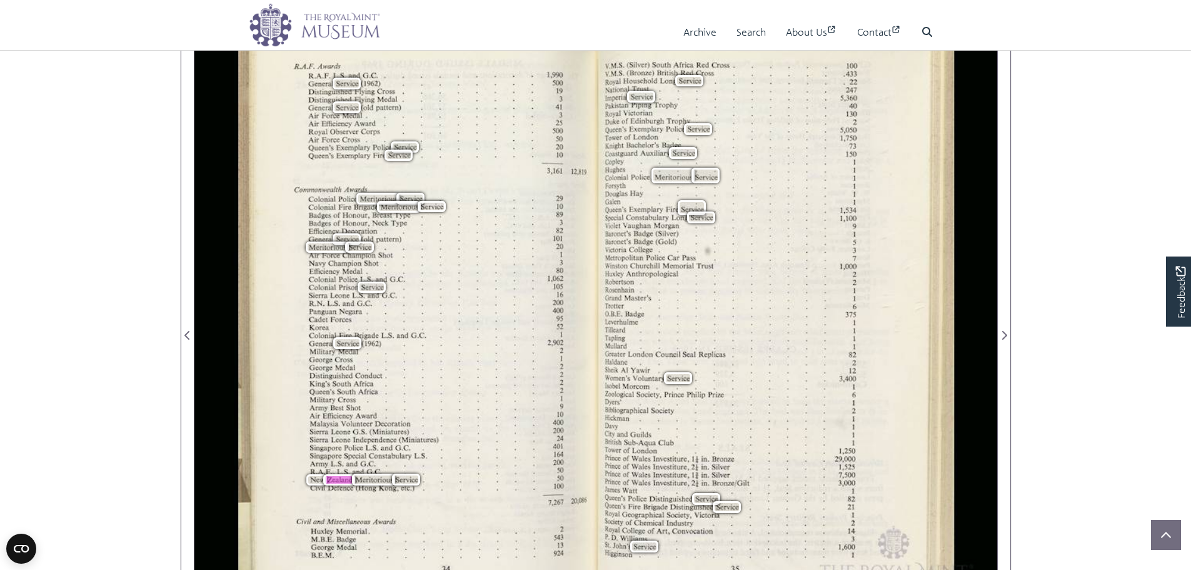
scroll to position [188, 0]
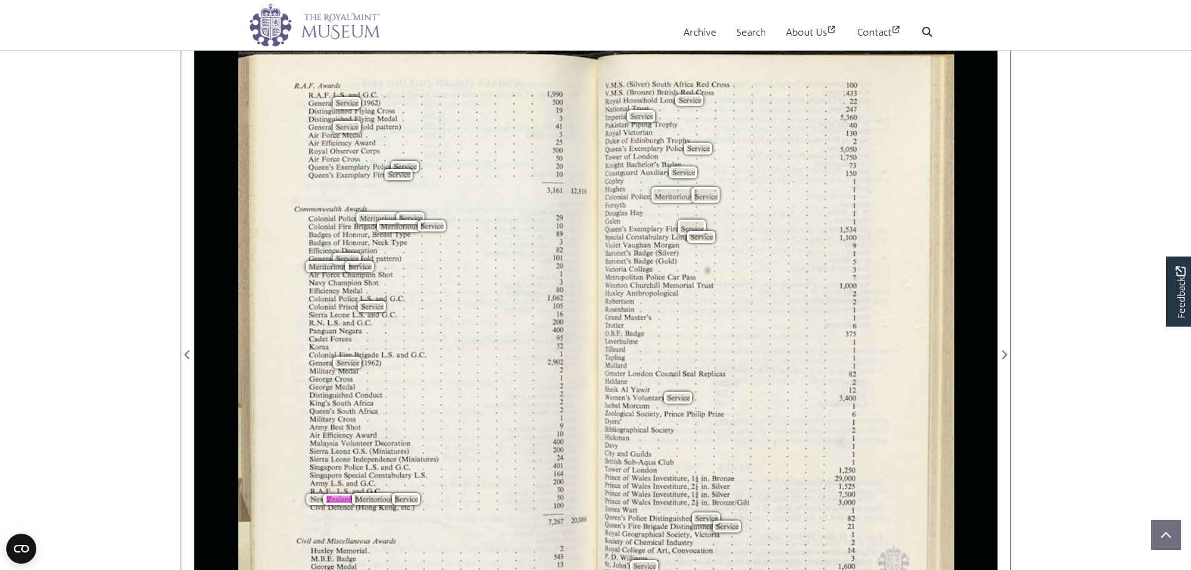
click at [263, 420] on div "R.A.F. Awards R.A.F. LS. and G.C. General Service (1962) Distinguished Flying C…" at bounding box center [417, 347] width 358 height 626
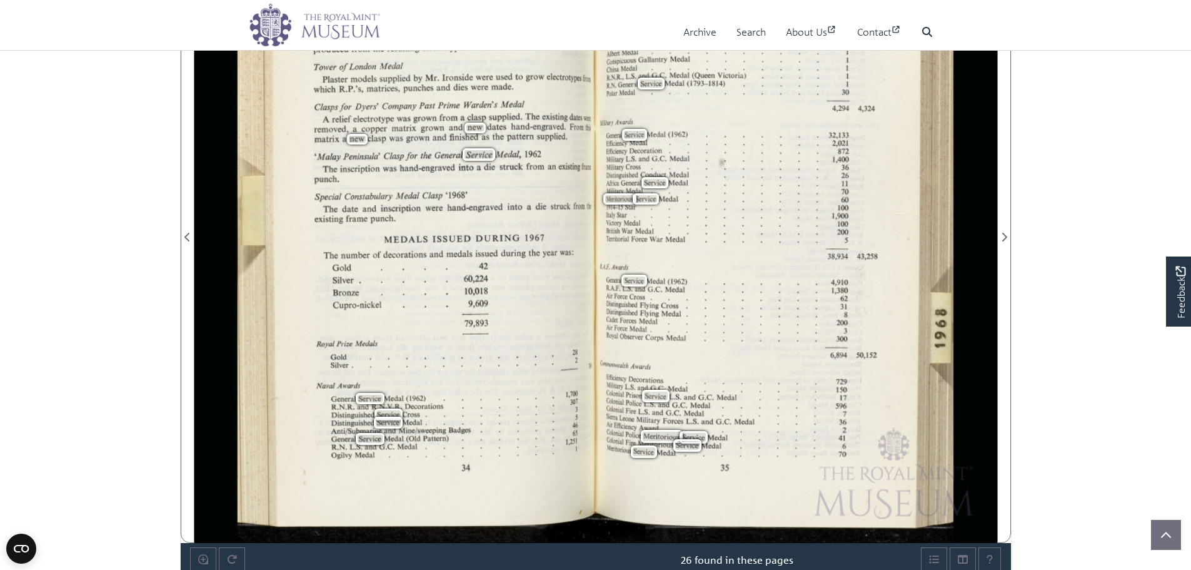
scroll to position [313, 0]
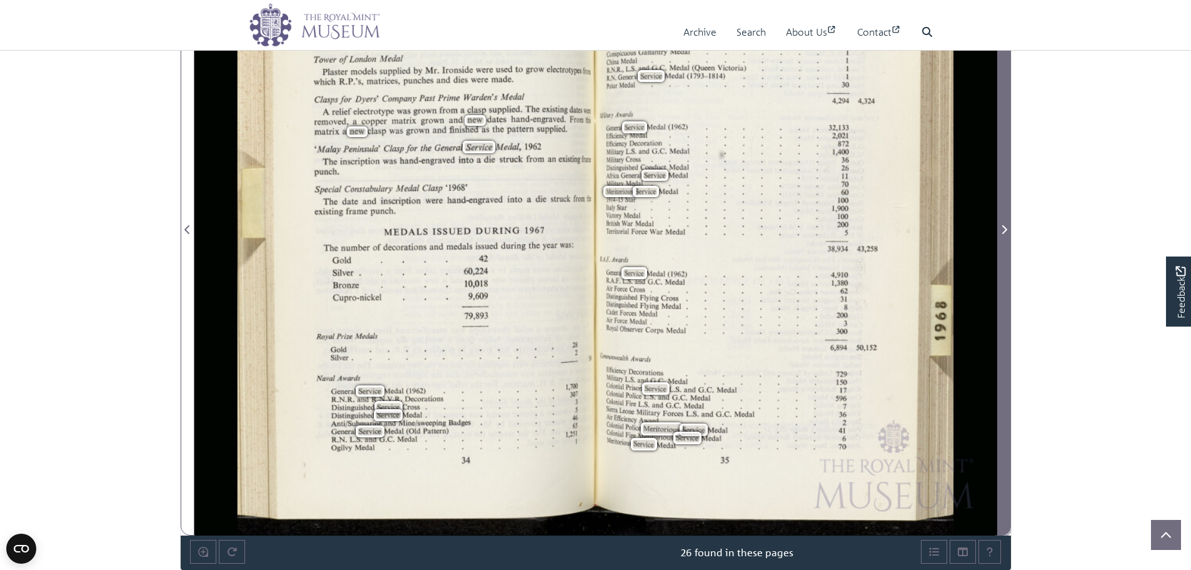
click at [1007, 226] on icon "Next Page" at bounding box center [1004, 229] width 6 height 10
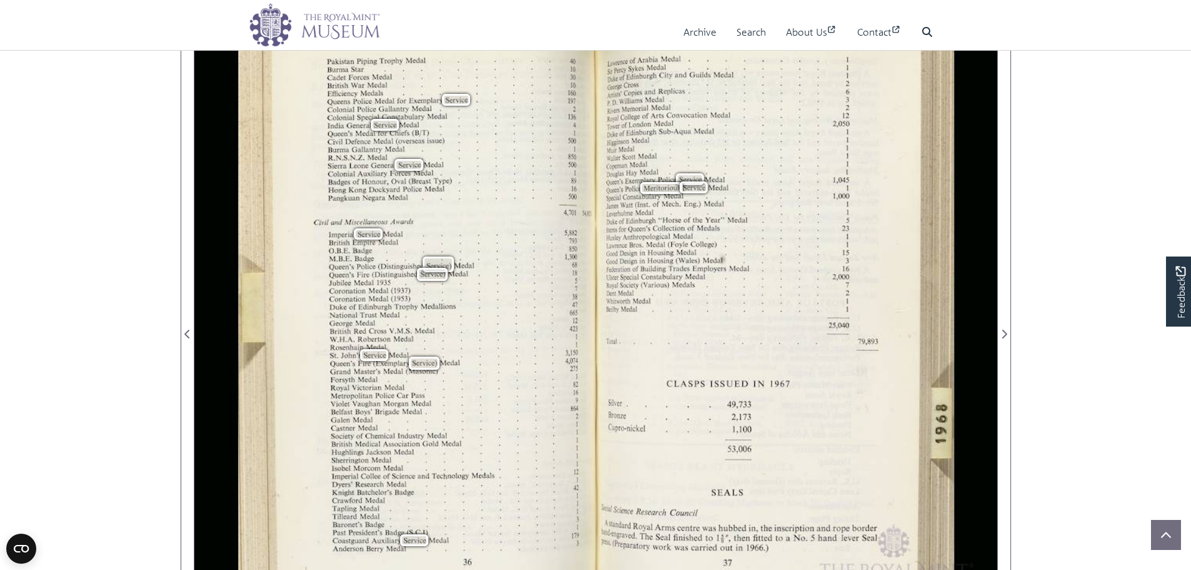
scroll to position [188, 0]
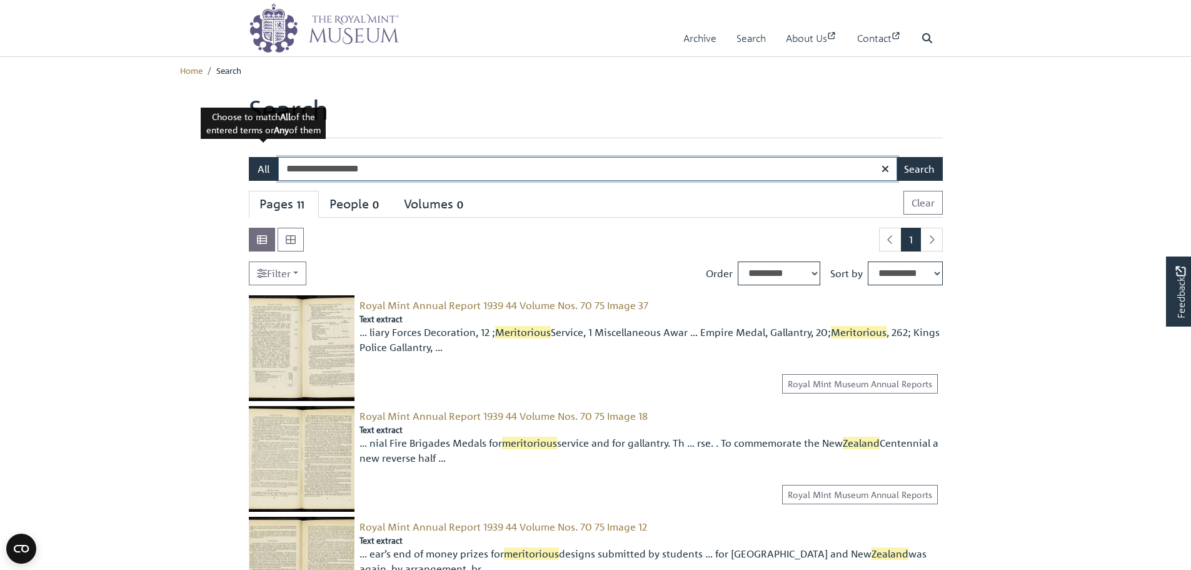
drag, startPoint x: 342, startPoint y: 168, endPoint x: 275, endPoint y: 158, distance: 67.6
click at [275, 158] on div "**********" at bounding box center [596, 169] width 694 height 24
type input "*******"
click at [896, 157] on button "Search" at bounding box center [919, 169] width 47 height 24
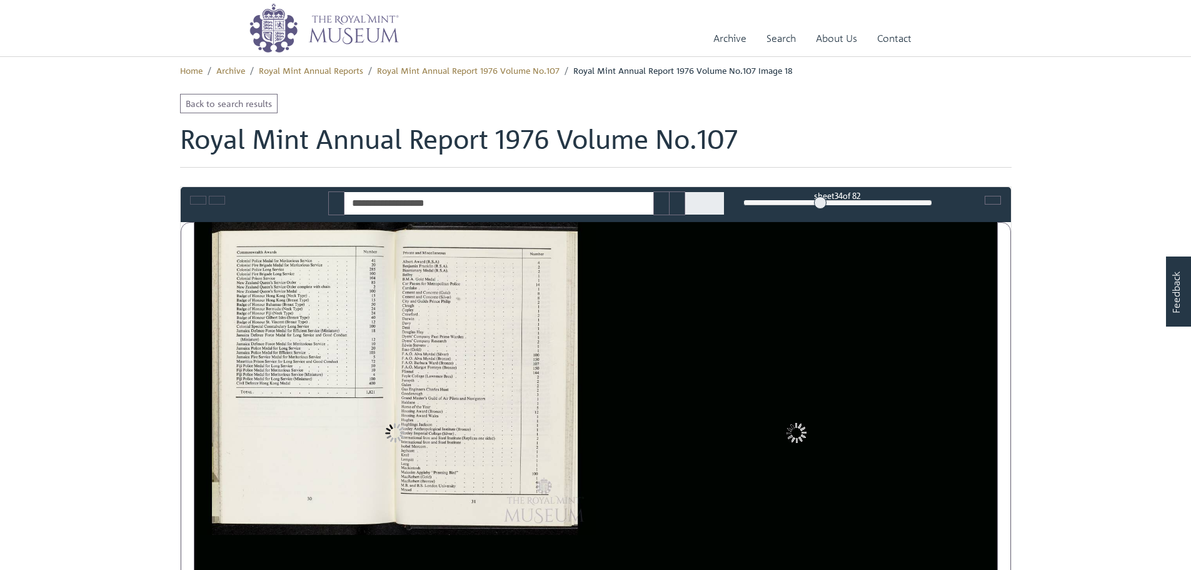
type input "**********"
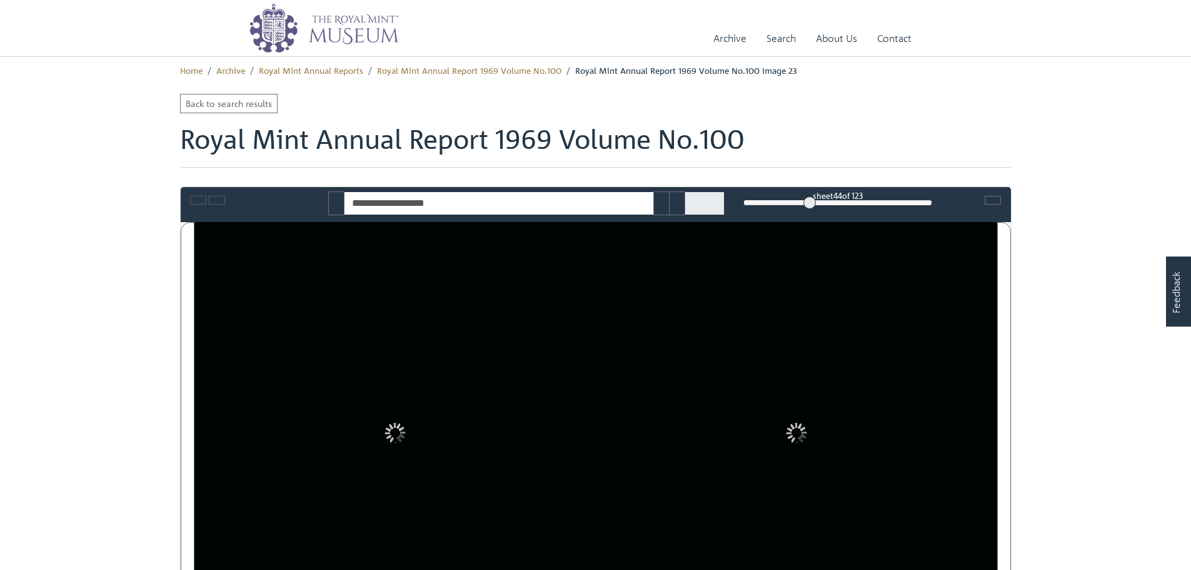
type input "**********"
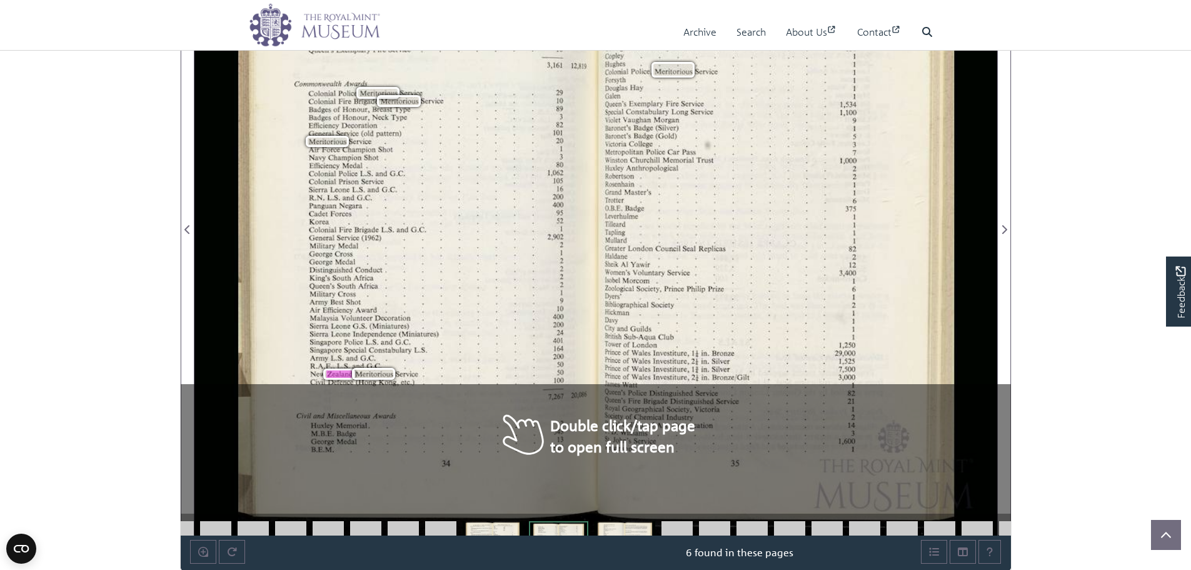
scroll to position [250, 0]
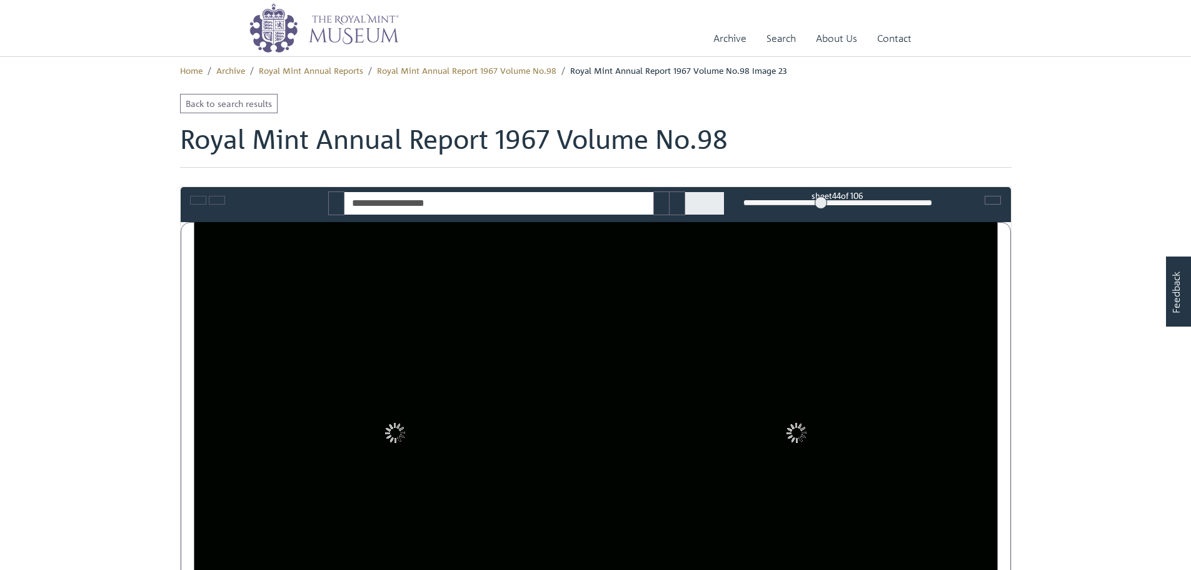
type input "**********"
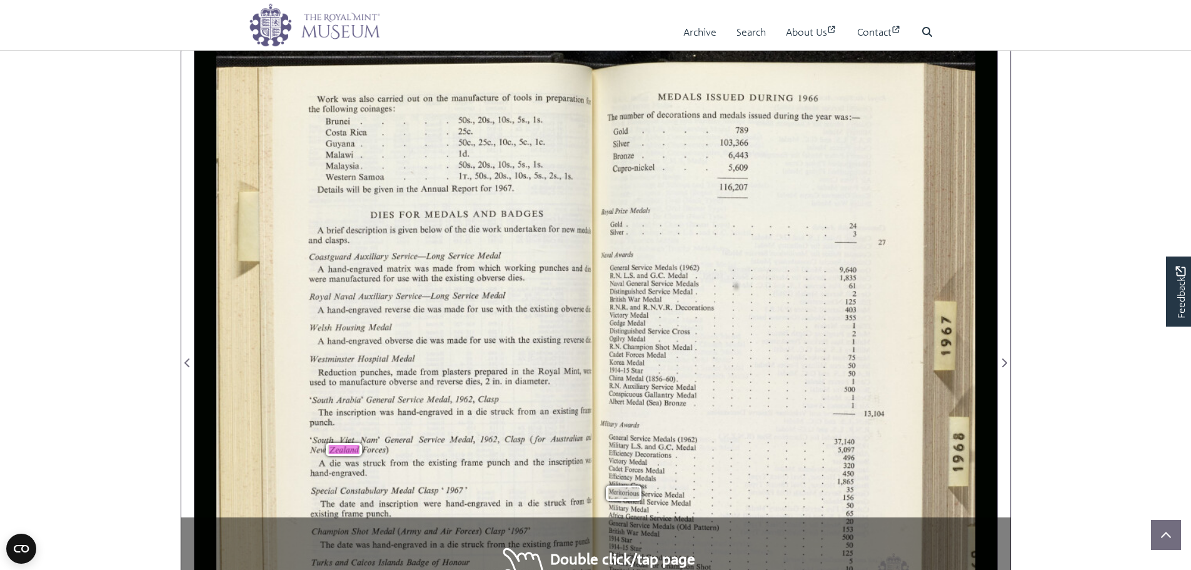
scroll to position [250, 0]
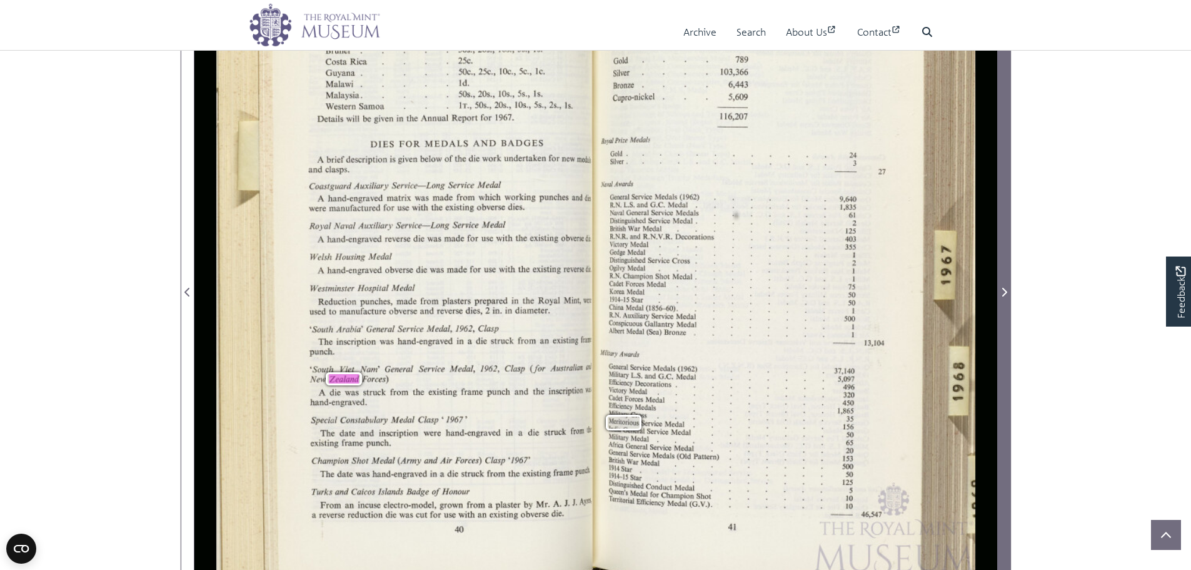
click at [1002, 290] on icon "Next Page" at bounding box center [1004, 292] width 6 height 10
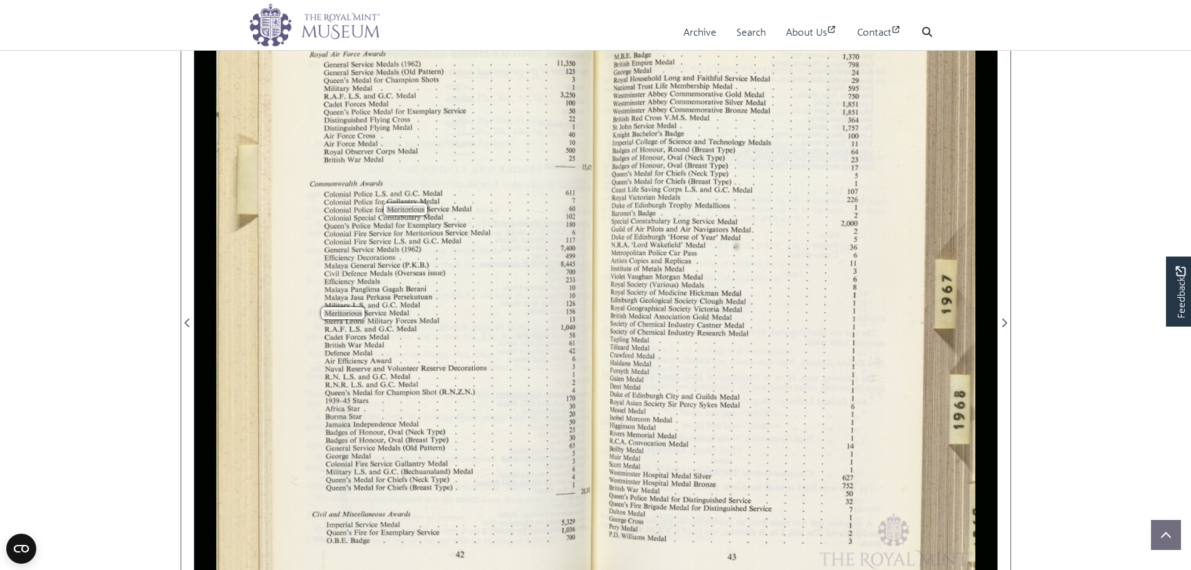
scroll to position [250, 0]
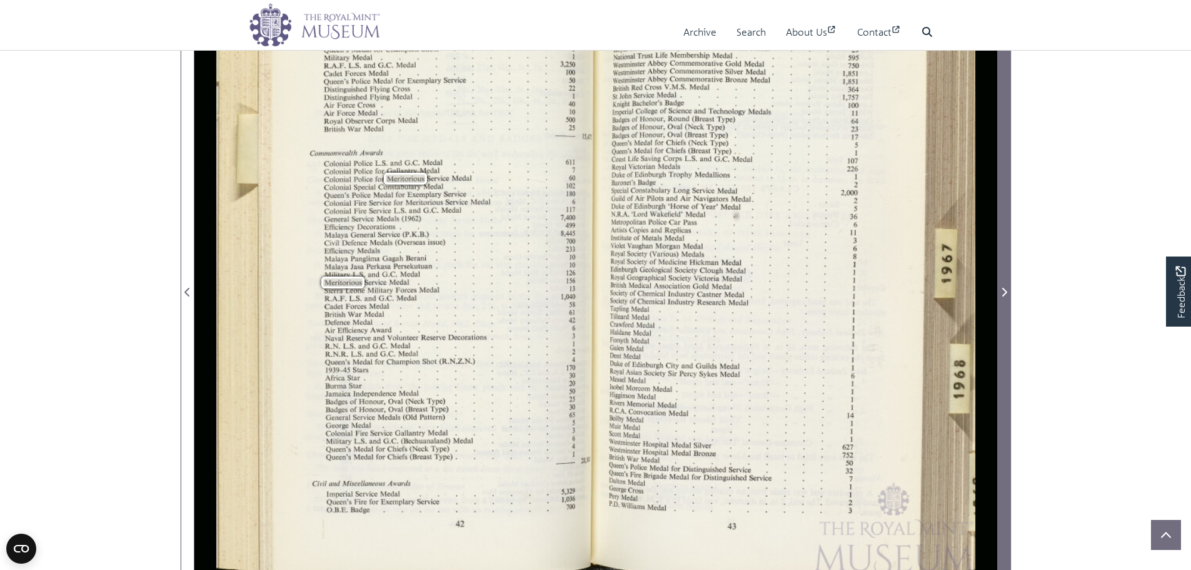
click at [1007, 290] on icon "Next Page" at bounding box center [1004, 292] width 6 height 10
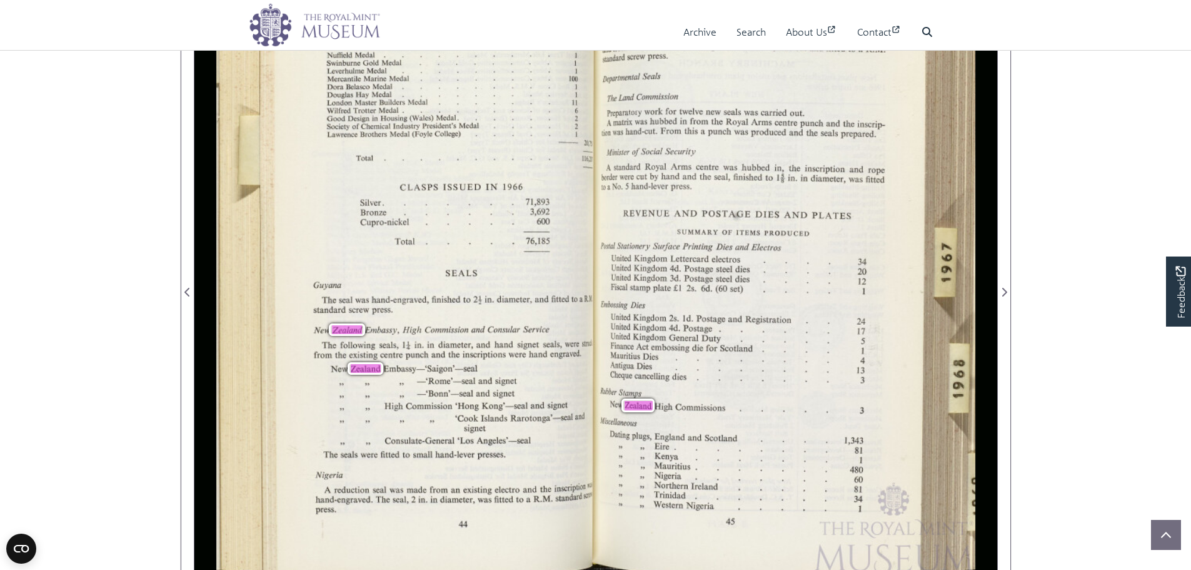
scroll to position [188, 0]
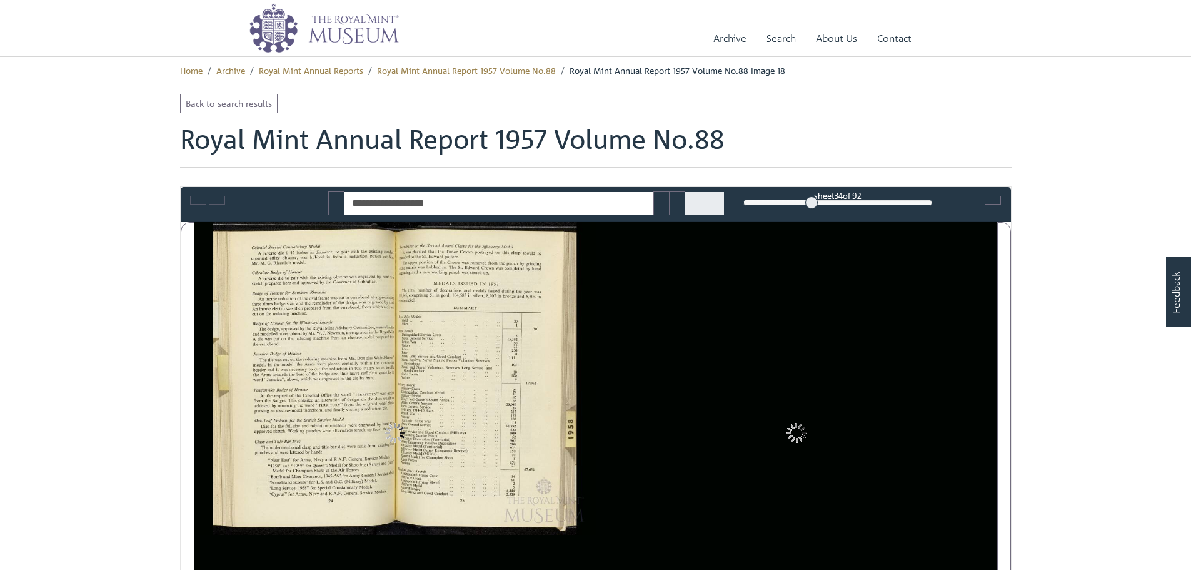
type input "**********"
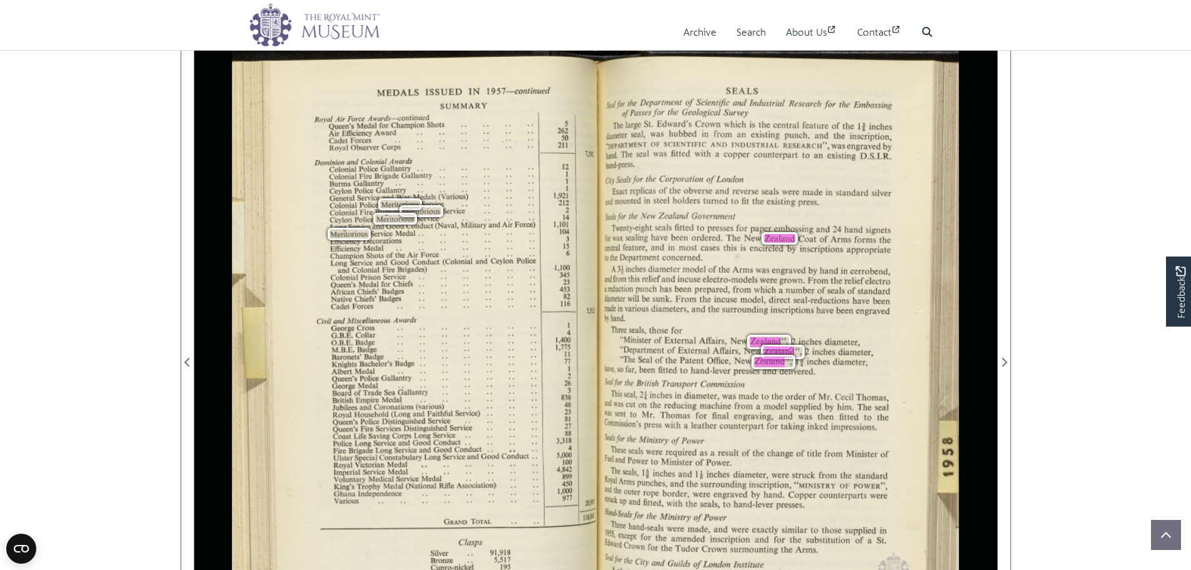
scroll to position [188, 0]
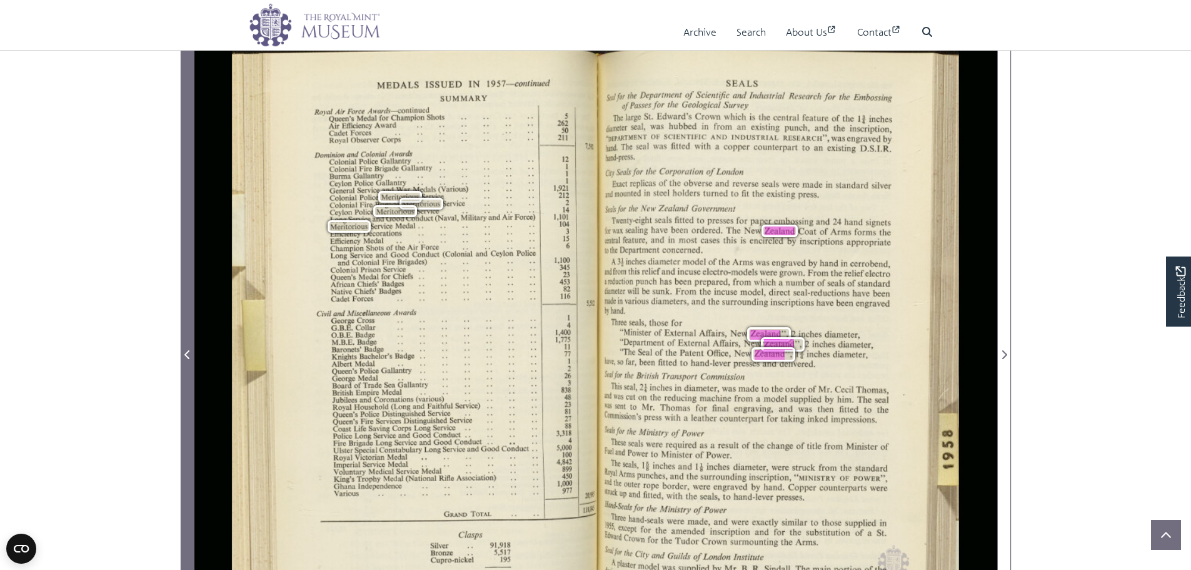
click at [188, 350] on icon "Previous Page" at bounding box center [187, 354] width 6 height 10
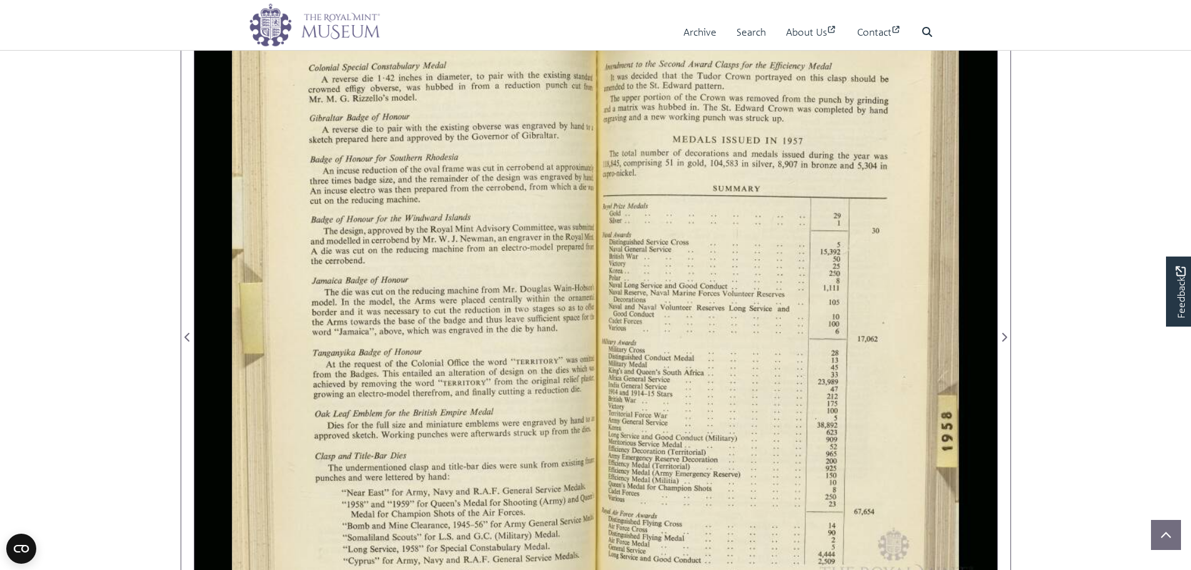
scroll to position [188, 0]
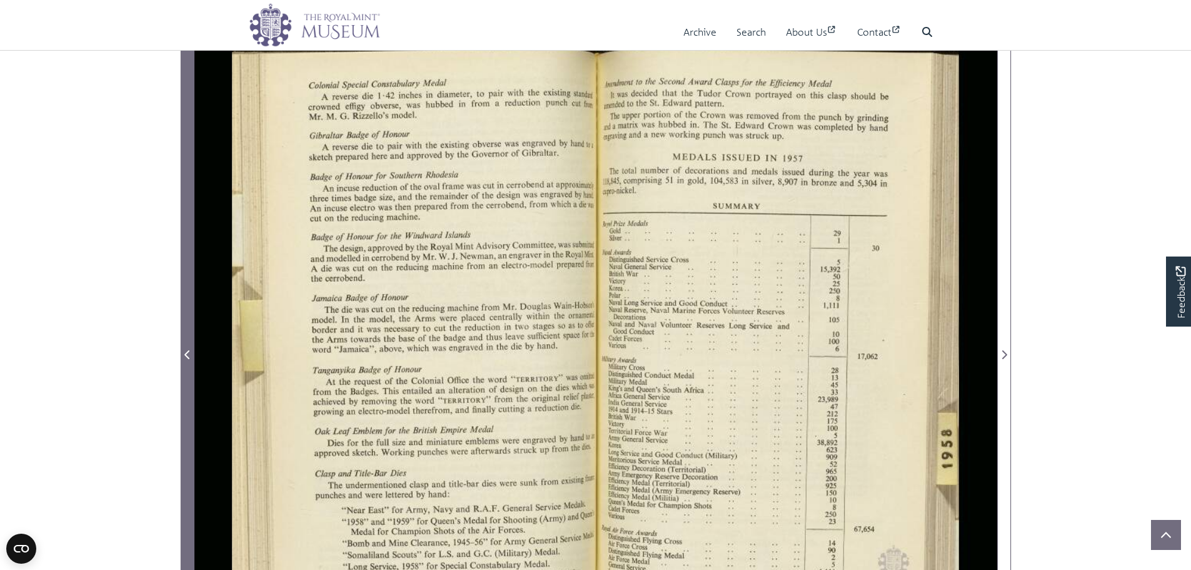
click at [188, 353] on icon "Previous Page" at bounding box center [186, 354] width 5 height 9
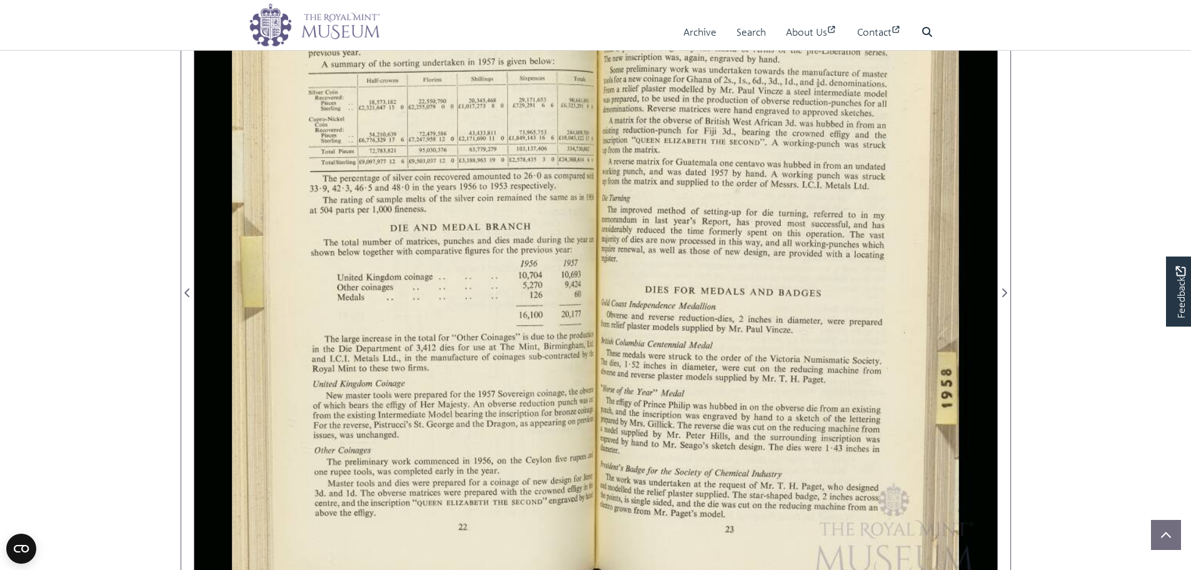
scroll to position [250, 0]
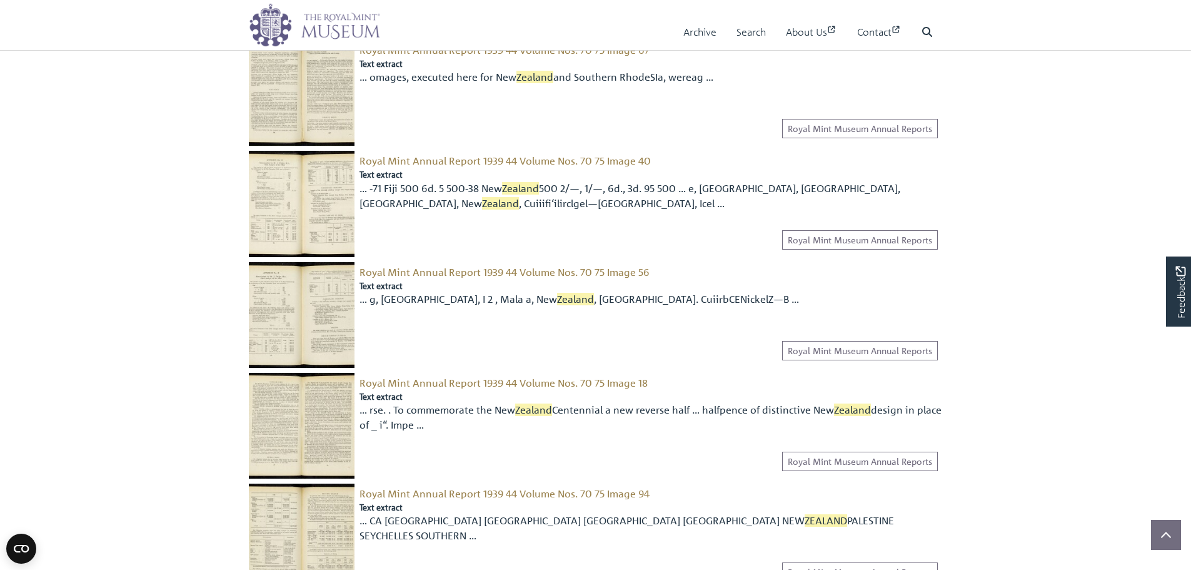
scroll to position [1500, 0]
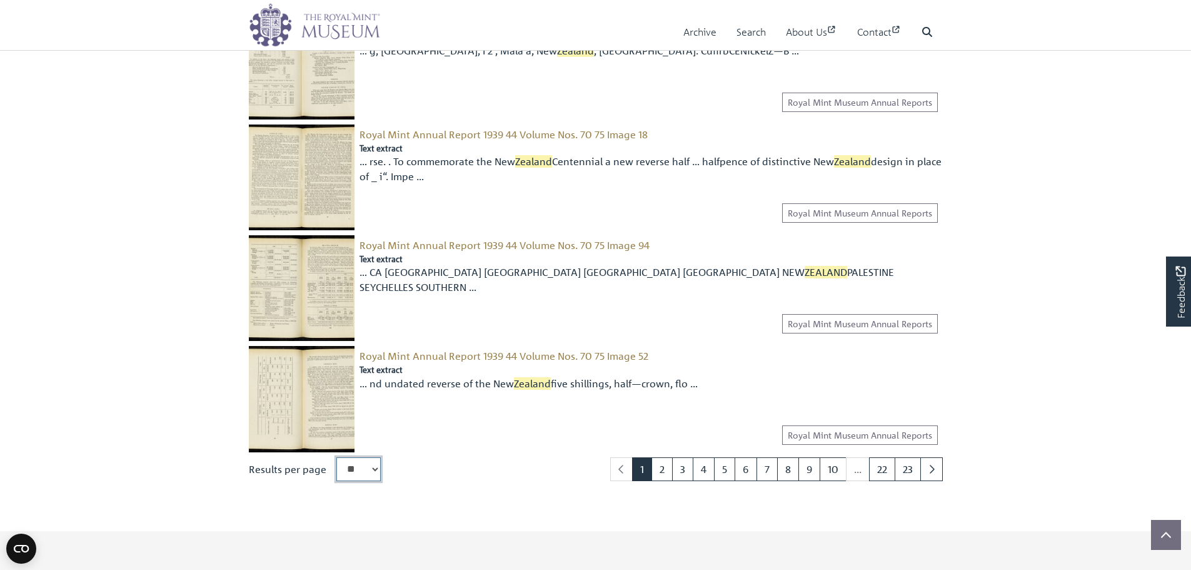
click at [363, 470] on select "** ** ** ***" at bounding box center [358, 469] width 44 height 24
select select "***"
click at [336, 457] on select "** ** ** ***" at bounding box center [358, 469] width 44 height 24
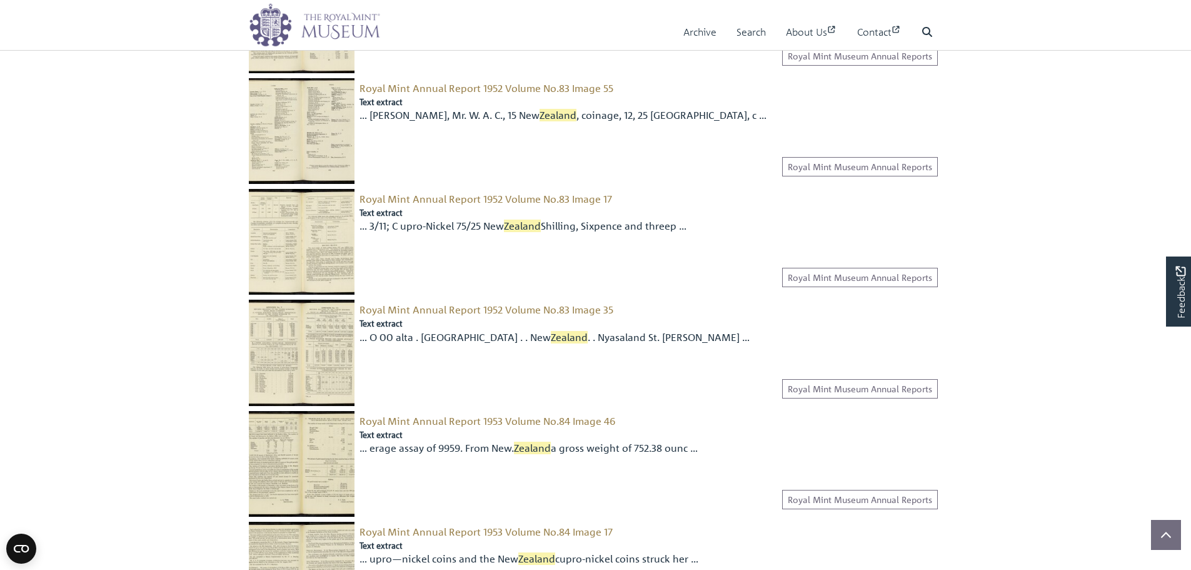
scroll to position [13128, 0]
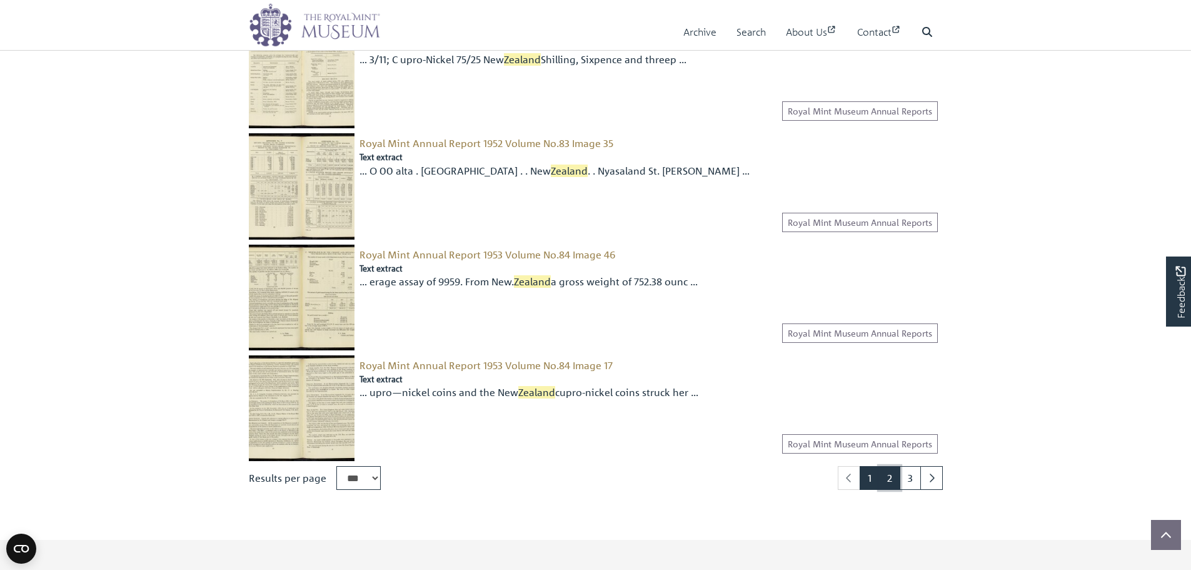
click at [888, 484] on link "2" at bounding box center [889, 478] width 21 height 24
